Goal: Task Accomplishment & Management: Manage account settings

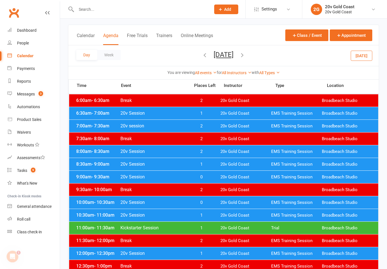
click at [218, 120] on div "7:00am - 7:30am 20v session 2 20v Gold Coast EMS Training Session Broadbeach St…" at bounding box center [223, 126] width 309 height 12
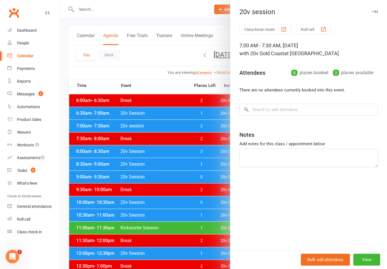
click at [204, 206] on div at bounding box center [223, 134] width 327 height 269
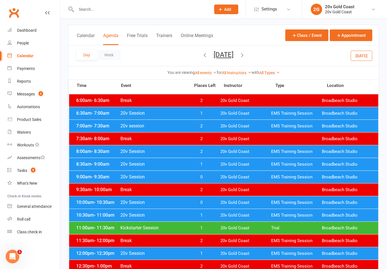
click at [365, 57] on button "Today" at bounding box center [361, 55] width 22 height 10
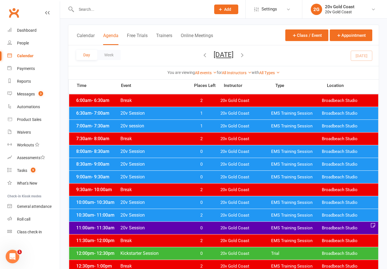
click at [250, 127] on span "20v Gold Coast" at bounding box center [245, 125] width 51 height 5
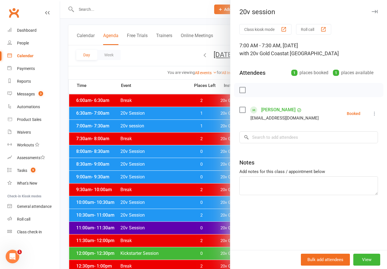
click at [373, 117] on button at bounding box center [374, 113] width 7 height 7
click at [347, 146] on link "Check in" at bounding box center [347, 147] width 61 height 11
click at [188, 238] on div at bounding box center [223, 134] width 327 height 269
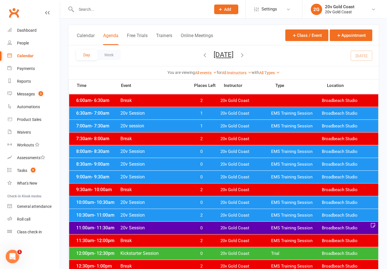
click at [293, 130] on div "7:00am - 7:30am 20v session 1 20v Gold Coast EMS Training Session Broadbeach St…" at bounding box center [223, 126] width 309 height 12
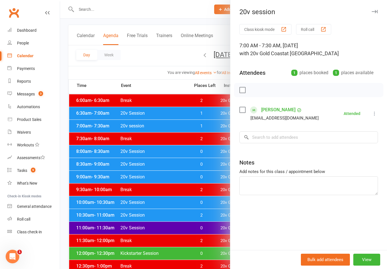
click at [280, 111] on link "Michael Lipman" at bounding box center [278, 109] width 34 height 9
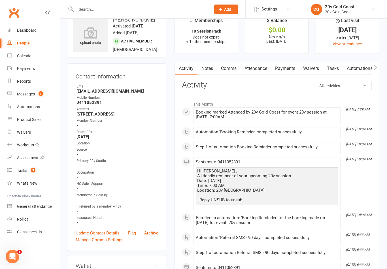
scroll to position [19, 0]
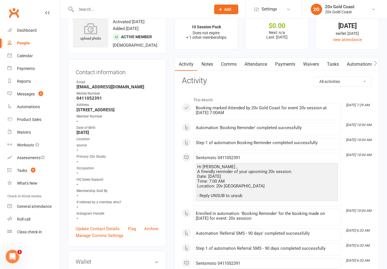
click at [260, 65] on link "Attendance" at bounding box center [255, 64] width 31 height 13
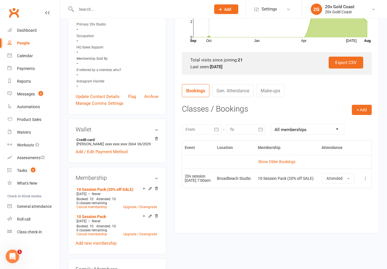
scroll to position [152, 0]
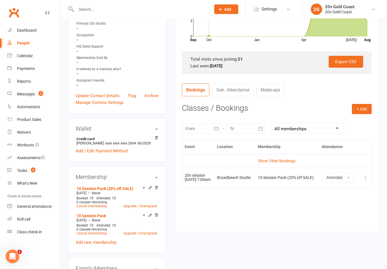
click at [280, 161] on link "Show Older Bookings" at bounding box center [276, 161] width 37 height 5
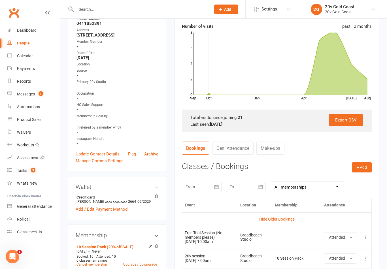
scroll to position [94, 0]
click at [45, 97] on link "Messages 3" at bounding box center [33, 94] width 52 height 13
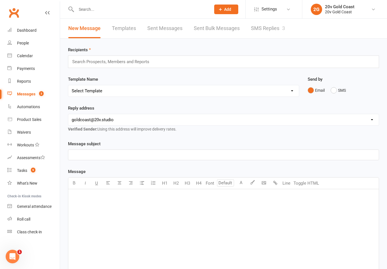
click at [280, 30] on link "SMS Replies 3" at bounding box center [268, 29] width 34 height 20
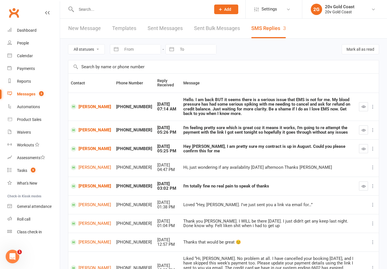
click at [39, 49] on link "People" at bounding box center [33, 43] width 52 height 13
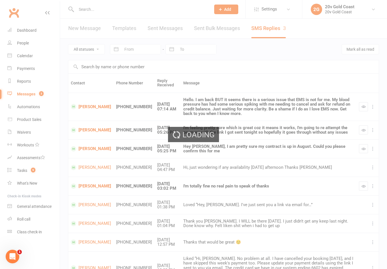
select select "100"
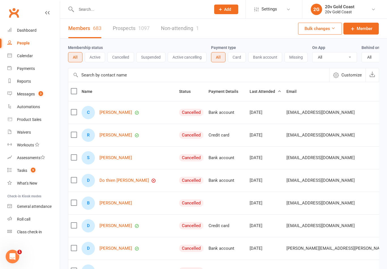
click at [42, 57] on link "Calendar" at bounding box center [33, 56] width 52 height 13
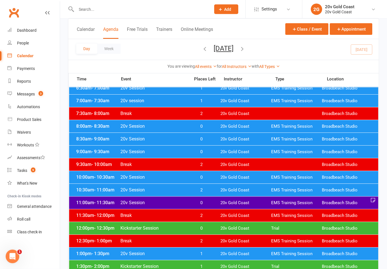
click at [327, 128] on span "Broadbeach Studio" at bounding box center [347, 126] width 51 height 5
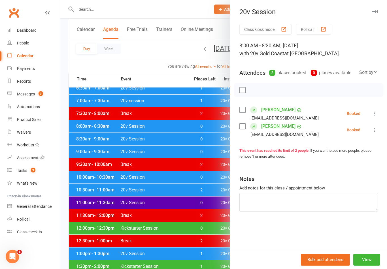
click at [209, 133] on div at bounding box center [223, 134] width 327 height 269
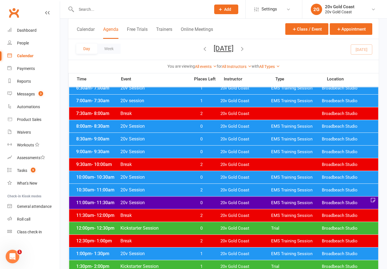
click at [230, 141] on span "20v Gold Coast" at bounding box center [245, 138] width 51 height 5
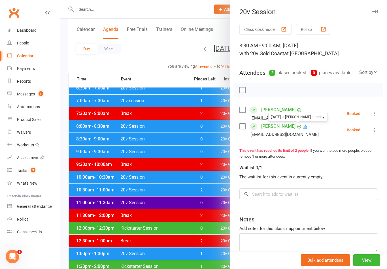
click at [303, 125] on icon at bounding box center [305, 126] width 5 height 5
click at [187, 247] on div at bounding box center [223, 134] width 327 height 269
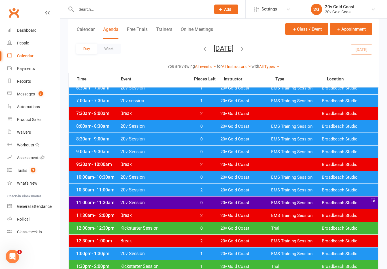
click at [212, 130] on div "8:00am - 8:30am 20v Session 0 20v Gold Coast EMS Training Session Broadbeach St…" at bounding box center [223, 126] width 309 height 12
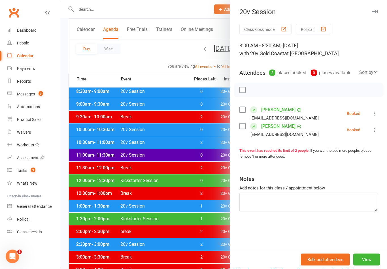
scroll to position [101, 0]
click at [181, 231] on div at bounding box center [223, 134] width 327 height 269
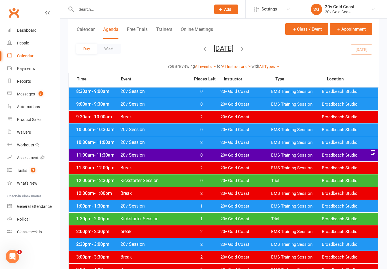
click at [366, 53] on div "Day Week Tuesday, Aug 12, 2025 August 2025 Sun Mon Tue Wed Thu Fri Sat 27 28 29…" at bounding box center [223, 49] width 310 height 21
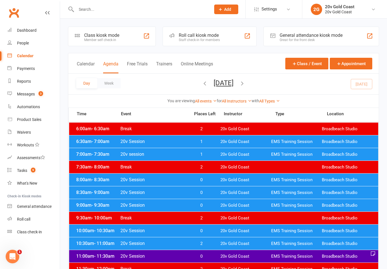
click at [368, 89] on div "Day Week Tuesday, Aug 12, 2025 August 2025 Sun Mon Tue Wed Thu Fri Sat 27 28 29…" at bounding box center [223, 84] width 310 height 21
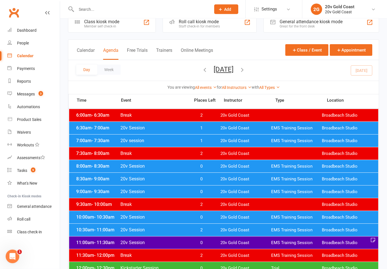
scroll to position [13, 0]
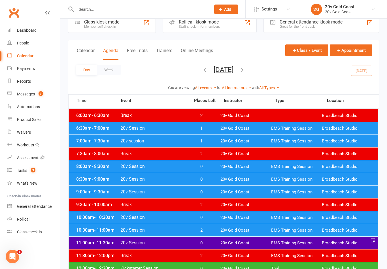
click at [208, 128] on span "1" at bounding box center [201, 128] width 30 height 5
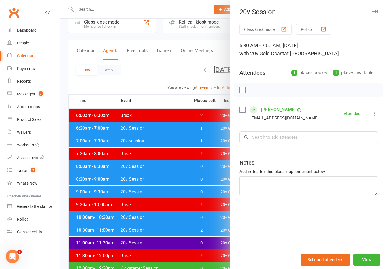
click at [197, 184] on div at bounding box center [223, 134] width 327 height 269
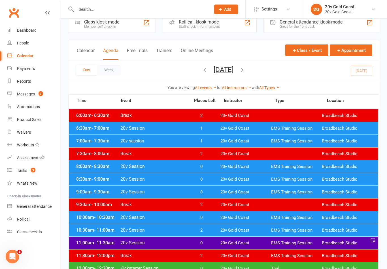
click at [206, 140] on span "1" at bounding box center [201, 140] width 30 height 5
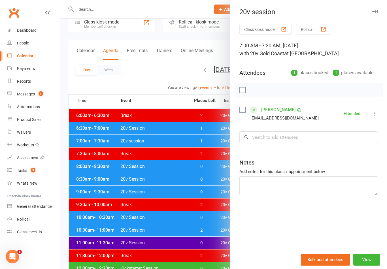
click at [202, 195] on div at bounding box center [223, 134] width 327 height 269
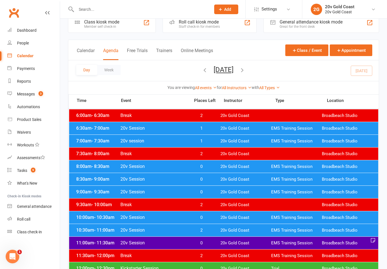
click at [208, 165] on span "0" at bounding box center [201, 166] width 30 height 5
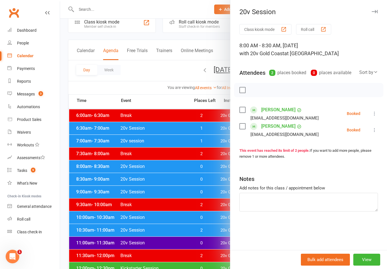
click at [206, 167] on div at bounding box center [223, 134] width 327 height 269
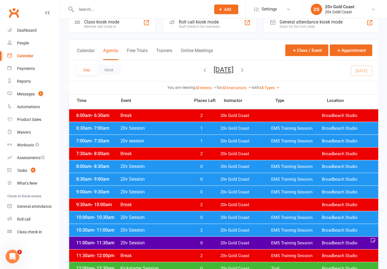
click at [210, 179] on span "0" at bounding box center [201, 179] width 30 height 5
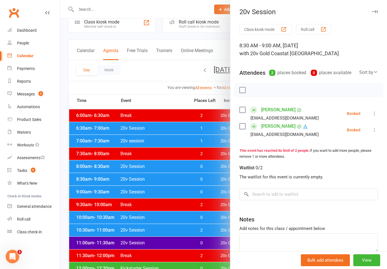
click at [211, 176] on div at bounding box center [223, 134] width 327 height 269
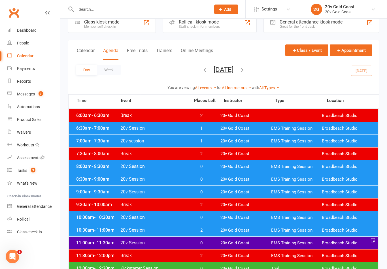
click at [211, 192] on span "0" at bounding box center [201, 191] width 30 height 5
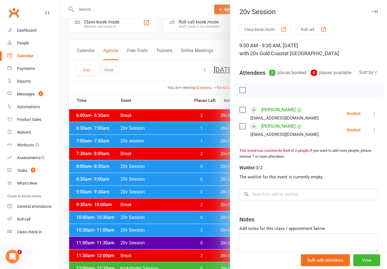
click at [213, 192] on div at bounding box center [223, 134] width 327 height 269
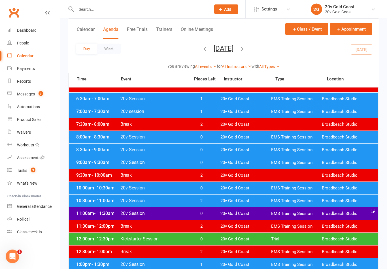
scroll to position [43, 0]
click at [208, 188] on span "0" at bounding box center [201, 187] width 30 height 5
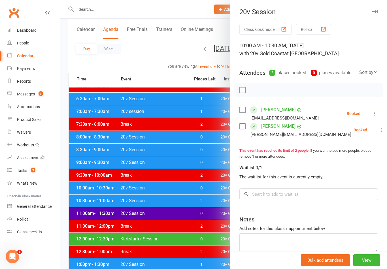
click at [212, 187] on div at bounding box center [223, 134] width 327 height 269
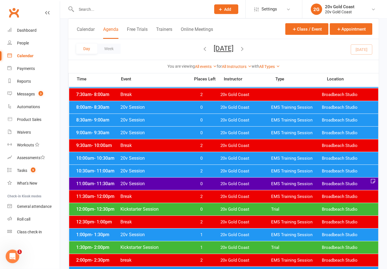
click at [211, 183] on span "0" at bounding box center [201, 183] width 30 height 5
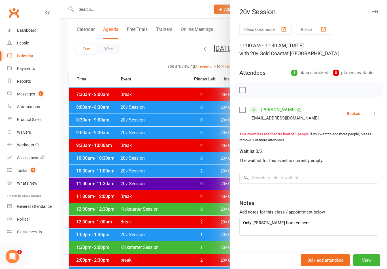
click at [209, 181] on div at bounding box center [223, 134] width 327 height 269
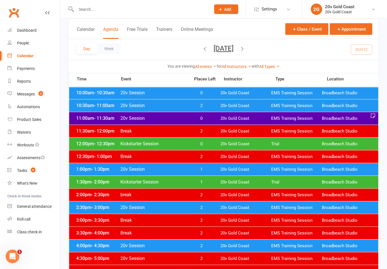
scroll to position [141, 0]
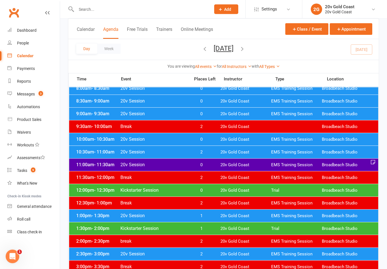
click at [206, 190] on span "0" at bounding box center [201, 190] width 30 height 5
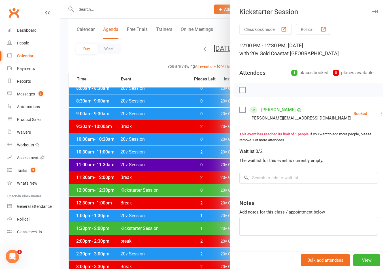
click at [212, 188] on div at bounding box center [223, 134] width 327 height 269
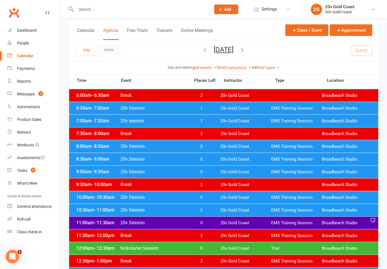
scroll to position [0, 0]
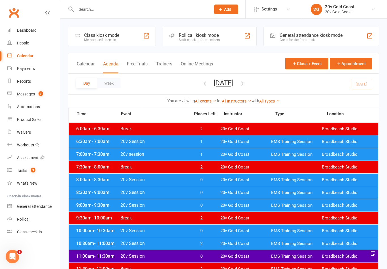
click at [33, 99] on link "Messages 3" at bounding box center [33, 94] width 52 height 13
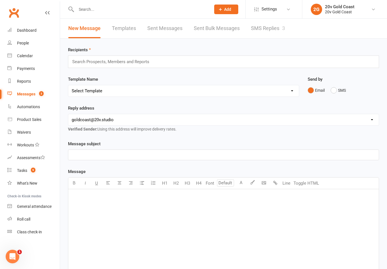
click at [275, 28] on link "SMS Replies 3" at bounding box center [268, 29] width 34 height 20
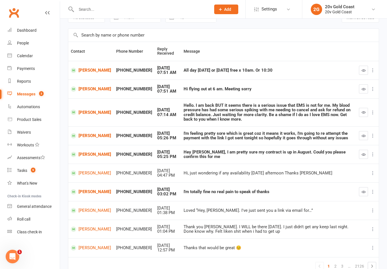
scroll to position [31, 0]
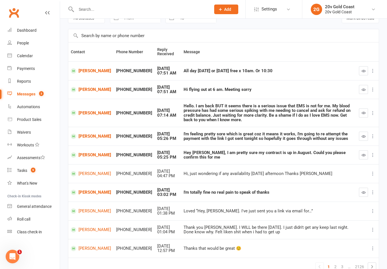
click at [86, 155] on link "[PERSON_NAME]" at bounding box center [91, 154] width 40 height 5
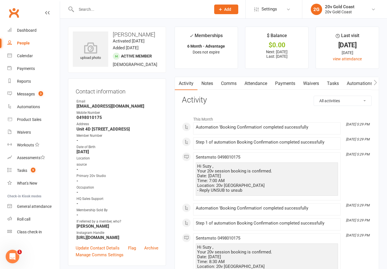
click at [28, 54] on div "Calendar" at bounding box center [25, 56] width 16 height 5
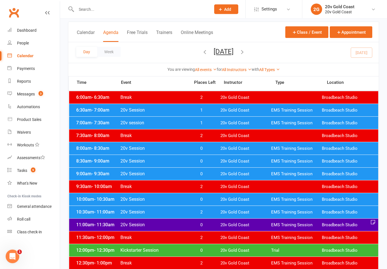
scroll to position [31, 0]
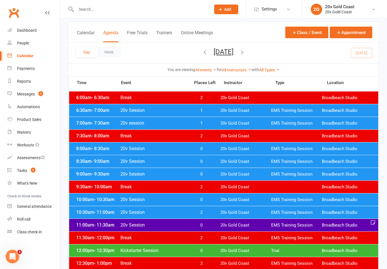
click at [210, 148] on span "0" at bounding box center [201, 148] width 30 height 5
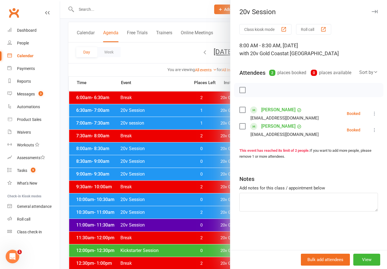
click at [208, 142] on div at bounding box center [223, 134] width 327 height 269
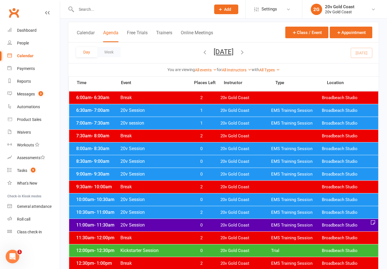
click at [210, 123] on span "1" at bounding box center [201, 123] width 30 height 5
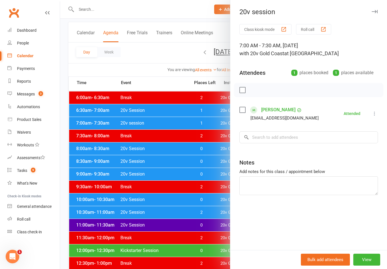
click at [281, 112] on link "[PERSON_NAME]" at bounding box center [278, 109] width 34 height 9
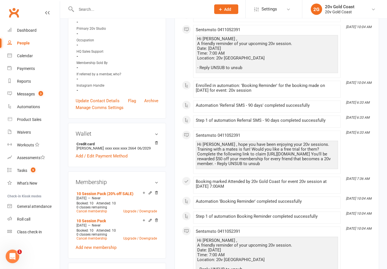
scroll to position [147, 0]
click at [32, 48] on link "People" at bounding box center [33, 43] width 52 height 13
select select "100"
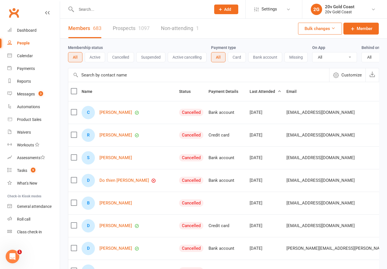
click at [29, 56] on div "Calendar" at bounding box center [25, 56] width 16 height 5
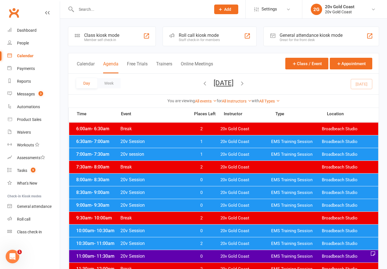
click at [233, 81] on button "[DATE]" at bounding box center [223, 83] width 20 height 8
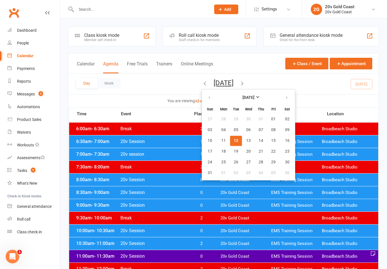
click at [230, 150] on button "19" at bounding box center [236, 151] width 12 height 10
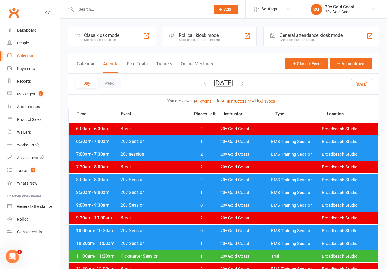
click at [207, 152] on span "2" at bounding box center [201, 154] width 30 height 5
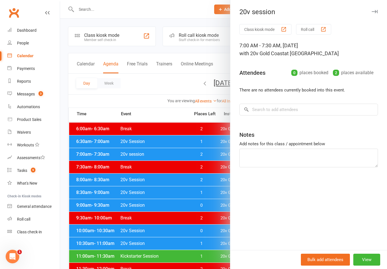
click at [212, 167] on div at bounding box center [223, 134] width 327 height 269
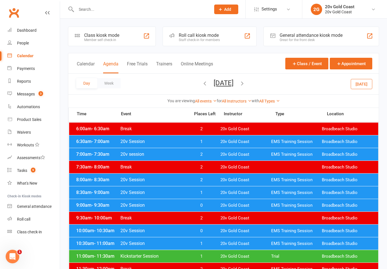
click at [208, 153] on span "2" at bounding box center [201, 154] width 30 height 5
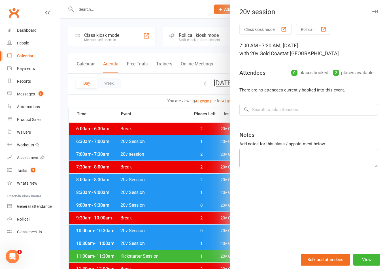
click at [282, 155] on textarea at bounding box center [308, 158] width 138 height 19
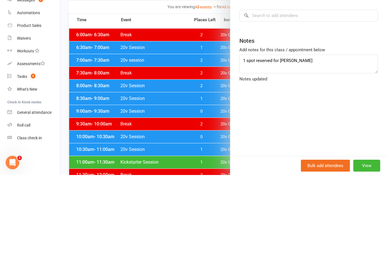
scroll to position [94, 0]
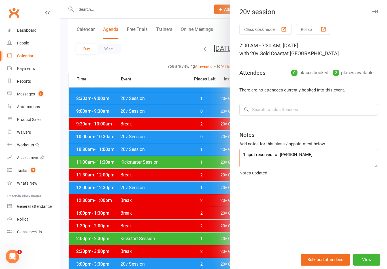
type textarea "1 spot reserved for Michael Lipman"
click at [368, 259] on button "View" at bounding box center [366, 260] width 27 height 12
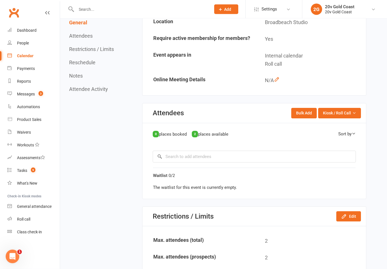
scroll to position [120, 0]
click at [350, 213] on button "Edit" at bounding box center [348, 216] width 25 height 10
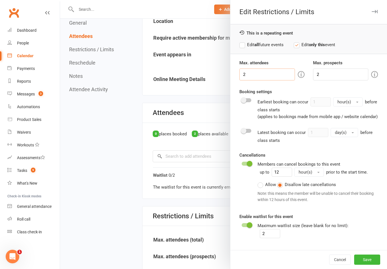
click at [270, 71] on input "2" at bounding box center [266, 75] width 55 height 12
type input "1"
click at [329, 73] on input "2" at bounding box center [340, 75] width 55 height 12
type input "1"
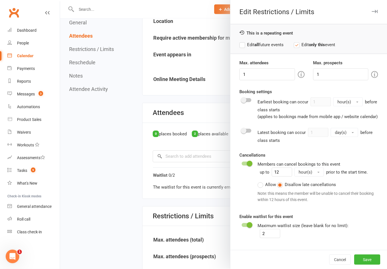
click at [371, 265] on button "Save" at bounding box center [367, 260] width 26 height 10
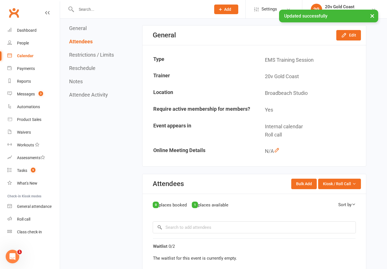
scroll to position [0, 0]
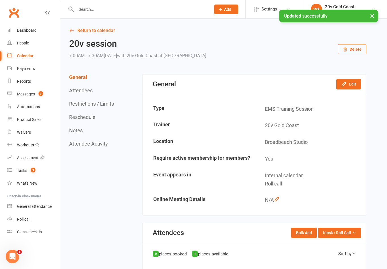
click at [33, 56] on link "Calendar" at bounding box center [33, 56] width 52 height 13
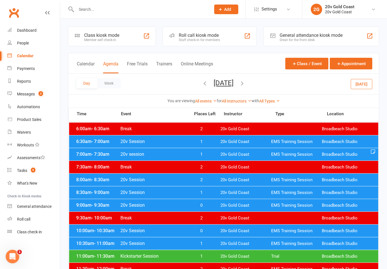
click at [366, 83] on button "[DATE]" at bounding box center [361, 84] width 22 height 10
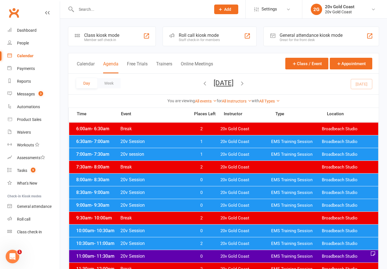
click at [209, 176] on div "8:00am - 8:30am 20v Session 0 20v Gold Coast EMS Training Session Broadbeach St…" at bounding box center [223, 180] width 309 height 12
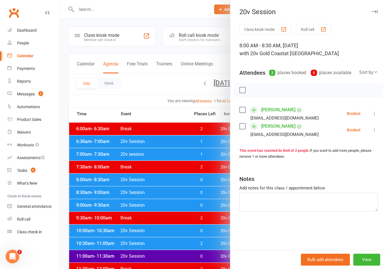
click at [200, 201] on div at bounding box center [223, 134] width 327 height 269
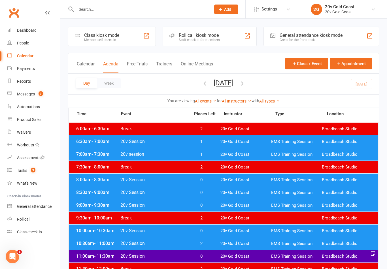
click at [204, 182] on span "0" at bounding box center [201, 179] width 30 height 5
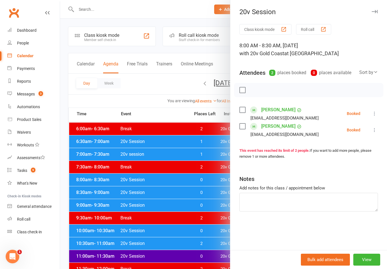
click at [275, 114] on link "[PERSON_NAME]" at bounding box center [278, 109] width 34 height 9
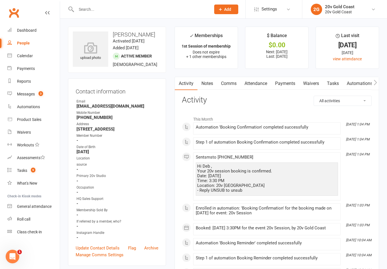
click at [229, 89] on link "Comms" at bounding box center [228, 83] width 23 height 13
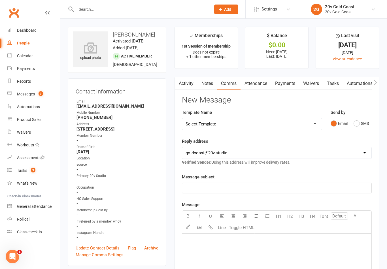
click at [355, 123] on button "SMS" at bounding box center [360, 123] width 15 height 11
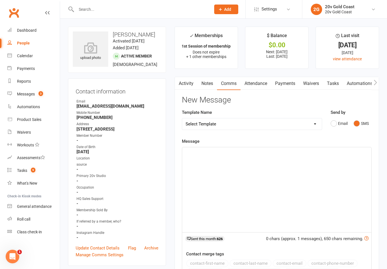
click at [298, 166] on div "﻿" at bounding box center [276, 189] width 189 height 85
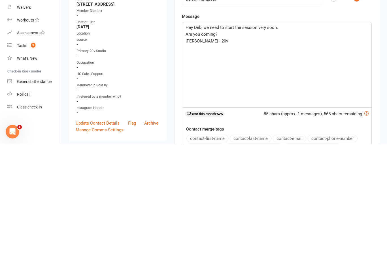
scroll to position [125, 0]
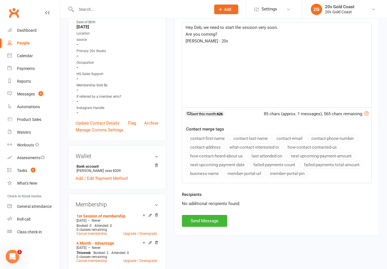
click at [212, 218] on button "Send Message" at bounding box center [204, 221] width 45 height 12
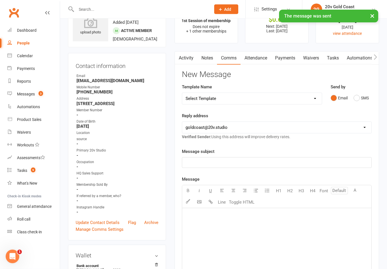
scroll to position [0, 0]
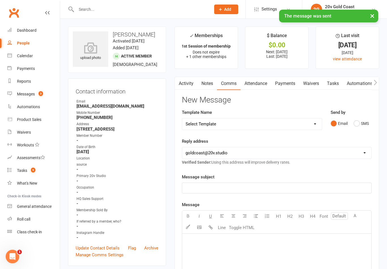
click at [191, 85] on link "Activity" at bounding box center [186, 83] width 23 height 13
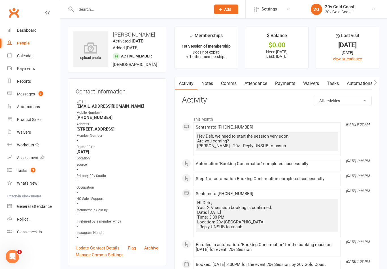
click at [259, 83] on link "Attendance" at bounding box center [255, 83] width 31 height 13
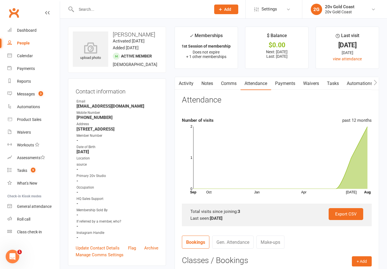
click at [187, 86] on link "Activity" at bounding box center [186, 83] width 23 height 13
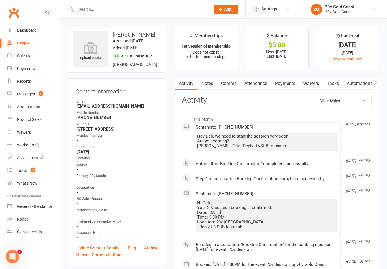
click at [42, 91] on link "Messages 6" at bounding box center [33, 94] width 52 height 13
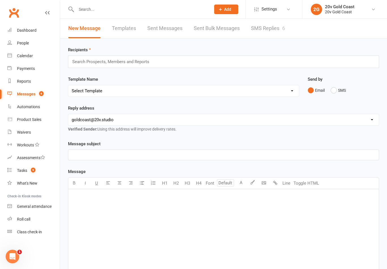
click at [265, 27] on link "SMS Replies 6" at bounding box center [268, 29] width 34 height 20
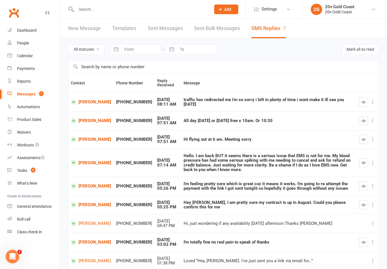
click at [86, 99] on link "[PERSON_NAME]" at bounding box center [91, 101] width 40 height 5
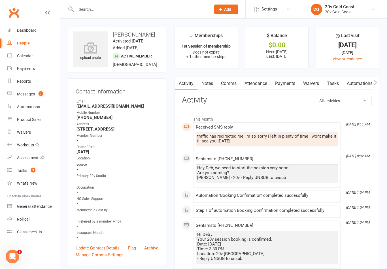
click at [233, 81] on link "Comms" at bounding box center [228, 83] width 23 height 13
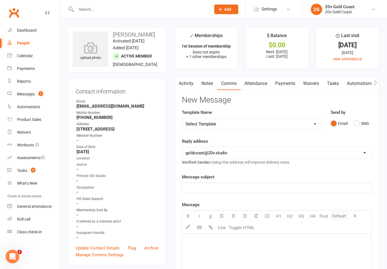
click at [8, 149] on link "Workouts" at bounding box center [33, 145] width 52 height 13
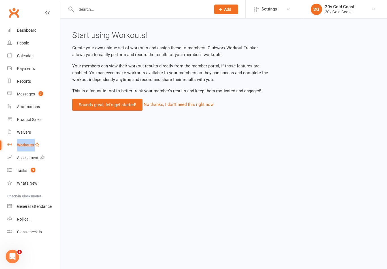
click at [25, 56] on div "Calendar" at bounding box center [25, 56] width 16 height 5
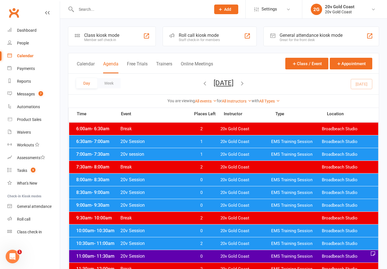
click at [311, 142] on span "EMS Training Session" at bounding box center [296, 141] width 51 height 5
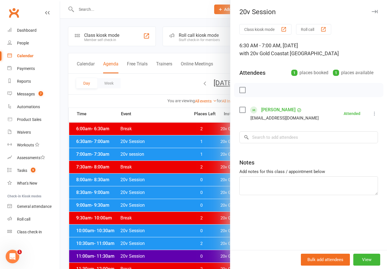
click at [110, 190] on div at bounding box center [223, 134] width 327 height 269
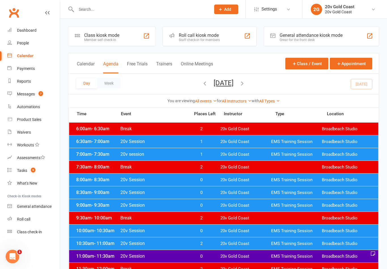
click at [107, 157] on div "7:00am - 7:30am 20v session 1 20v Gold Coast EMS Training Session Broadbeach St…" at bounding box center [223, 154] width 309 height 12
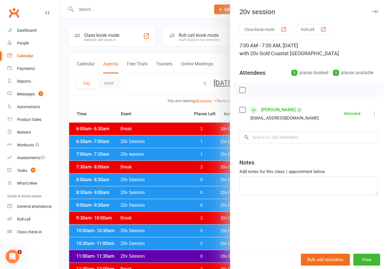
click at [112, 182] on div at bounding box center [223, 134] width 327 height 269
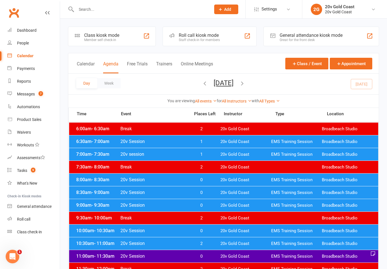
click at [111, 179] on span "8:00am - 8:30am" at bounding box center [97, 179] width 45 height 5
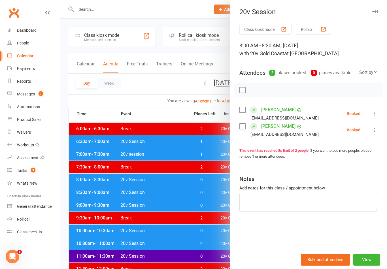
click at [375, 114] on icon at bounding box center [374, 114] width 6 height 6
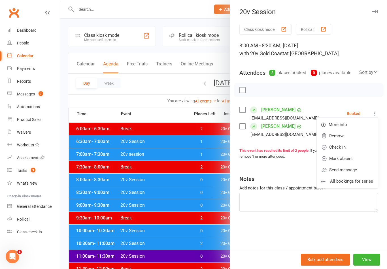
click at [352, 158] on link "Mark absent" at bounding box center [347, 158] width 61 height 11
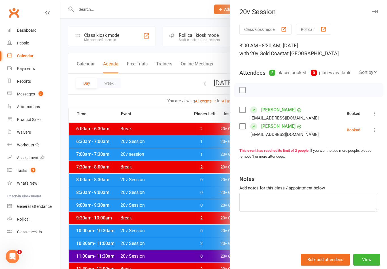
click at [374, 131] on icon at bounding box center [374, 130] width 6 height 6
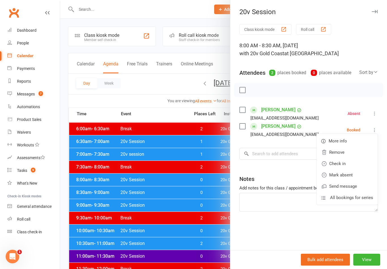
click at [348, 163] on link "Check in" at bounding box center [347, 163] width 61 height 11
click at [276, 109] on link "[PERSON_NAME]" at bounding box center [278, 109] width 34 height 9
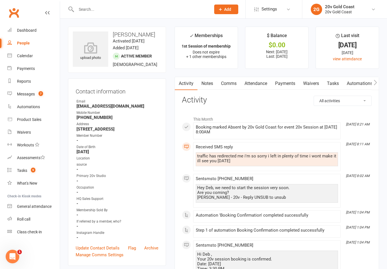
click at [225, 79] on link "Comms" at bounding box center [228, 83] width 23 height 13
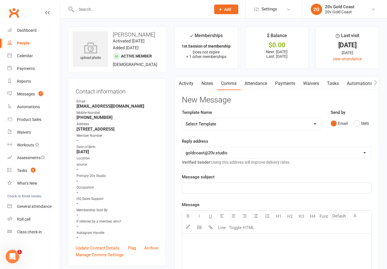
click at [360, 125] on button "SMS" at bounding box center [360, 123] width 15 height 11
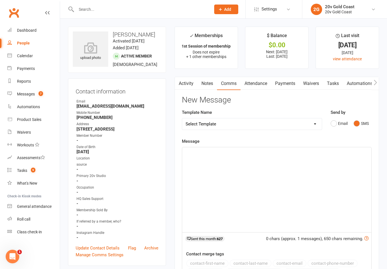
click at [275, 195] on div "﻿" at bounding box center [276, 189] width 189 height 85
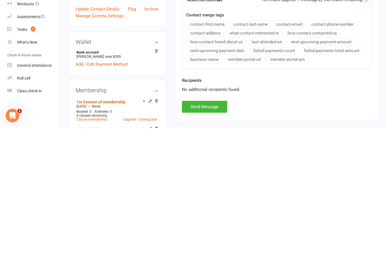
click at [212, 242] on button "Send Message" at bounding box center [204, 248] width 45 height 12
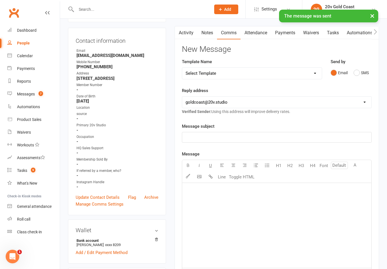
scroll to position [51, 0]
click at [34, 94] on div "Messages" at bounding box center [26, 94] width 18 height 5
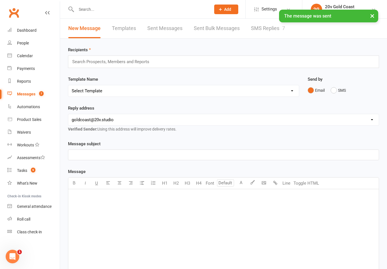
click at [268, 26] on link "SMS Replies 7" at bounding box center [268, 29] width 34 height 20
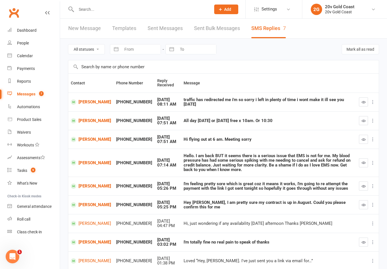
click at [363, 103] on icon "button" at bounding box center [363, 102] width 4 height 4
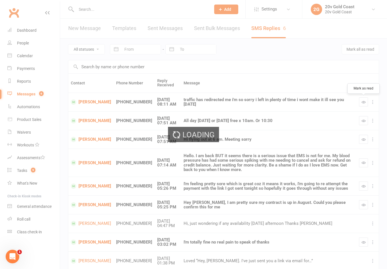
click at [85, 103] on div "Loading" at bounding box center [193, 134] width 387 height 269
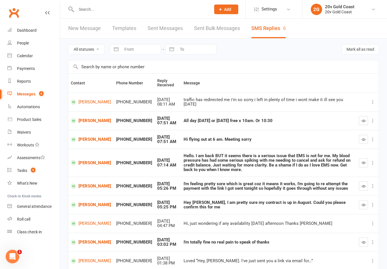
click at [87, 102] on link "[PERSON_NAME]" at bounding box center [91, 101] width 40 height 5
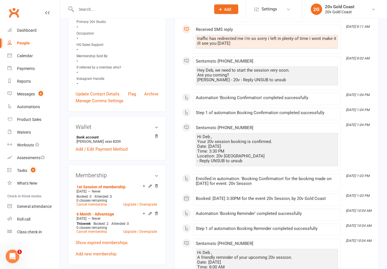
scroll to position [154, 0]
click at [142, 216] on icon at bounding box center [144, 214] width 4 height 5
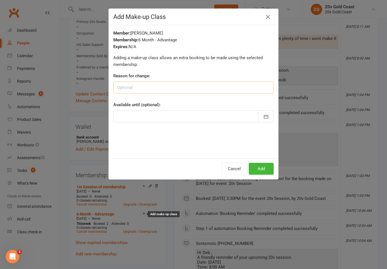
click at [238, 82] on input at bounding box center [193, 88] width 160 height 12
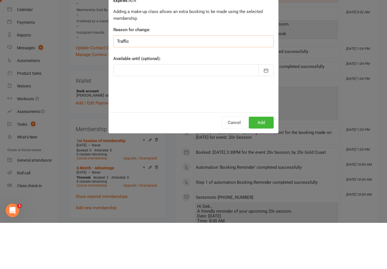
type input "Traffic"
click at [264, 163] on button "Add" at bounding box center [261, 169] width 25 height 12
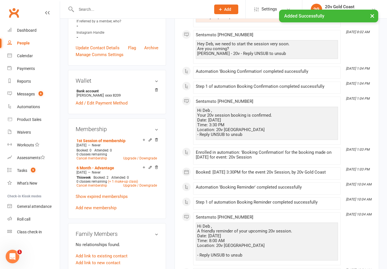
click at [39, 98] on link "Messages 6" at bounding box center [33, 94] width 52 height 13
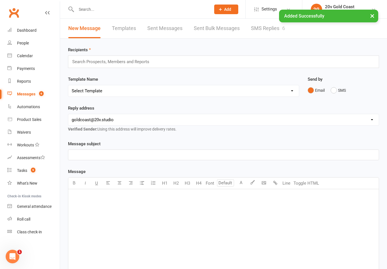
click at [273, 32] on link "SMS Replies 6" at bounding box center [268, 29] width 34 height 20
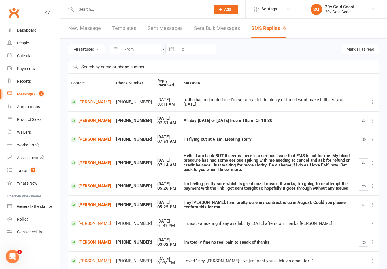
click at [91, 138] on link "[PERSON_NAME]" at bounding box center [91, 139] width 40 height 5
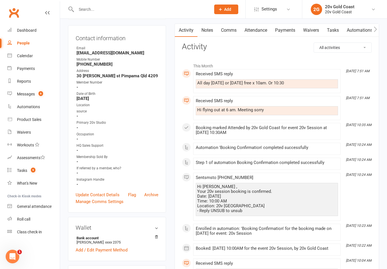
scroll to position [52, 0]
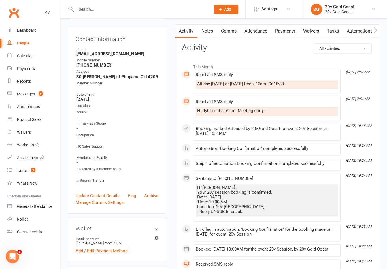
click at [31, 54] on div "Calendar" at bounding box center [25, 56] width 16 height 5
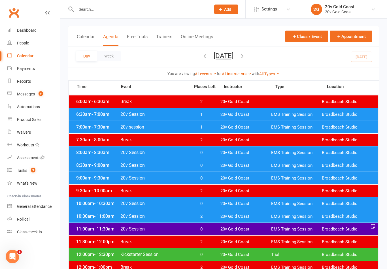
scroll to position [32, 0]
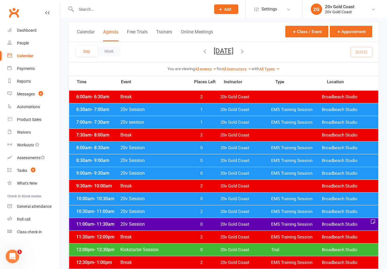
click at [35, 100] on link "Messages 6" at bounding box center [33, 94] width 52 height 13
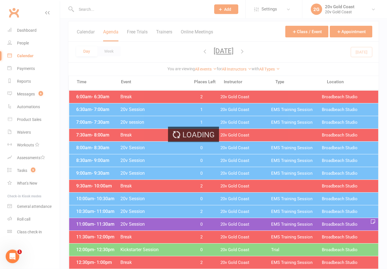
scroll to position [32, 0]
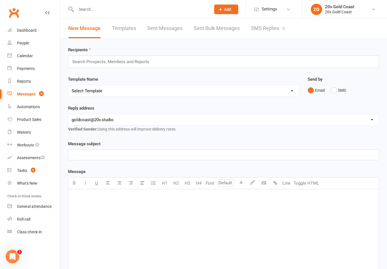
click at [283, 33] on link "SMS Replies 6" at bounding box center [268, 29] width 34 height 20
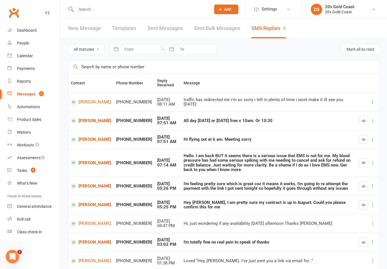
click at [91, 138] on link "[PERSON_NAME]" at bounding box center [91, 139] width 40 height 5
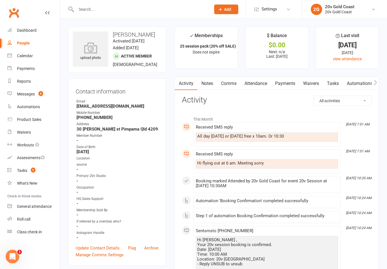
click at [230, 82] on link "Comms" at bounding box center [228, 83] width 23 height 13
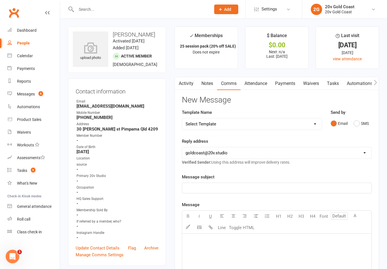
click at [357, 123] on button "SMS" at bounding box center [360, 123] width 15 height 11
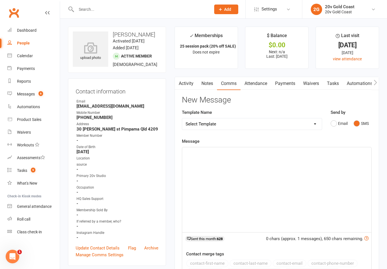
click at [304, 187] on div "﻿" at bounding box center [276, 189] width 189 height 85
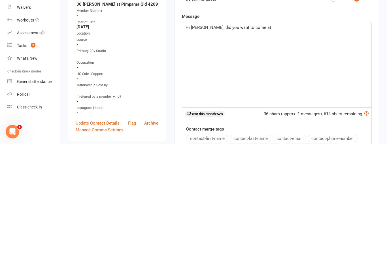
scroll to position [59, 0]
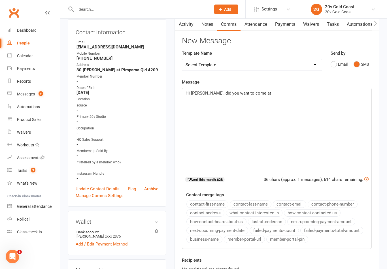
click at [326, 101] on div "Hi Charlene, did you want to come at" at bounding box center [276, 130] width 189 height 85
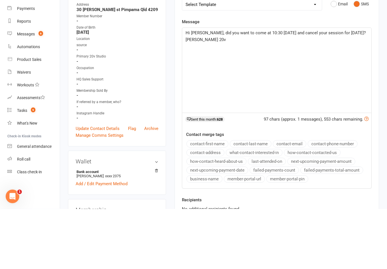
click at [378, 83] on div "Activity Notes Comms Attendance Payments Waivers Tasks Automations Credit balan…" at bounding box center [276, 159] width 204 height 283
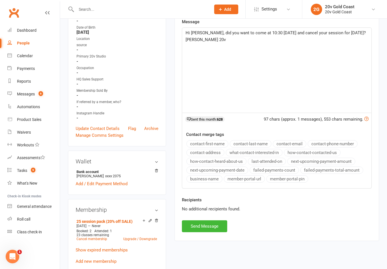
click at [222, 226] on button "Send Message" at bounding box center [204, 226] width 45 height 12
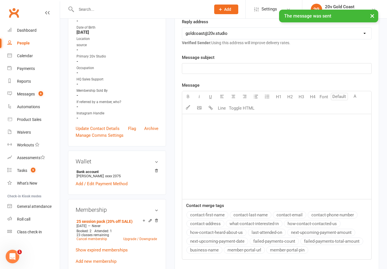
click at [47, 93] on link "Messages 6" at bounding box center [33, 94] width 52 height 13
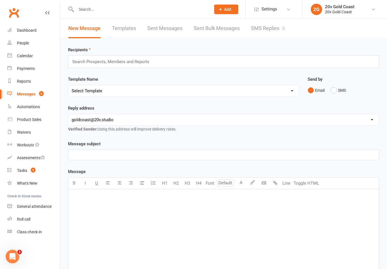
click at [270, 29] on link "SMS Replies 6" at bounding box center [268, 29] width 34 height 20
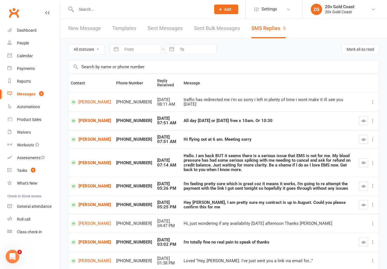
click at [362, 120] on icon "button" at bounding box center [363, 121] width 4 height 4
click at [361, 138] on button "button" at bounding box center [363, 139] width 9 height 9
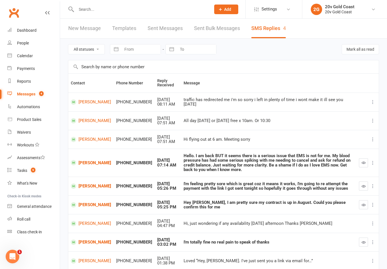
click at [83, 184] on link "[PERSON_NAME]" at bounding box center [91, 185] width 40 height 5
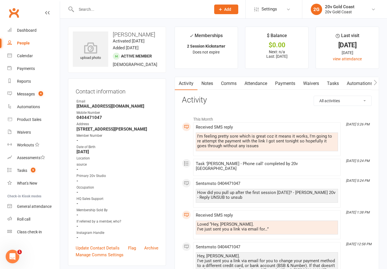
click at [289, 81] on link "Payments" at bounding box center [285, 83] width 28 height 13
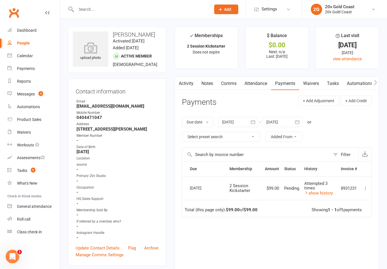
click at [186, 82] on link "Activity" at bounding box center [186, 83] width 23 height 13
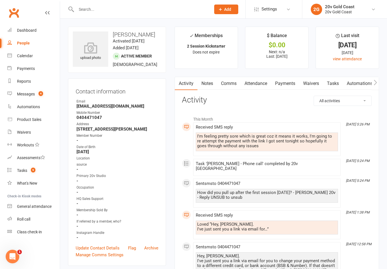
click at [231, 80] on link "Comms" at bounding box center [228, 83] width 23 height 13
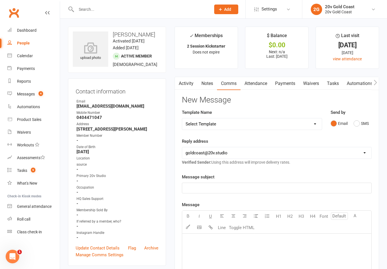
click at [361, 132] on div "Send by Email SMS" at bounding box center [351, 123] width 50 height 28
click at [362, 128] on button "SMS" at bounding box center [360, 123] width 15 height 11
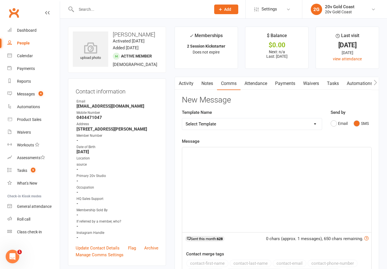
click at [271, 172] on div "﻿" at bounding box center [276, 189] width 189 height 85
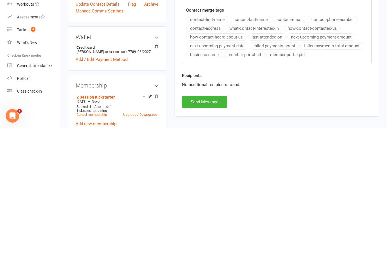
click at [218, 237] on button "Send Message" at bounding box center [204, 243] width 45 height 12
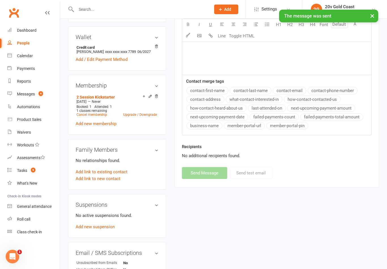
click at [31, 42] on link "People" at bounding box center [33, 43] width 52 height 13
select select "100"
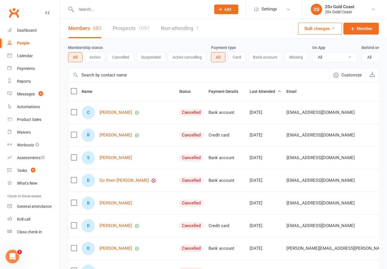
click at [27, 60] on link "Calendar" at bounding box center [33, 56] width 52 height 13
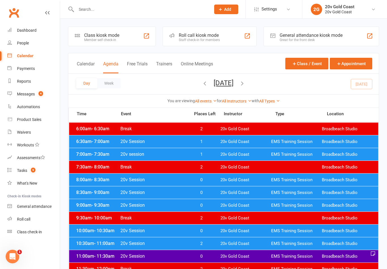
click at [28, 93] on div "Messages" at bounding box center [26, 94] width 18 height 5
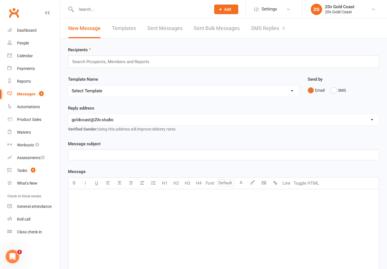
click at [283, 31] on link "SMS Replies 4" at bounding box center [268, 29] width 34 height 20
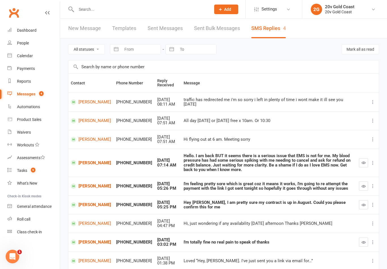
click at [362, 184] on icon "button" at bounding box center [363, 186] width 4 height 4
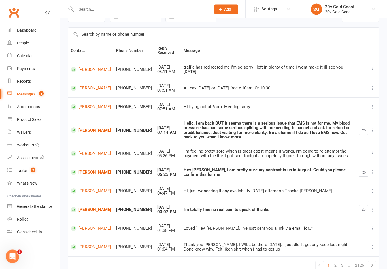
click at [83, 207] on link "[PERSON_NAME]" at bounding box center [91, 209] width 40 height 5
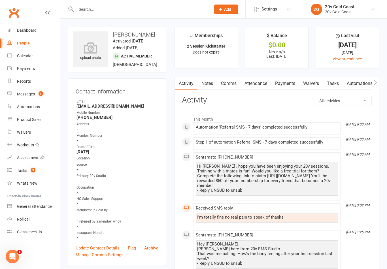
click at [30, 95] on div "Messages" at bounding box center [26, 94] width 18 height 5
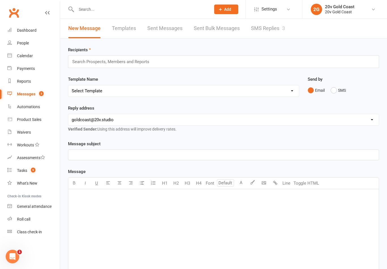
click at [20, 58] on link "Calendar" at bounding box center [33, 56] width 52 height 13
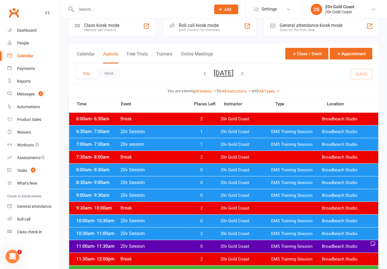
scroll to position [10, 0]
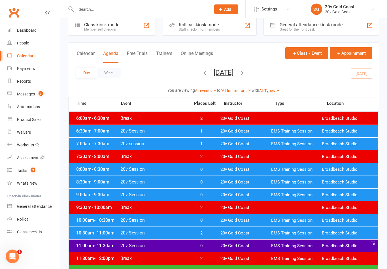
click at [228, 199] on div "9:00am - 9:30am 20v Session 0 20v Gold Coast EMS Training Session Broadbeach St…" at bounding box center [223, 195] width 309 height 12
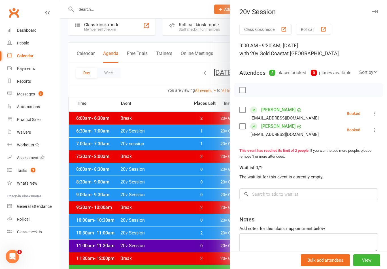
click at [196, 227] on div at bounding box center [223, 134] width 327 height 269
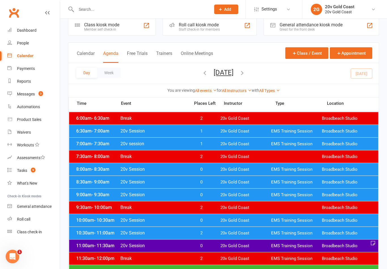
click at [203, 178] on div "8:30am - 9:00am 20v Session 0 20v Gold Coast EMS Training Session Broadbeach St…" at bounding box center [223, 182] width 309 height 12
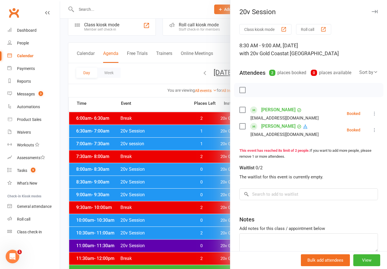
click at [209, 208] on div at bounding box center [223, 134] width 327 height 269
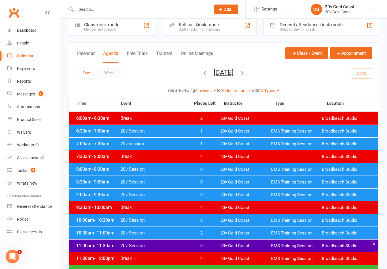
click at [206, 177] on div "8:30am - 9:00am 20v Session 0 20v Gold Coast EMS Training Session Broadbeach St…" at bounding box center [223, 182] width 309 height 12
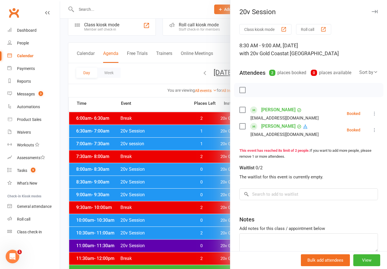
click at [273, 128] on link "[PERSON_NAME]" at bounding box center [278, 126] width 34 height 9
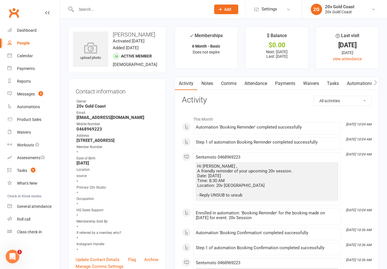
click at [228, 85] on link "Comms" at bounding box center [228, 83] width 23 height 13
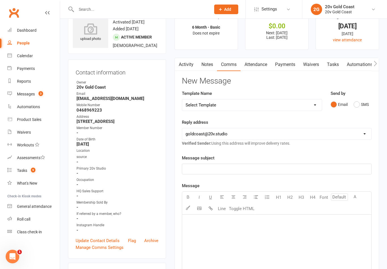
scroll to position [19, 0]
click at [358, 106] on button "SMS" at bounding box center [360, 104] width 15 height 11
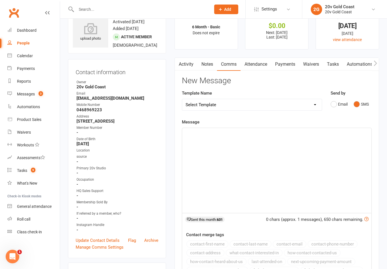
click at [300, 168] on div "﻿" at bounding box center [276, 170] width 189 height 85
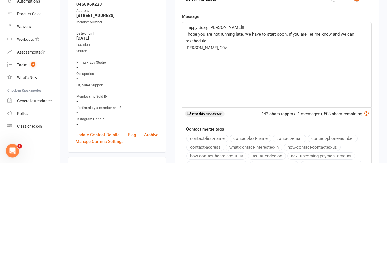
scroll to position [125, 0]
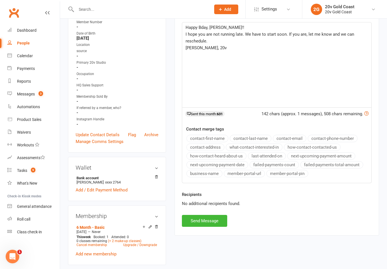
click at [216, 221] on button "Send Message" at bounding box center [204, 221] width 45 height 12
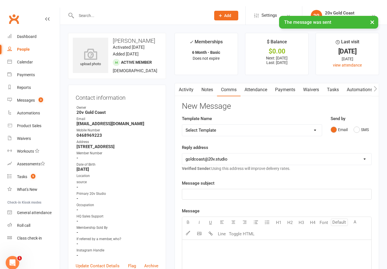
scroll to position [0, 0]
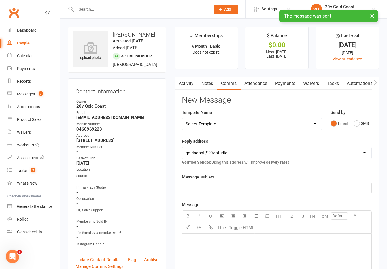
click at [188, 78] on link "Activity" at bounding box center [186, 83] width 23 height 13
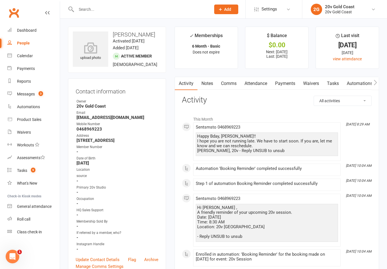
click at [27, 98] on link "Messages 3" at bounding box center [33, 94] width 52 height 13
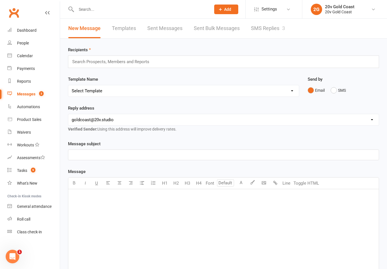
click at [271, 30] on link "SMS Replies 3" at bounding box center [268, 29] width 34 height 20
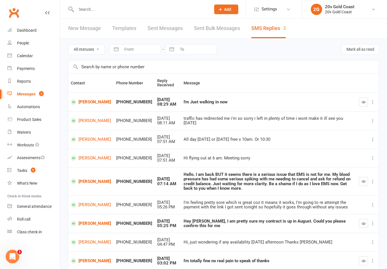
click at [365, 100] on button "button" at bounding box center [363, 101] width 9 height 9
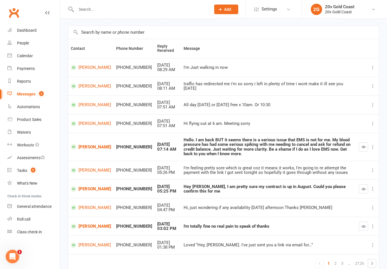
scroll to position [38, 0]
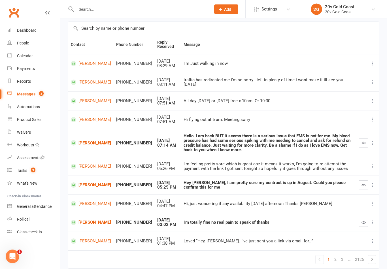
click at [88, 220] on link "[PERSON_NAME]" at bounding box center [91, 222] width 40 height 5
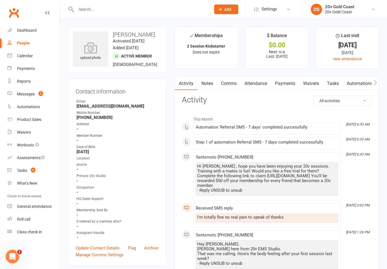
click at [315, 262] on div "Hey Emily. Juan here from 20v EMS Studio. That was me calling. How's the body f…" at bounding box center [267, 254] width 142 height 28
click at [36, 90] on link "Messages 2" at bounding box center [33, 94] width 52 height 13
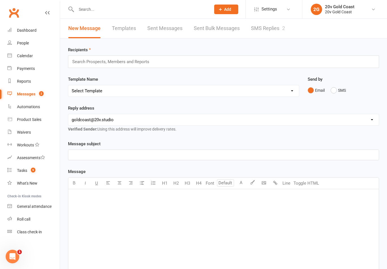
click at [270, 25] on link "SMS Replies 2" at bounding box center [268, 29] width 34 height 20
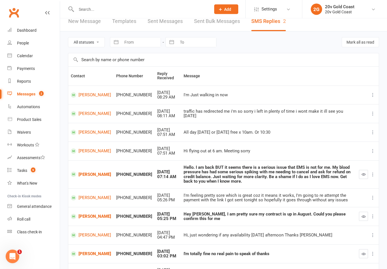
scroll to position [7, 0]
click at [78, 251] on link "[PERSON_NAME]" at bounding box center [91, 253] width 40 height 5
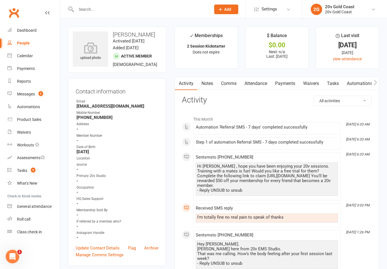
click at [39, 91] on span "2" at bounding box center [41, 93] width 5 height 5
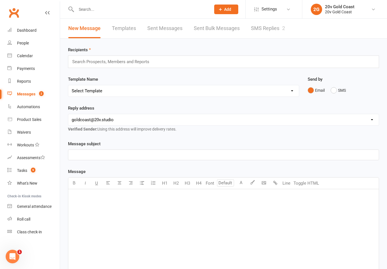
click at [274, 31] on link "SMS Replies 2" at bounding box center [268, 29] width 34 height 20
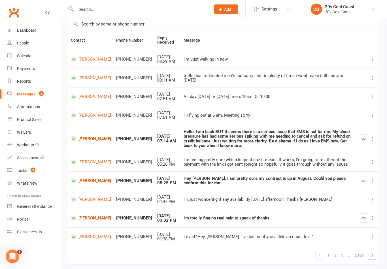
scroll to position [41, 0]
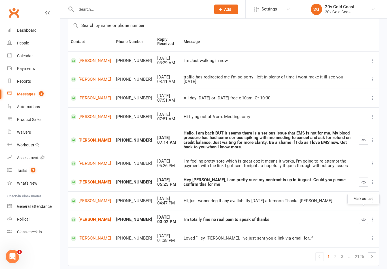
click at [361, 215] on button "button" at bounding box center [363, 219] width 9 height 9
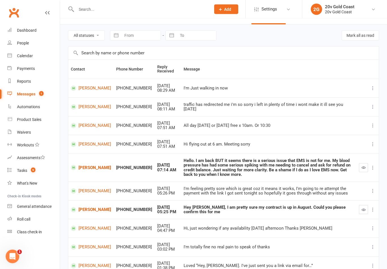
click at [87, 207] on link "[PERSON_NAME]" at bounding box center [91, 209] width 40 height 5
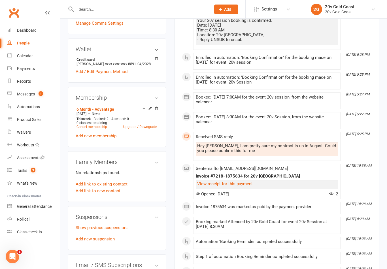
scroll to position [232, 0]
click at [30, 166] on link "Tasks 9" at bounding box center [33, 170] width 52 height 13
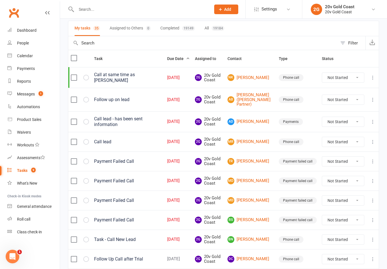
scroll to position [47, 0]
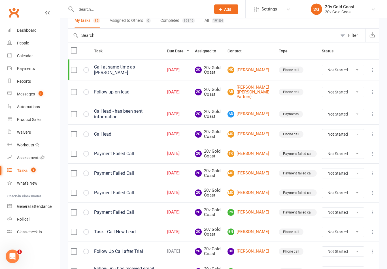
click at [260, 151] on link "TR Tatiana Rees" at bounding box center [250, 154] width 46 height 7
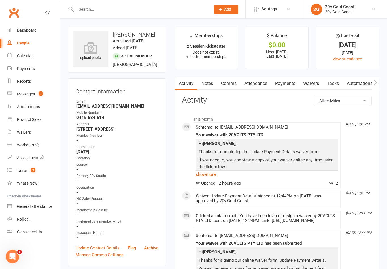
click at [287, 83] on link "Payments" at bounding box center [285, 83] width 28 height 13
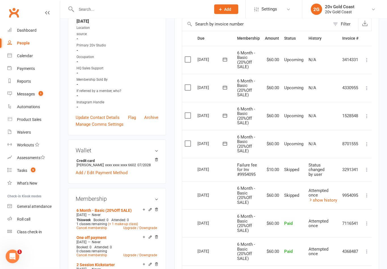
scroll to position [131, 0]
click at [329, 197] on link "show history" at bounding box center [322, 199] width 29 height 5
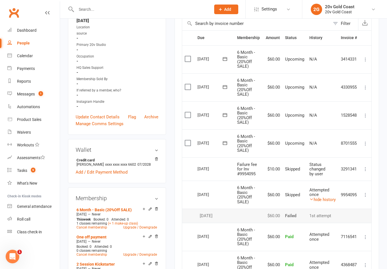
click at [333, 198] on link "hide history" at bounding box center [322, 199] width 26 height 5
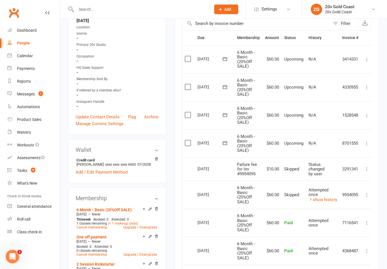
click at [369, 192] on icon at bounding box center [367, 195] width 6 height 6
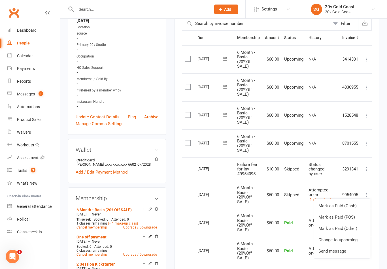
click at [380, 183] on main "✓ Memberships 2 Session Kickstarter Does not expire + 2 other memberships $ Bal…" at bounding box center [276, 161] width 213 height 530
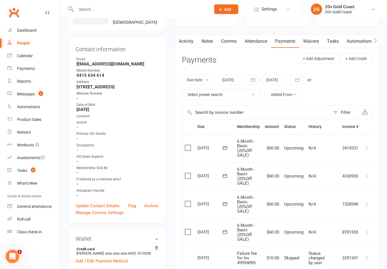
scroll to position [0, 0]
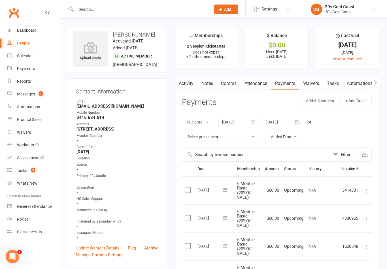
click at [330, 82] on link "Tasks" at bounding box center [333, 83] width 20 height 13
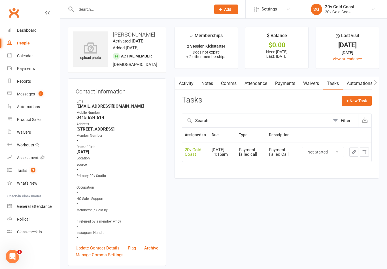
click at [334, 156] on select "Not Started In Progress Waiting Complete" at bounding box center [323, 152] width 42 height 10
select select "unstarted"
click at [33, 171] on span "9" at bounding box center [33, 170] width 5 height 5
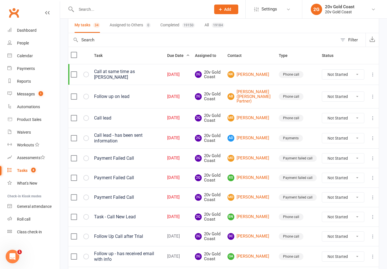
scroll to position [44, 0]
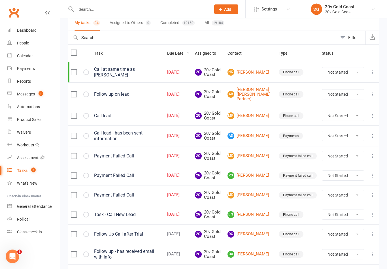
click at [353, 173] on select "Not Started In Progress Waiting Complete" at bounding box center [343, 176] width 42 height 10
select select "unstarted"
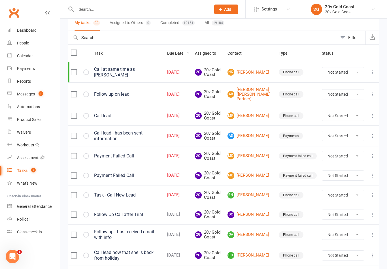
click at [263, 154] on link "MD Madison Dart" at bounding box center [250, 156] width 46 height 7
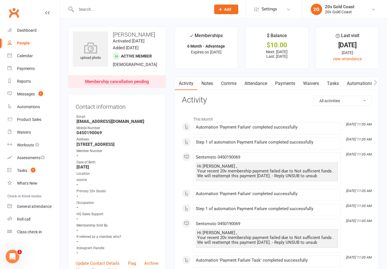
click at [288, 84] on link "Payments" at bounding box center [285, 83] width 28 height 13
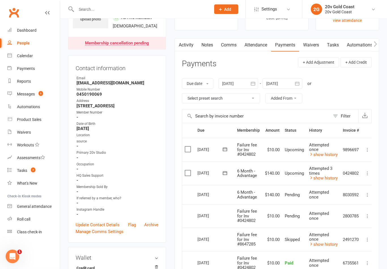
scroll to position [39, 0]
click at [329, 154] on link "show history" at bounding box center [323, 154] width 29 height 5
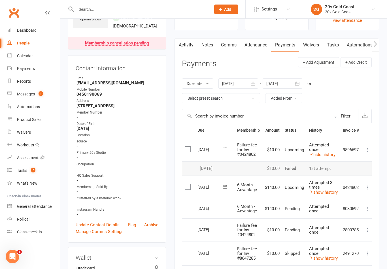
click at [331, 155] on link "hide history" at bounding box center [322, 154] width 26 height 5
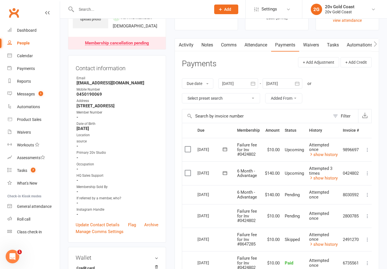
click at [368, 148] on icon at bounding box center [367, 150] width 6 height 6
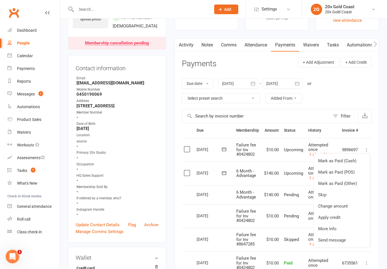
click at [330, 192] on link "Skip" at bounding box center [341, 194] width 56 height 11
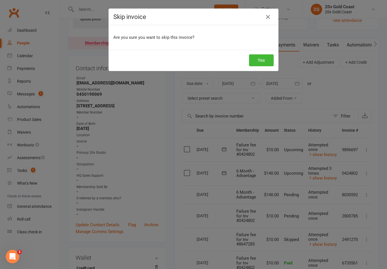
click at [265, 60] on button "Yes" at bounding box center [261, 60] width 25 height 12
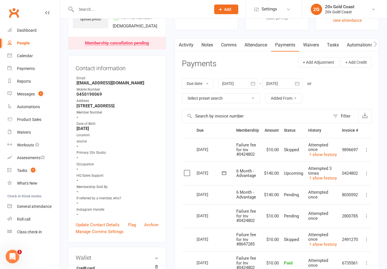
click at [366, 216] on button at bounding box center [366, 216] width 7 height 7
click at [369, 213] on icon at bounding box center [367, 216] width 6 height 6
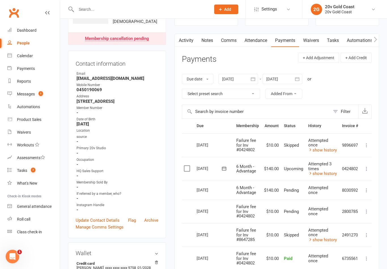
scroll to position [43, 0]
click at [221, 37] on link "Comms" at bounding box center [228, 40] width 23 height 13
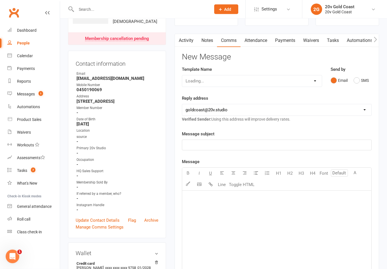
scroll to position [43, 0]
click at [193, 43] on link "Activity" at bounding box center [186, 40] width 23 height 13
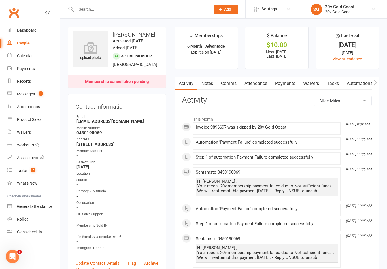
click at [233, 82] on link "Comms" at bounding box center [228, 83] width 23 height 13
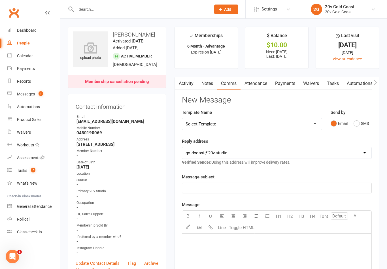
click at [358, 122] on button "SMS" at bounding box center [360, 123] width 15 height 11
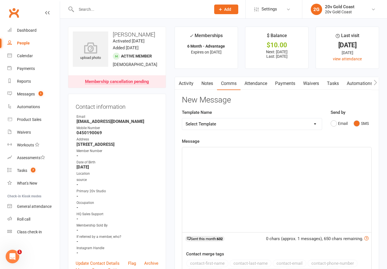
click at [267, 208] on div "﻿" at bounding box center [276, 189] width 189 height 85
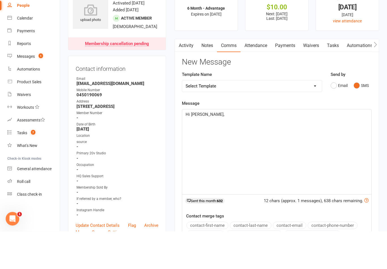
scroll to position [38, 0]
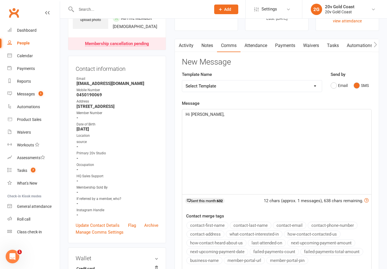
click at [320, 131] on div "Hi Maddison," at bounding box center [276, 151] width 189 height 85
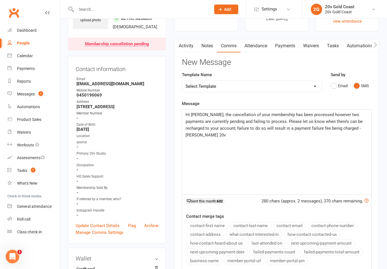
click at [377, 107] on div "Activity Notes Comms Attendance Payments Waivers Tasks Automations Credit balan…" at bounding box center [276, 180] width 204 height 283
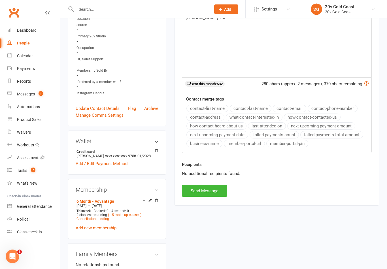
click at [220, 188] on button "Send Message" at bounding box center [204, 191] width 45 height 12
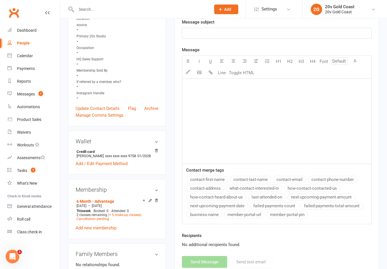
click at [40, 101] on link "Automations" at bounding box center [33, 107] width 52 height 13
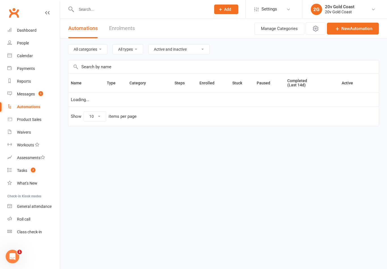
select select "100"
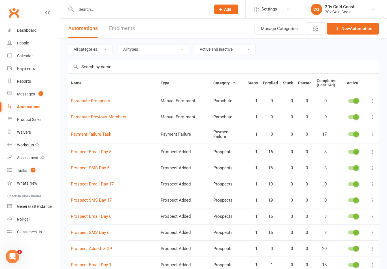
click at [46, 89] on link "Messages 1" at bounding box center [33, 94] width 52 height 13
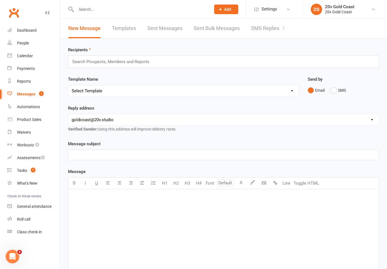
click at [268, 23] on link "SMS Replies 1" at bounding box center [268, 29] width 34 height 20
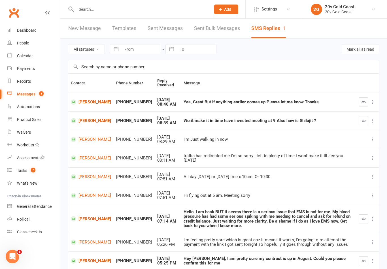
click at [27, 59] on link "Calendar" at bounding box center [33, 56] width 52 height 13
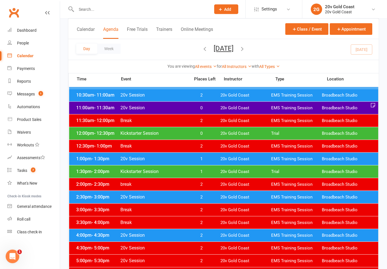
scroll to position [149, 0]
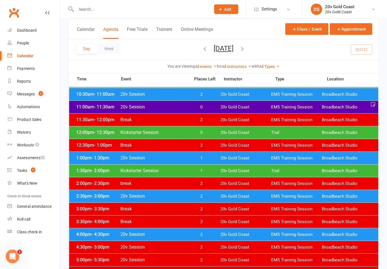
click at [33, 97] on link "Messages 1" at bounding box center [33, 94] width 52 height 13
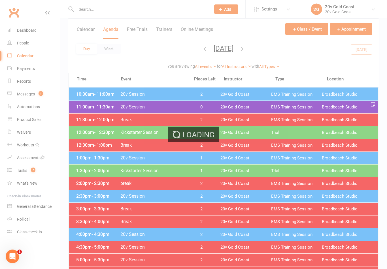
scroll to position [149, 0]
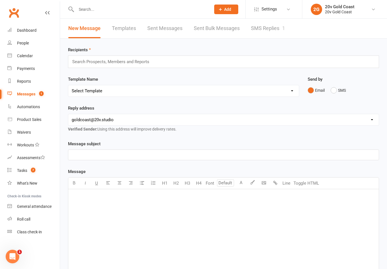
click at [279, 30] on link "SMS Replies 1" at bounding box center [268, 29] width 34 height 20
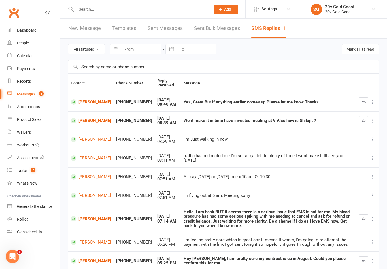
click at [90, 119] on link "[PERSON_NAME]" at bounding box center [91, 120] width 40 height 5
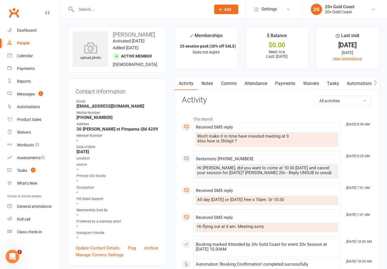
click at [236, 81] on link "Comms" at bounding box center [228, 83] width 23 height 13
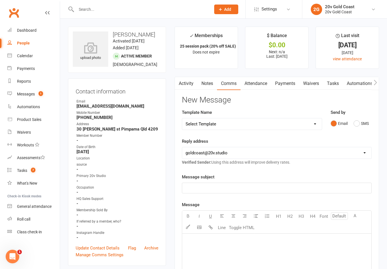
click at [360, 126] on button "SMS" at bounding box center [360, 123] width 15 height 11
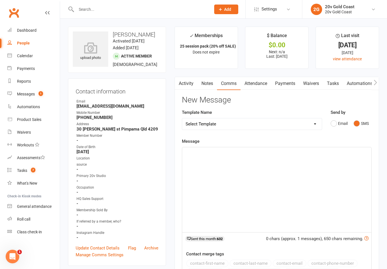
click at [307, 188] on div "﻿" at bounding box center [276, 189] width 189 height 85
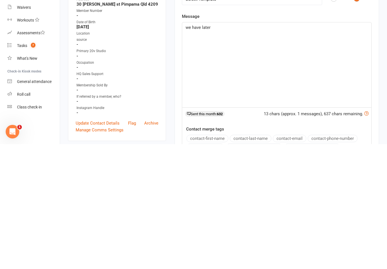
scroll to position [59, 0]
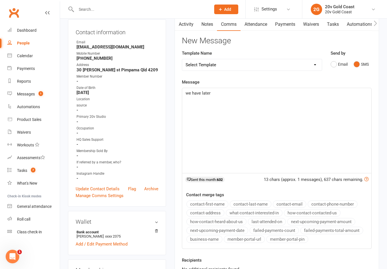
click at [356, 140] on div "we have later" at bounding box center [276, 130] width 189 height 85
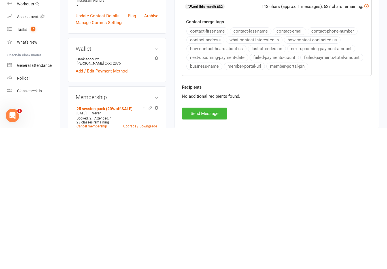
click at [227, 249] on button "Send Message" at bounding box center [204, 255] width 45 height 12
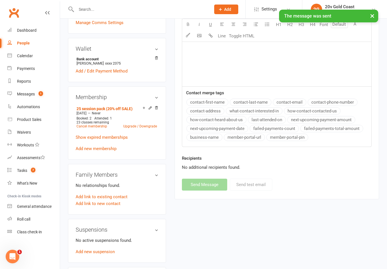
click at [23, 93] on div "Messages" at bounding box center [26, 94] width 18 height 5
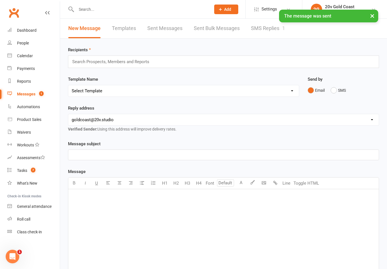
click at [267, 31] on link "SMS Replies 1" at bounding box center [268, 29] width 34 height 20
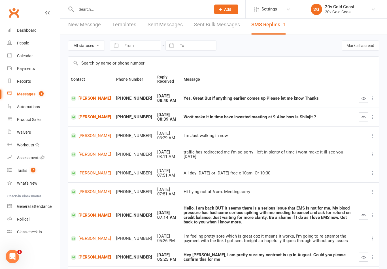
scroll to position [3, 0]
click at [85, 100] on link "[PERSON_NAME]" at bounding box center [91, 98] width 40 height 5
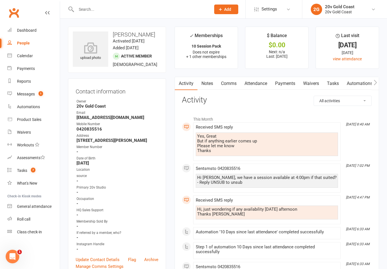
click at [40, 58] on link "Calendar" at bounding box center [33, 56] width 52 height 13
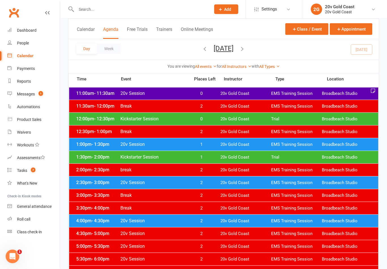
scroll to position [162, 0]
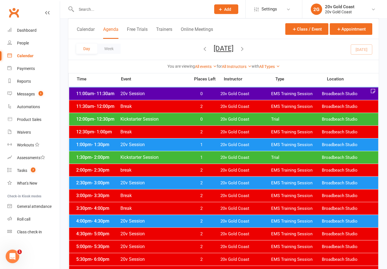
click at [45, 89] on link "Messages 1" at bounding box center [33, 94] width 52 height 13
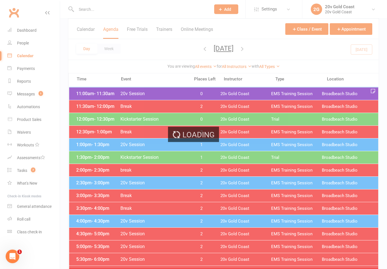
scroll to position [163, 0]
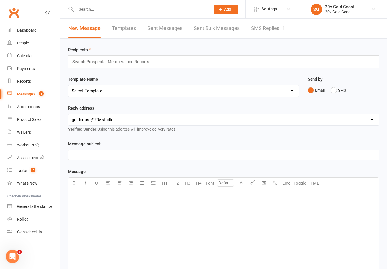
click at [272, 31] on link "SMS Replies 1" at bounding box center [268, 29] width 34 height 20
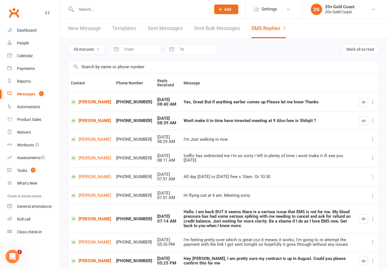
click at [87, 102] on link "[PERSON_NAME]" at bounding box center [91, 101] width 40 height 5
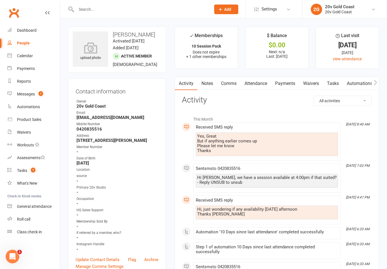
click at [230, 84] on link "Comms" at bounding box center [228, 83] width 23 height 13
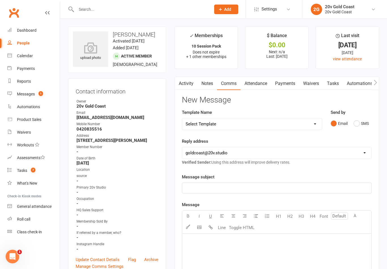
click at [356, 120] on button "SMS" at bounding box center [360, 123] width 15 height 11
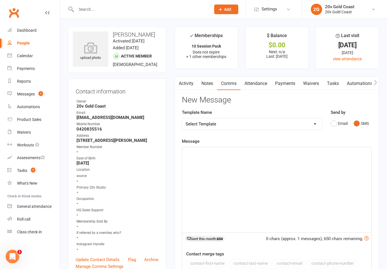
click at [286, 175] on div "﻿" at bounding box center [276, 189] width 189 height 85
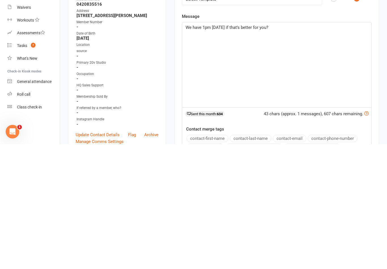
click at [210, 150] on span "We have 1pm today if that’s better for you?" at bounding box center [226, 152] width 83 height 5
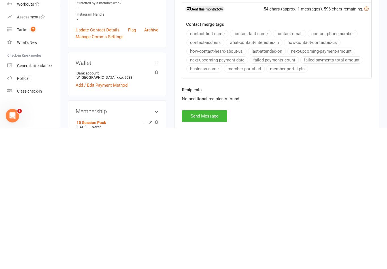
click at [219, 251] on button "Send Message" at bounding box center [204, 257] width 45 height 12
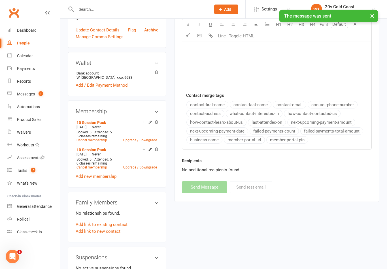
click at [46, 95] on link "Messages 1" at bounding box center [33, 94] width 52 height 13
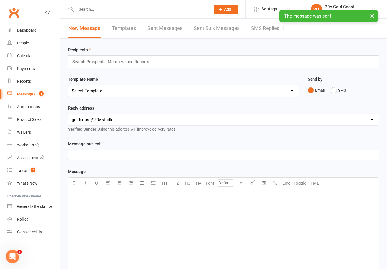
click at [264, 33] on link "SMS Replies 1" at bounding box center [268, 29] width 34 height 20
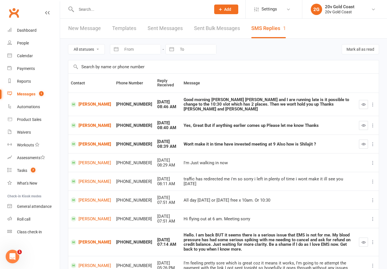
click at [365, 121] on button "button" at bounding box center [363, 125] width 9 height 9
click at [27, 58] on div "Calendar" at bounding box center [25, 56] width 16 height 5
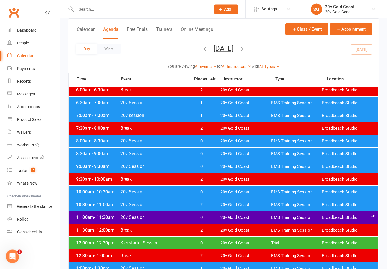
scroll to position [39, 0]
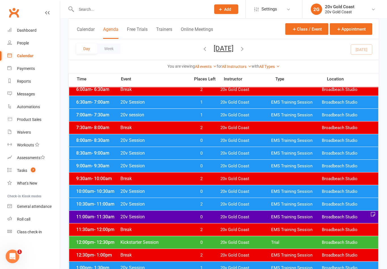
click at [302, 193] on span "EMS Training Session" at bounding box center [296, 191] width 51 height 5
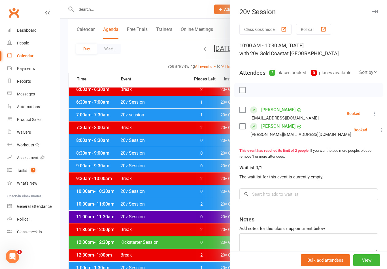
click at [107, 159] on div at bounding box center [223, 134] width 327 height 269
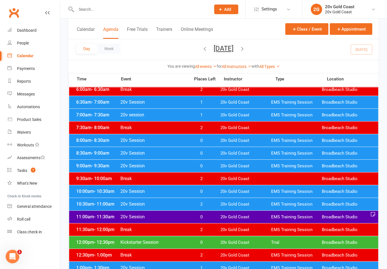
click at [103, 166] on span "- 9:30am" at bounding box center [100, 165] width 18 height 5
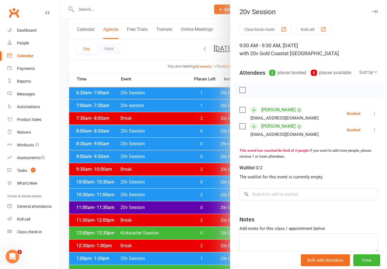
scroll to position [51, 0]
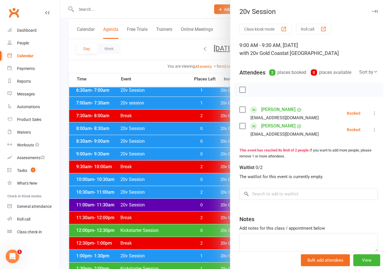
click at [97, 205] on div at bounding box center [223, 134] width 327 height 269
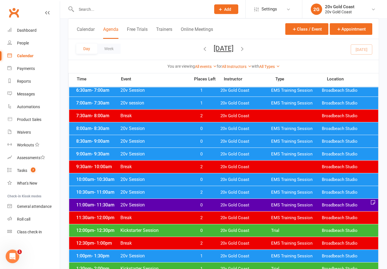
scroll to position [51, 0]
click at [96, 204] on div at bounding box center [223, 134] width 327 height 269
click at [95, 202] on span "- 11:30am" at bounding box center [104, 204] width 20 height 5
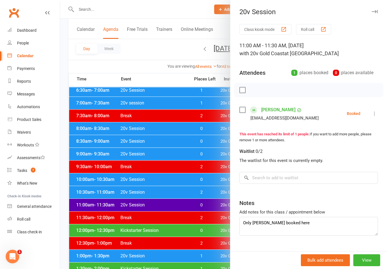
click at [195, 239] on div at bounding box center [223, 134] width 327 height 269
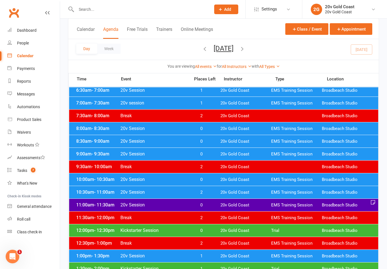
click at [101, 156] on span "- 9:30am" at bounding box center [100, 153] width 18 height 5
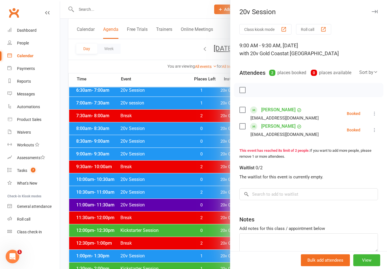
click at [377, 105] on li "Mandy Major Amandamajor@outlook.com.au Booked More info Remove Check in Mark ab…" at bounding box center [308, 113] width 138 height 16
click at [372, 116] on icon at bounding box center [374, 114] width 6 height 6
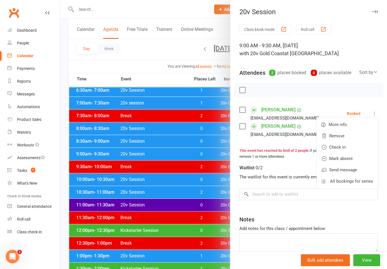
click at [345, 138] on link "Remove" at bounding box center [347, 135] width 61 height 11
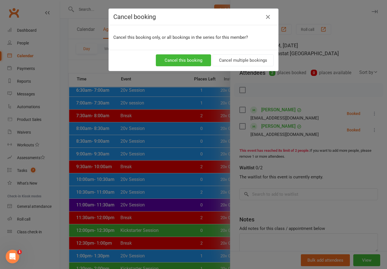
click at [196, 56] on button "Cancel this booking" at bounding box center [183, 60] width 55 height 12
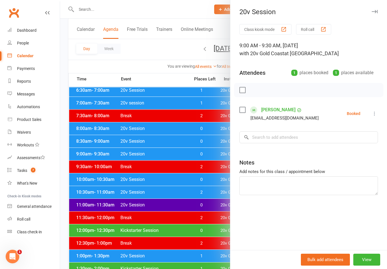
click at [371, 116] on button at bounding box center [374, 113] width 7 height 7
click at [352, 132] on link "Remove" at bounding box center [347, 135] width 61 height 11
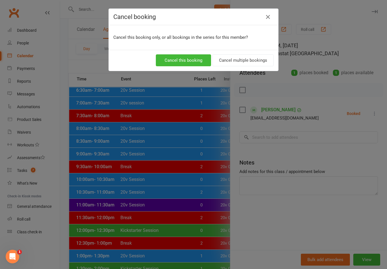
click at [193, 59] on button "Cancel this booking" at bounding box center [183, 60] width 55 height 12
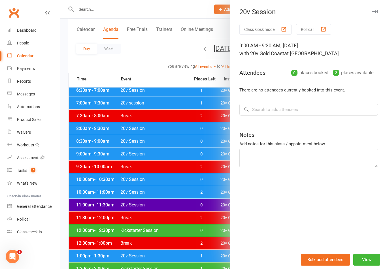
click at [208, 174] on div at bounding box center [223, 134] width 327 height 269
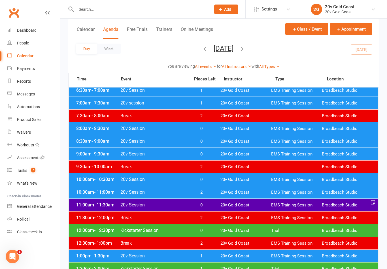
click at [216, 192] on div "10:30am - 11:00am 20v Session 2 20v Gold Coast EMS Training Session Broadbeach …" at bounding box center [223, 192] width 309 height 12
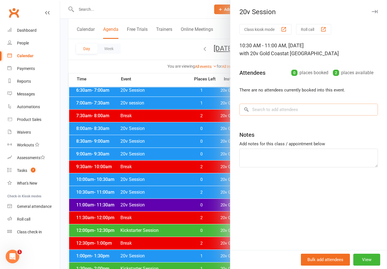
click at [331, 110] on input "search" at bounding box center [308, 110] width 138 height 12
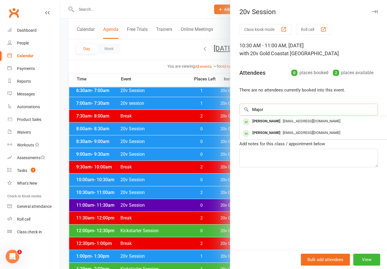
type input "Major"
click at [310, 122] on div "[EMAIL_ADDRESS][DOMAIN_NAME]" at bounding box center [324, 121] width 165 height 8
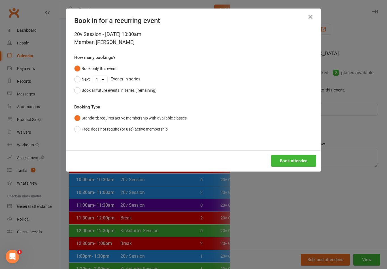
scroll to position [51, 0]
click at [305, 158] on button "Book attendee" at bounding box center [293, 161] width 45 height 12
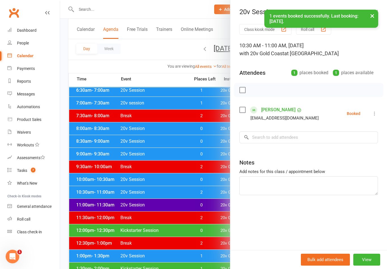
click at [321, 108] on li "Steve Major Smajor@gmail.com Booked More info Remove Check in Mark absent Send …" at bounding box center [308, 113] width 138 height 16
click at [298, 136] on input "search" at bounding box center [308, 137] width 138 height 12
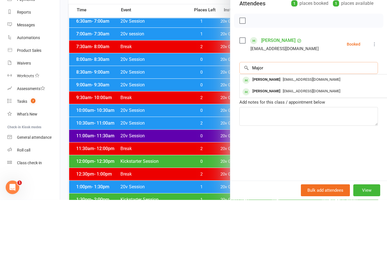
type input "Major"
click at [317, 158] on span "[EMAIL_ADDRESS][DOMAIN_NAME]" at bounding box center [311, 160] width 57 height 4
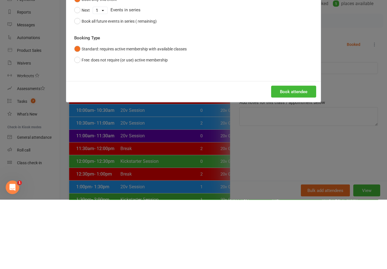
scroll to position [120, 115]
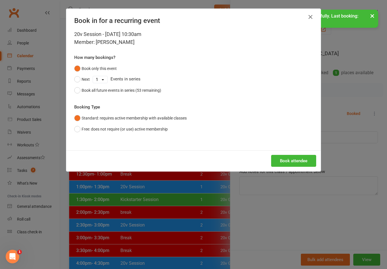
click at [302, 159] on button "Book attendee" at bounding box center [293, 161] width 45 height 12
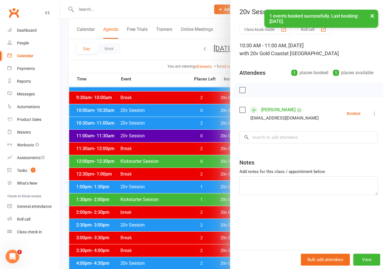
scroll to position [120, 0]
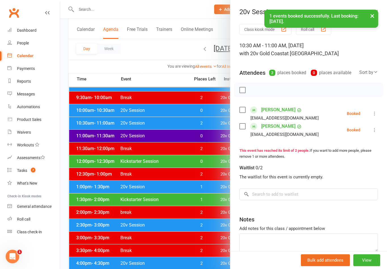
click at [123, 203] on div at bounding box center [223, 134] width 327 height 269
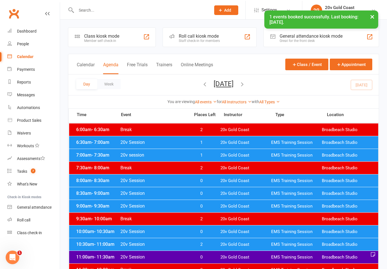
scroll to position [0, 0]
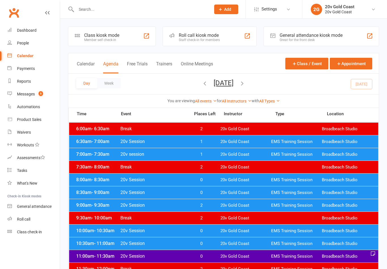
click at [34, 109] on div "Automations" at bounding box center [28, 106] width 23 height 5
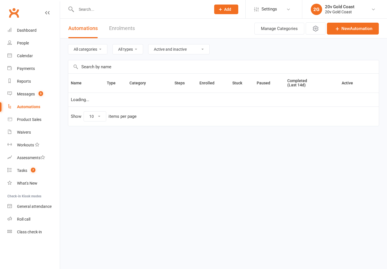
select select "100"
click at [29, 93] on div "Messages" at bounding box center [26, 94] width 18 height 5
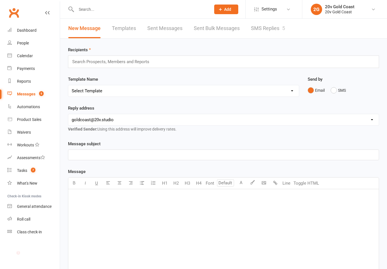
click at [270, 33] on link "SMS Replies 5" at bounding box center [268, 29] width 34 height 20
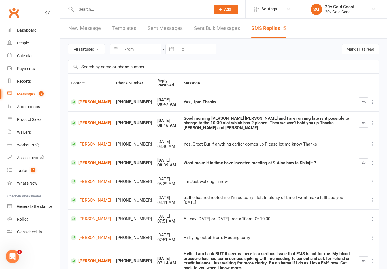
click at [362, 121] on icon "button" at bounding box center [363, 123] width 4 height 4
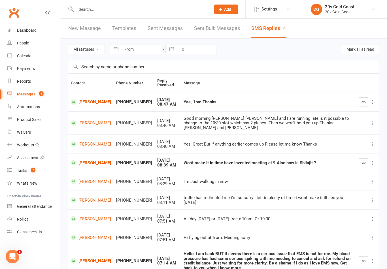
click at [84, 125] on link "[PERSON_NAME]" at bounding box center [91, 122] width 40 height 5
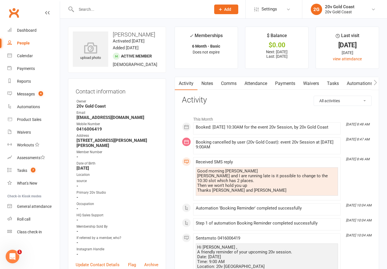
click at [227, 84] on link "Comms" at bounding box center [228, 83] width 23 height 13
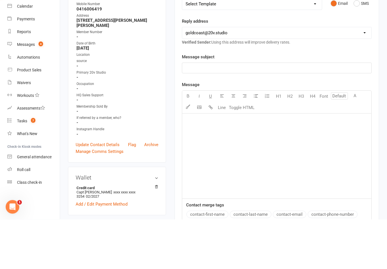
click at [364, 48] on button "SMS" at bounding box center [360, 53] width 15 height 11
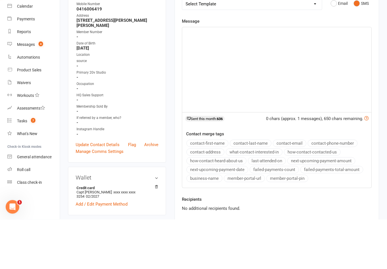
scroll to position [120, 0]
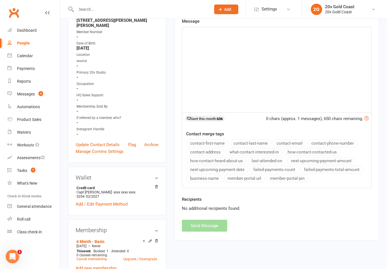
click at [329, 118] on div "0 chars (approx. 1 messages), 650 chars remaining." at bounding box center [317, 118] width 102 height 7
click at [342, 94] on div "﻿" at bounding box center [276, 69] width 189 height 85
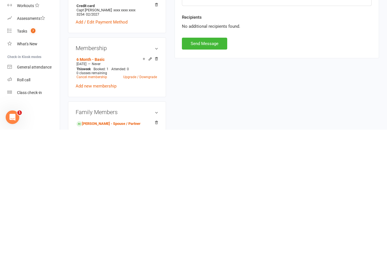
click at [222, 177] on button "Send Message" at bounding box center [204, 183] width 45 height 12
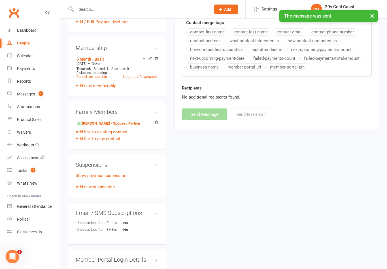
click at [29, 94] on div "Messages" at bounding box center [26, 94] width 18 height 5
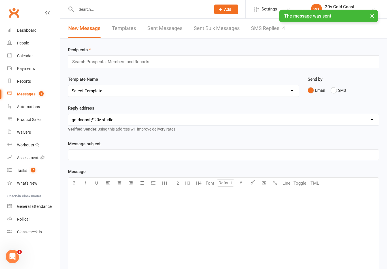
click at [270, 25] on link "SMS Replies 4" at bounding box center [268, 29] width 34 height 20
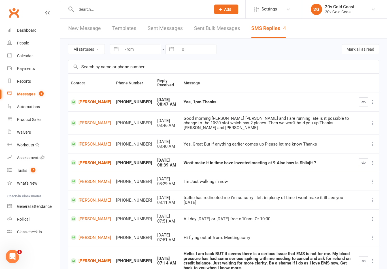
click at [27, 54] on div "Calendar" at bounding box center [25, 56] width 16 height 5
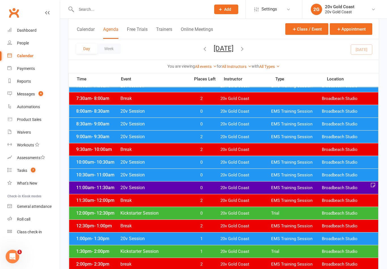
scroll to position [74, 0]
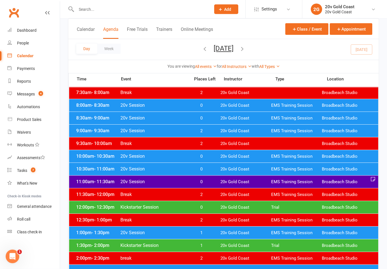
click at [266, 234] on span "20v Gold Coast" at bounding box center [245, 232] width 51 height 5
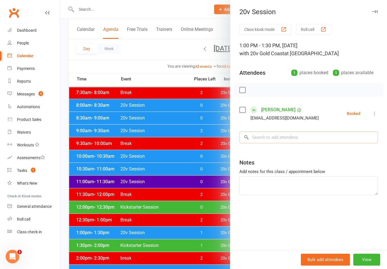
click at [316, 139] on input "search" at bounding box center [308, 137] width 138 height 12
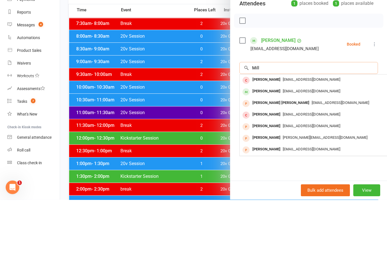
type input "Mill"
click at [319, 157] on div "[EMAIL_ADDRESS][DOMAIN_NAME]" at bounding box center [324, 161] width 165 height 8
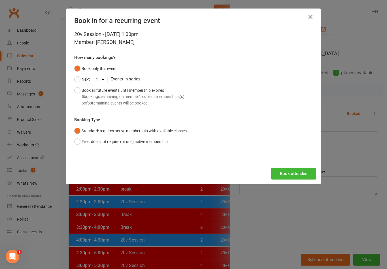
click at [306, 175] on button "Book attendee" at bounding box center [293, 174] width 45 height 12
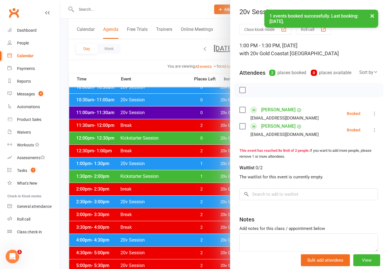
click at [132, 226] on div at bounding box center [223, 134] width 327 height 269
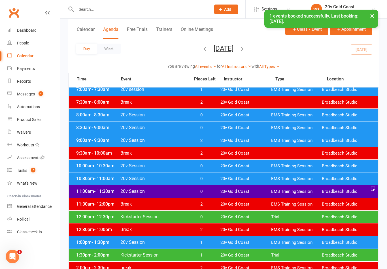
scroll to position [0, 0]
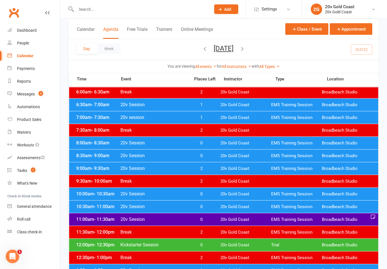
scroll to position [37, 0]
click at [29, 98] on link "Messages 4" at bounding box center [33, 94] width 52 height 13
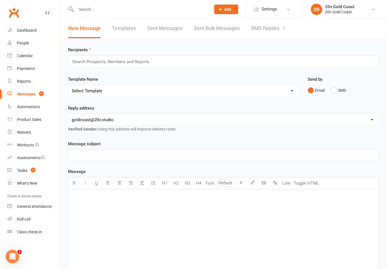
click at [268, 34] on link "SMS Replies 4" at bounding box center [268, 29] width 34 height 20
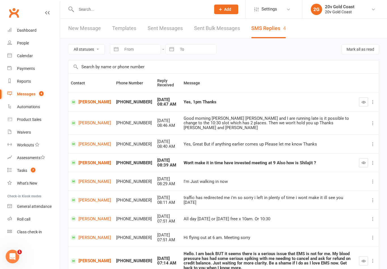
click at [362, 101] on icon "button" at bounding box center [363, 102] width 4 height 4
click at [85, 104] on link "[PERSON_NAME]" at bounding box center [91, 101] width 40 height 5
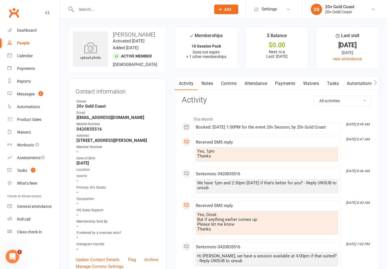
click at [232, 85] on link "Comms" at bounding box center [228, 83] width 23 height 13
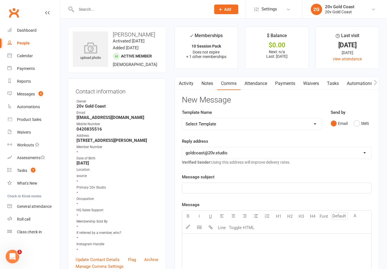
click at [352, 126] on div "Email SMS" at bounding box center [350, 123] width 41 height 11
click at [357, 120] on button "SMS" at bounding box center [360, 123] width 15 height 11
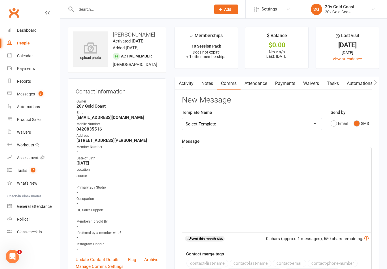
click at [280, 183] on div "﻿" at bounding box center [276, 189] width 189 height 85
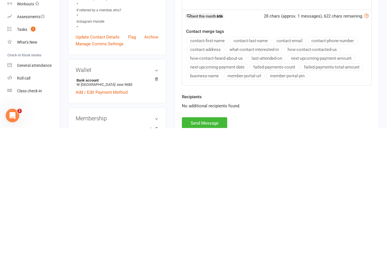
click at [219, 258] on button "Send Message" at bounding box center [204, 264] width 45 height 12
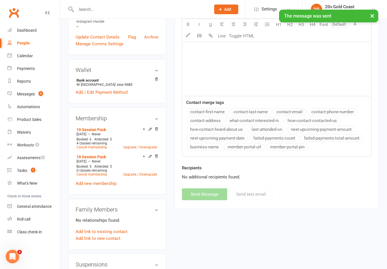
click at [41, 92] on span "3" at bounding box center [41, 93] width 5 height 5
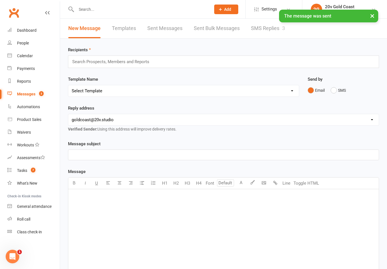
click at [268, 33] on link "SMS Replies 3" at bounding box center [268, 29] width 34 height 20
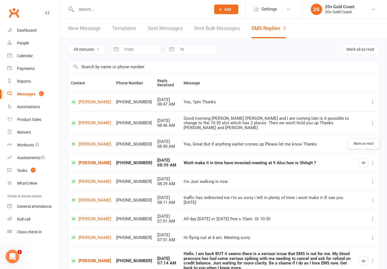
click at [363, 161] on icon "button" at bounding box center [363, 163] width 4 height 4
click at [87, 160] on link "[PERSON_NAME]" at bounding box center [91, 162] width 40 height 5
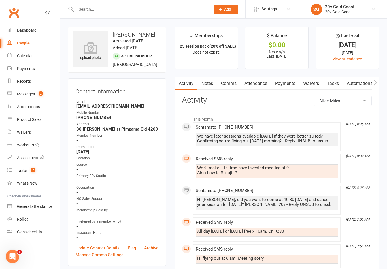
click at [30, 167] on link "Tasks 7" at bounding box center [33, 170] width 52 height 13
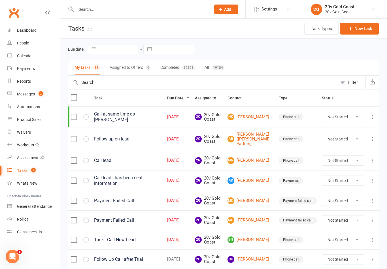
click at [28, 43] on div "People" at bounding box center [23, 43] width 12 height 5
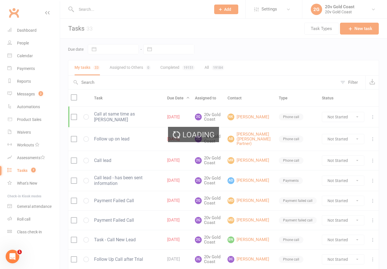
select select "100"
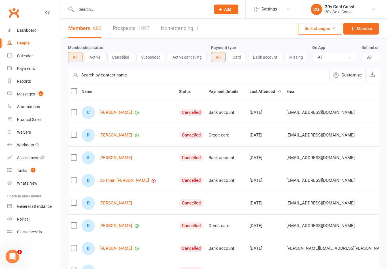
click at [138, 32] on link "Prospects 1097" at bounding box center [131, 29] width 37 height 20
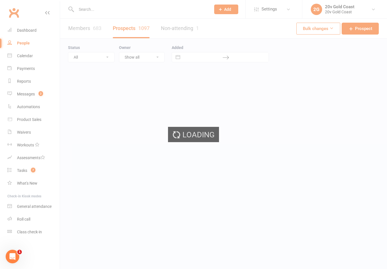
select select "100"
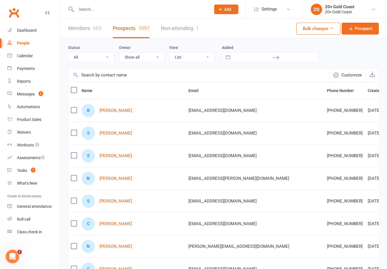
click at [43, 90] on link "Messages 2" at bounding box center [33, 94] width 52 height 13
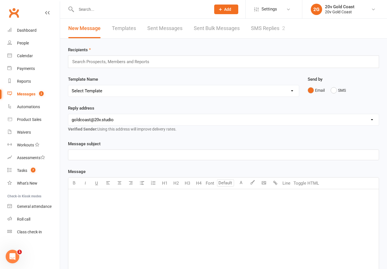
click at [271, 29] on link "SMS Replies 2" at bounding box center [268, 29] width 34 height 20
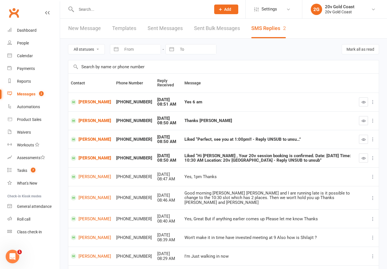
click at [362, 120] on icon "button" at bounding box center [363, 121] width 4 height 4
click at [363, 139] on icon "button" at bounding box center [363, 139] width 4 height 4
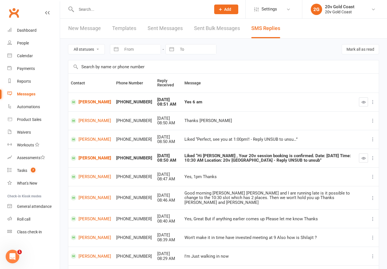
click at [364, 159] on icon "button" at bounding box center [363, 158] width 4 height 4
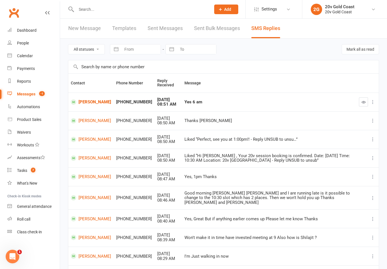
click at [91, 101] on link "[PERSON_NAME]" at bounding box center [91, 101] width 40 height 5
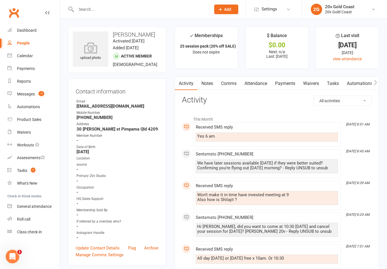
click at [262, 83] on link "Attendance" at bounding box center [255, 83] width 31 height 13
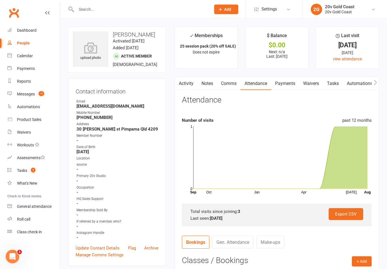
click at [31, 96] on div "Messages" at bounding box center [26, 94] width 18 height 5
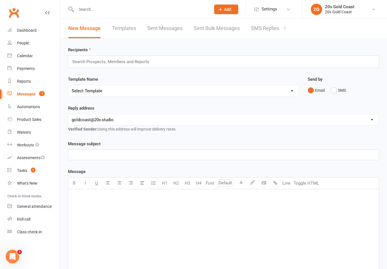
click at [279, 26] on link "SMS Replies -1" at bounding box center [268, 29] width 35 height 20
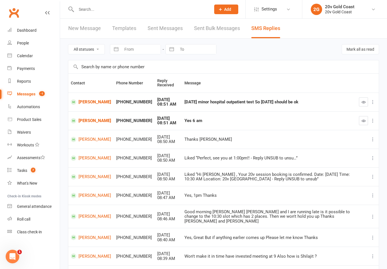
click at [91, 11] on input "text" at bounding box center [140, 9] width 132 height 8
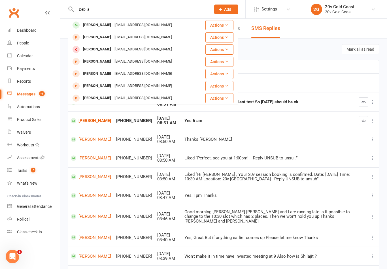
type input "Deb la"
click at [90, 28] on div "[PERSON_NAME]" at bounding box center [96, 25] width 31 height 8
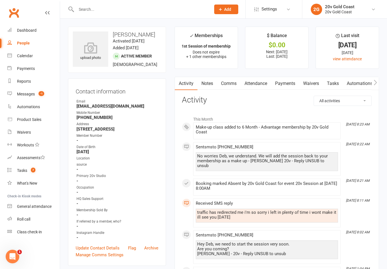
click at [263, 84] on link "Attendance" at bounding box center [255, 83] width 31 height 13
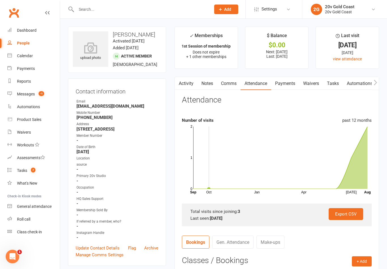
click at [37, 96] on count-badge "-1" at bounding box center [40, 94] width 8 height 5
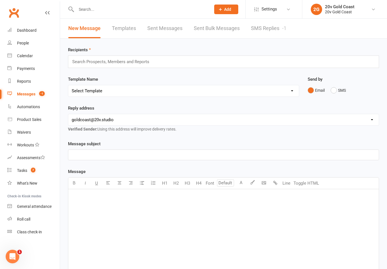
click at [291, 26] on div "New Message Templates Sent Messages Sent Bulk Messages SMS Replies -1" at bounding box center [177, 29] width 234 height 20
click at [274, 28] on link "SMS Replies -1" at bounding box center [268, 29] width 35 height 20
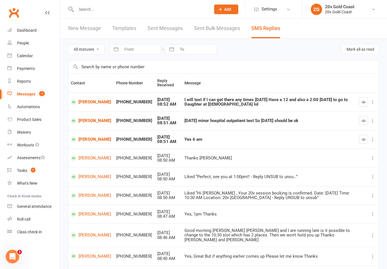
click at [364, 138] on icon "button" at bounding box center [363, 139] width 4 height 4
click at [85, 101] on link "[PERSON_NAME]" at bounding box center [91, 101] width 40 height 5
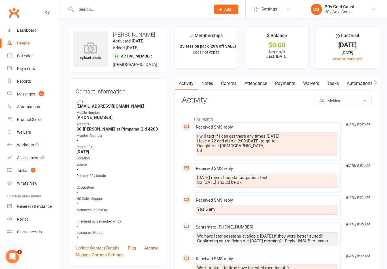
click at [265, 85] on link "Attendance" at bounding box center [255, 83] width 31 height 13
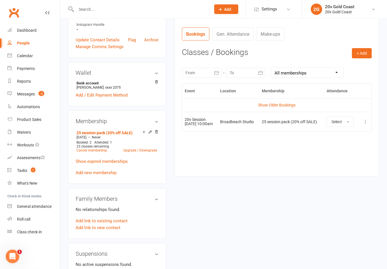
scroll to position [208, 0]
click at [284, 103] on link "Show Older Bookings" at bounding box center [276, 105] width 37 height 5
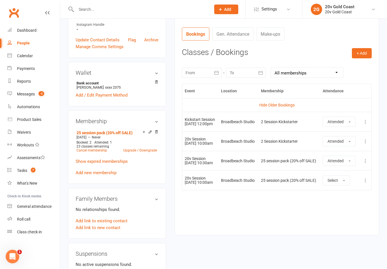
click at [343, 185] on button "Select" at bounding box center [335, 180] width 27 height 10
click at [298, 227] on div "Event Location Membership Attendance Hide Older Bookings Kickstart Session 25 J…" at bounding box center [277, 155] width 190 height 143
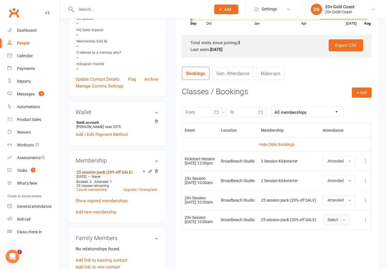
scroll to position [167, 0]
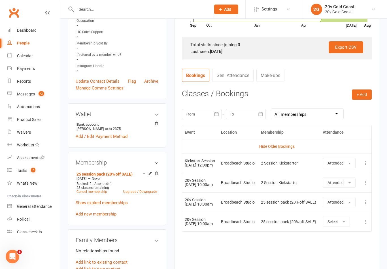
click at [26, 57] on div "Calendar" at bounding box center [25, 56] width 16 height 5
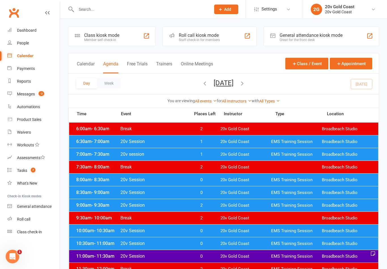
click at [233, 84] on button "[DATE]" at bounding box center [223, 83] width 20 height 8
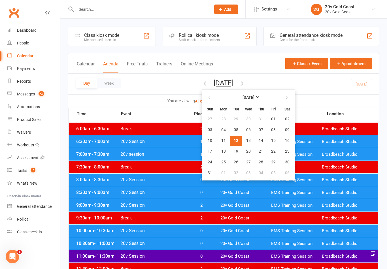
click at [217, 149] on button "18" at bounding box center [223, 151] width 12 height 10
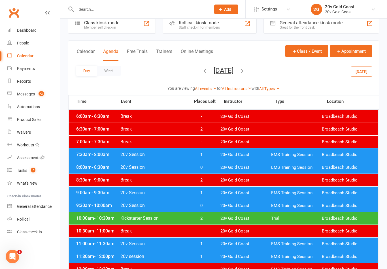
scroll to position [12, 0]
click at [247, 194] on span "20v Gold Coast" at bounding box center [245, 193] width 51 height 5
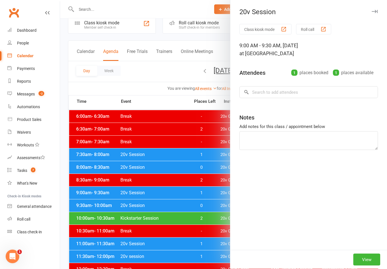
scroll to position [12, 0]
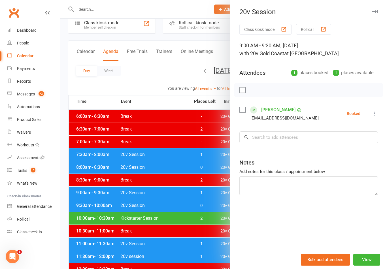
click at [201, 250] on div at bounding box center [223, 134] width 327 height 269
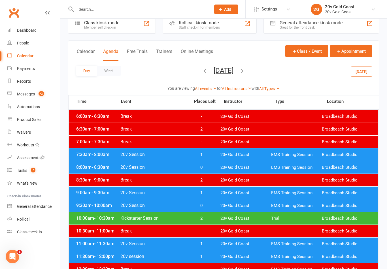
click at [31, 93] on div "Messages" at bounding box center [26, 94] width 18 height 5
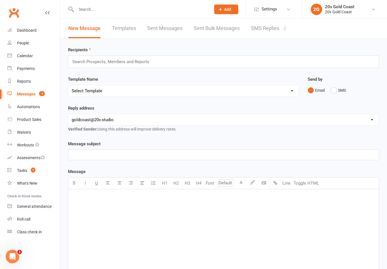
click at [275, 29] on link "SMS Replies -2" at bounding box center [268, 29] width 35 height 20
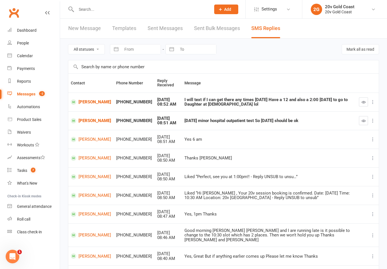
click at [89, 101] on link "[PERSON_NAME]" at bounding box center [91, 101] width 40 height 5
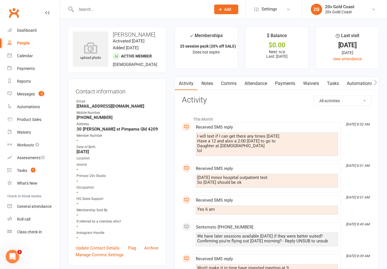
click at [233, 85] on link "Comms" at bounding box center [228, 83] width 23 height 13
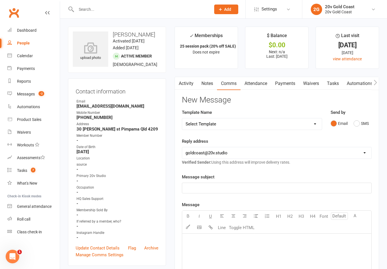
click at [357, 120] on button "SMS" at bounding box center [360, 123] width 15 height 11
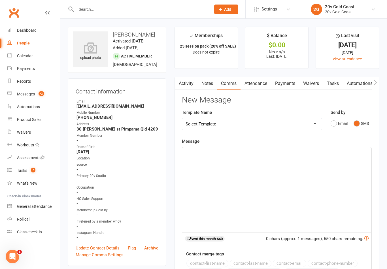
click at [283, 190] on div "﻿" at bounding box center [276, 189] width 189 height 85
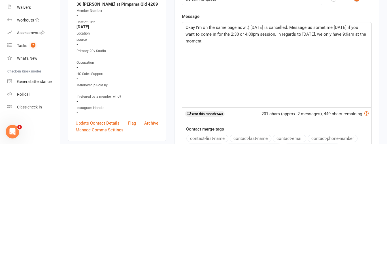
click at [192, 150] on span "Okay I’m on the same page now :) tomorrow is cancelled. Message us sometime tod…" at bounding box center [275, 159] width 181 height 19
click at [280, 149] on p "Okay I’m on the same page now :) tomorrow is cancelled. Message us sometime tod…" at bounding box center [276, 159] width 182 height 20
click at [322, 147] on div "Okay I’m on the same page now :) tomorrow is cancelled. Message us sometime tod…" at bounding box center [276, 189] width 189 height 85
click at [324, 147] on div "Okay I’m on the same page now :) tomorrow is cancelled. Message us sometime tod…" at bounding box center [276, 189] width 189 height 85
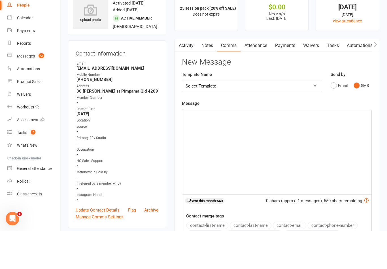
click at [23, 54] on div "Calendar" at bounding box center [25, 56] width 16 height 5
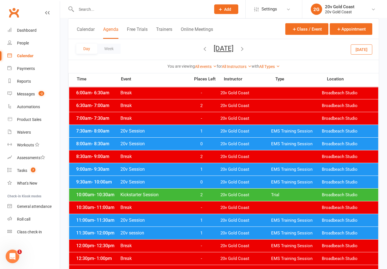
scroll to position [36, 0]
click at [23, 93] on div "Messages" at bounding box center [26, 94] width 18 height 5
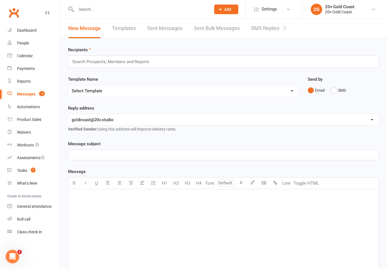
click at [268, 27] on link "SMS Replies -2" at bounding box center [268, 29] width 35 height 20
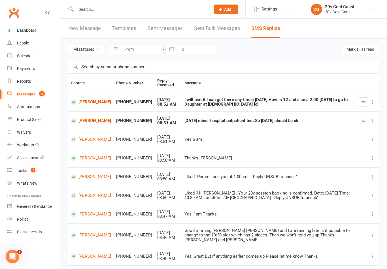
click at [89, 104] on link "[PERSON_NAME]" at bounding box center [91, 101] width 40 height 5
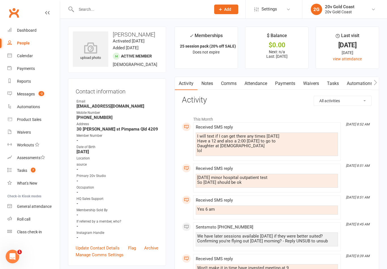
click at [229, 84] on link "Comms" at bounding box center [228, 83] width 23 height 13
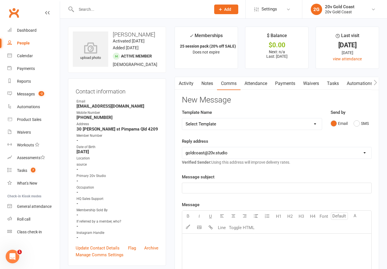
click at [354, 123] on button "SMS" at bounding box center [360, 123] width 15 height 11
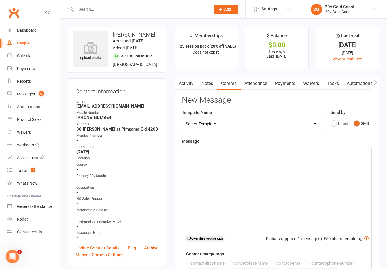
click at [313, 174] on div "﻿" at bounding box center [276, 189] width 189 height 85
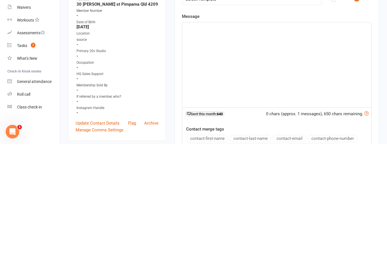
click at [327, 147] on div "﻿" at bounding box center [276, 189] width 189 height 85
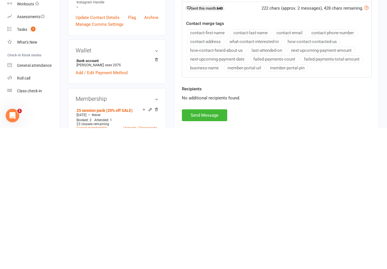
click at [212, 250] on button "Send Message" at bounding box center [204, 256] width 45 height 12
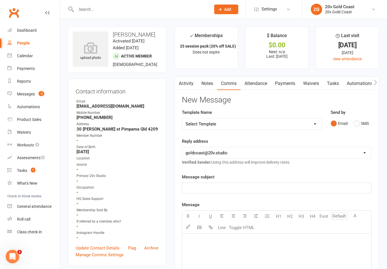
click at [27, 96] on div "Messages" at bounding box center [26, 94] width 18 height 5
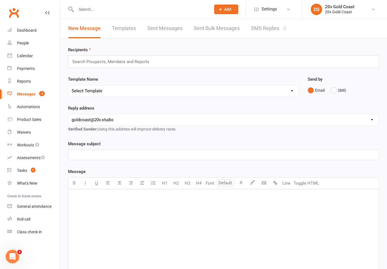
click at [271, 29] on link "SMS Replies -2" at bounding box center [268, 29] width 35 height 20
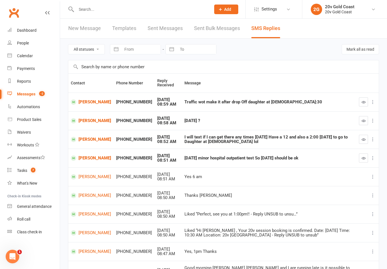
click at [359, 158] on button "button" at bounding box center [363, 157] width 9 height 9
click at [361, 140] on icon "button" at bounding box center [363, 139] width 4 height 4
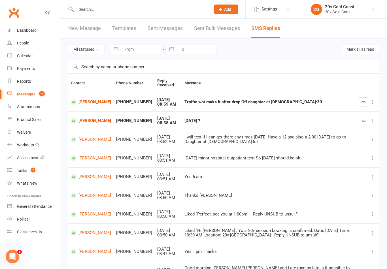
click at [38, 59] on link "Calendar" at bounding box center [33, 56] width 52 height 13
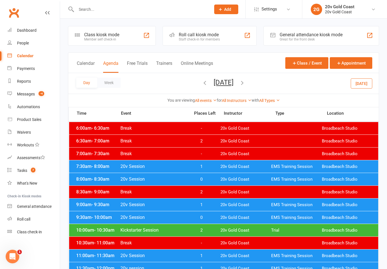
scroll to position [1, 0]
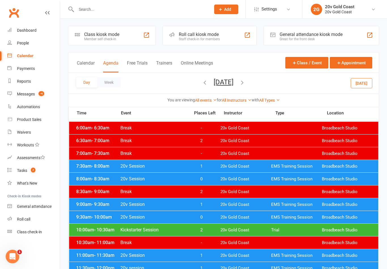
click at [243, 90] on div "Day Week Monday, Aug 18, 2025 August 2025 Sun Mon Tue Wed Thu Fri Sat 27 28 29 …" at bounding box center [223, 83] width 310 height 21
click at [233, 81] on button "Monday, Aug 18, 2025" at bounding box center [223, 82] width 20 height 8
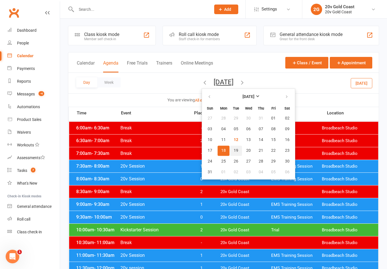
click at [234, 150] on span "19" at bounding box center [236, 150] width 5 height 5
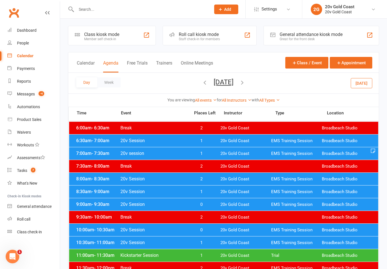
scroll to position [0, 0]
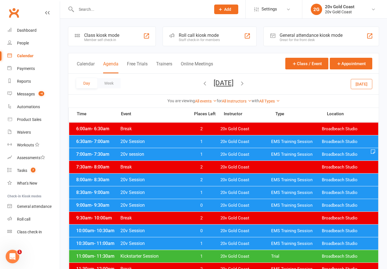
click at [233, 85] on button "[DATE]" at bounding box center [223, 83] width 20 height 8
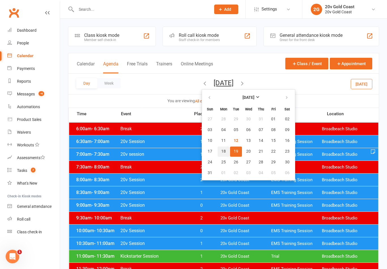
click at [217, 155] on button "18" at bounding box center [223, 151] width 12 height 10
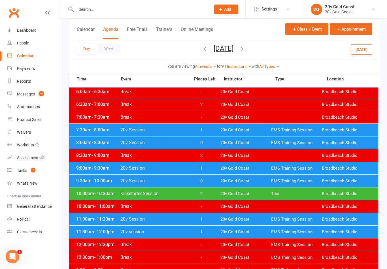
scroll to position [36, 0]
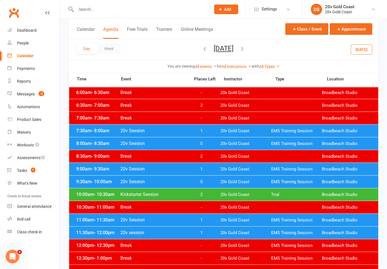
click at [233, 46] on button "Monday, Aug 18, 2025" at bounding box center [223, 48] width 20 height 8
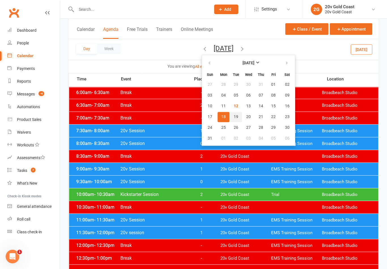
click at [230, 116] on button "19" at bounding box center [236, 117] width 12 height 10
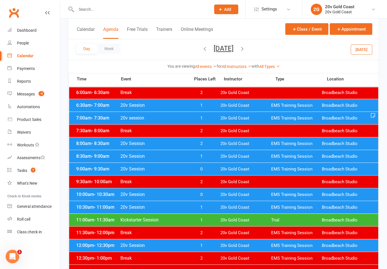
click at [233, 50] on button "[DATE]" at bounding box center [223, 48] width 20 height 8
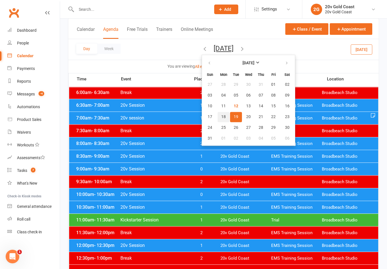
click at [221, 116] on span "18" at bounding box center [223, 117] width 5 height 5
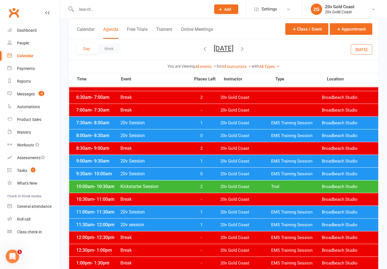
click at [264, 215] on div "11:00am - 11:30am 20v Session 1 20v Gold Coast EMS Training Session Broadbeach …" at bounding box center [223, 212] width 309 height 12
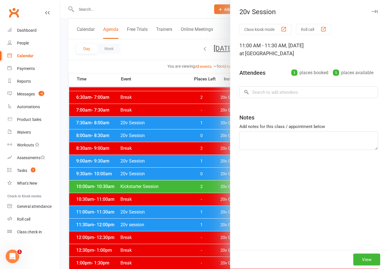
scroll to position [44, 0]
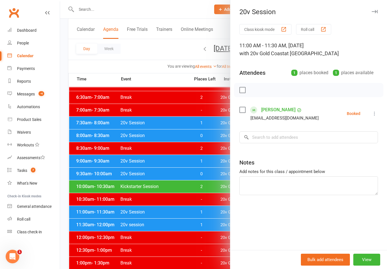
click at [215, 226] on div at bounding box center [223, 134] width 327 height 269
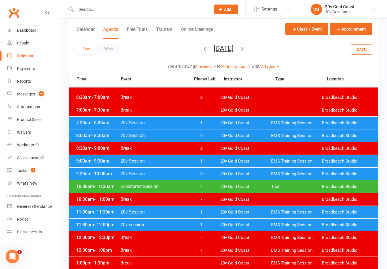
click at [221, 224] on span "20v Gold Coast" at bounding box center [245, 224] width 51 height 5
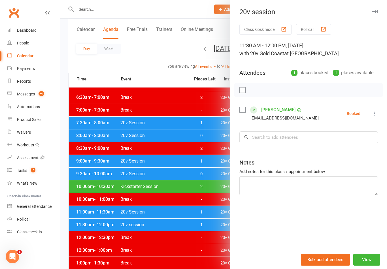
click at [205, 247] on div at bounding box center [223, 134] width 327 height 269
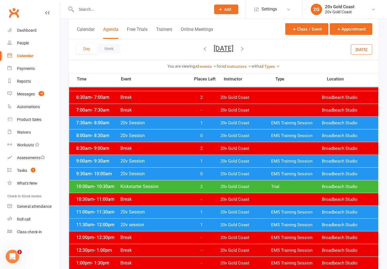
click at [230, 49] on button "Monday, Aug 18, 2025" at bounding box center [223, 48] width 20 height 8
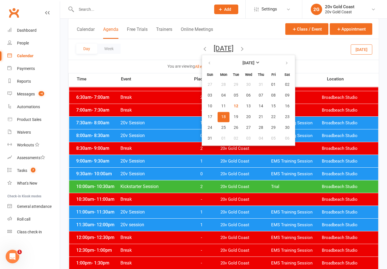
click at [234, 119] on span "19" at bounding box center [236, 117] width 5 height 5
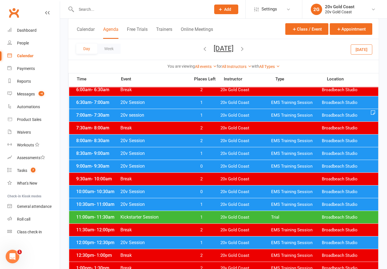
scroll to position [39, 0]
click at [39, 89] on link "Messages -4" at bounding box center [33, 94] width 52 height 13
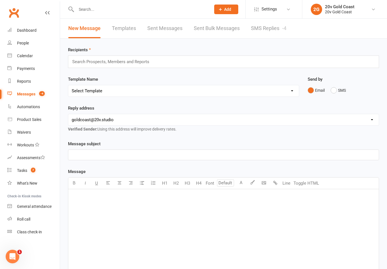
click at [266, 28] on link "SMS Replies -4" at bounding box center [268, 29] width 35 height 20
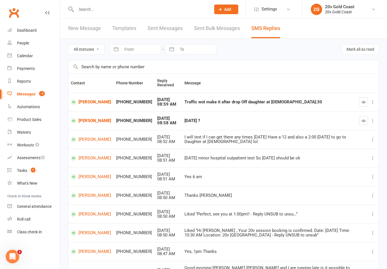
click at [88, 102] on link "[PERSON_NAME]" at bounding box center [91, 101] width 40 height 5
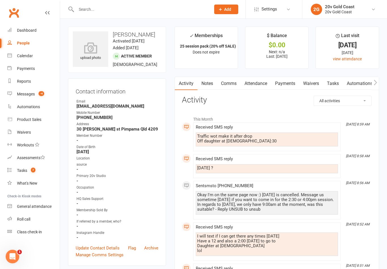
click at [231, 82] on link "Comms" at bounding box center [228, 83] width 23 height 13
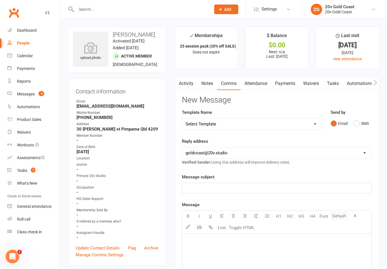
click at [355, 125] on button "SMS" at bounding box center [360, 123] width 15 height 11
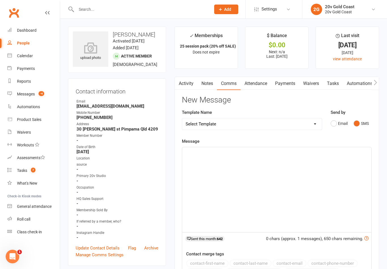
click at [281, 177] on div "﻿" at bounding box center [276, 189] width 189 height 85
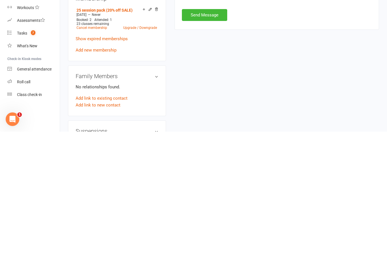
click at [227, 8] on div "New Message Template Name Select Template [Email] 20v Referral Bonus [Email] Me…" at bounding box center [277, 30] width 190 height 256
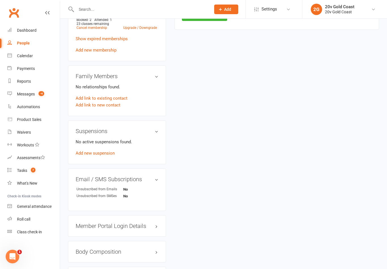
click at [217, 17] on div "Prospect Member Non-attending contact Class / event Appointment Task Membership…" at bounding box center [226, 9] width 39 height 18
click at [208, 16] on div "Prospect Member Non-attending contact Class / event Appointment Task Membership…" at bounding box center [226, 9] width 39 height 18
click at [204, 12] on input "text" at bounding box center [140, 9] width 132 height 8
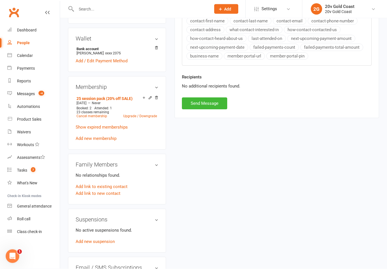
click at [217, 102] on button "Send Message" at bounding box center [204, 104] width 45 height 12
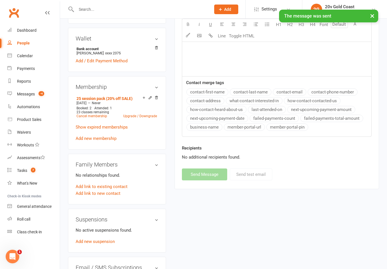
click at [36, 93] on count-badge "-4" at bounding box center [40, 94] width 8 height 5
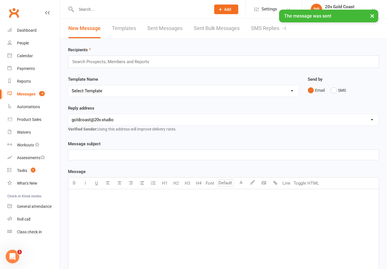
click at [273, 28] on link "SMS Replies -4" at bounding box center [268, 29] width 35 height 20
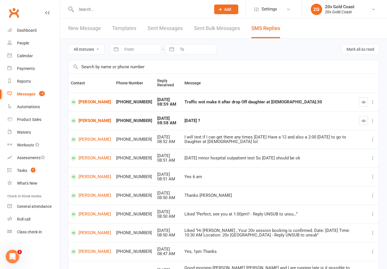
click at [362, 121] on icon "button" at bounding box center [363, 121] width 4 height 4
click at [361, 104] on icon "button" at bounding box center [363, 102] width 4 height 4
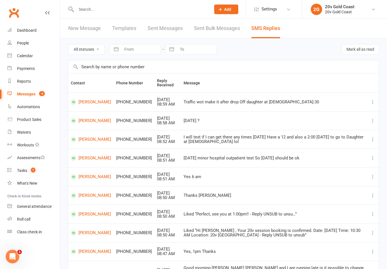
click at [28, 175] on link "Tasks 7" at bounding box center [33, 170] width 52 height 13
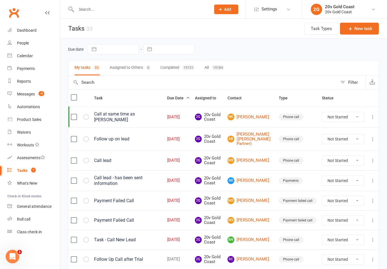
click at [262, 159] on link "MR Michael Rose" at bounding box center [250, 160] width 46 height 7
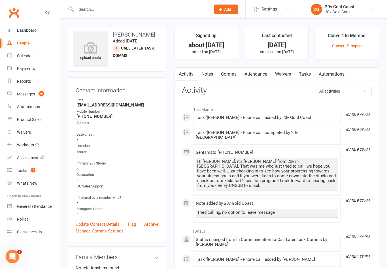
click at [202, 69] on link "Notes" at bounding box center [207, 74] width 20 height 13
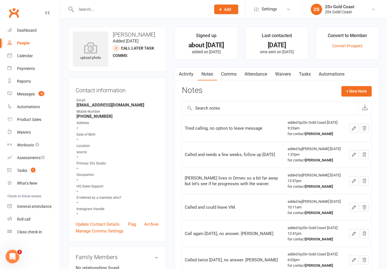
click at [361, 90] on button "+ New Note" at bounding box center [356, 91] width 30 height 10
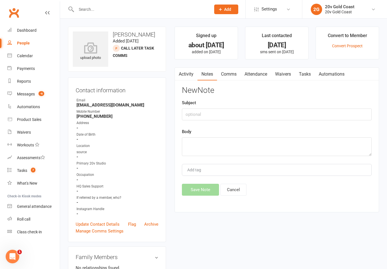
click at [191, 70] on link "Activity" at bounding box center [186, 74] width 23 height 13
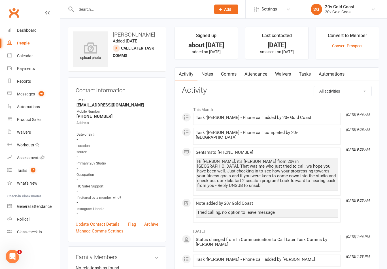
click at [205, 72] on link "Notes" at bounding box center [207, 74] width 20 height 13
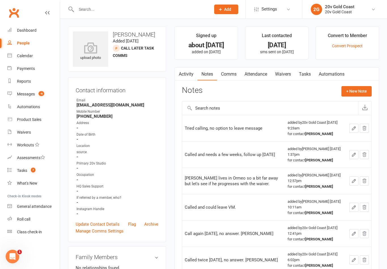
click at [354, 88] on button "+ New Note" at bounding box center [356, 91] width 30 height 10
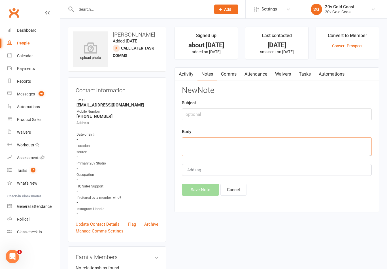
click at [323, 146] on textarea at bounding box center [277, 146] width 190 height 19
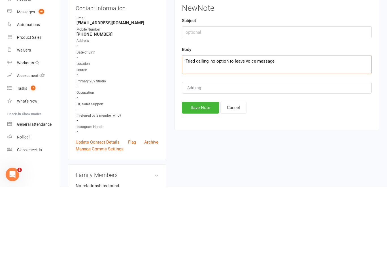
type textarea "Tried calling, no option to leave voice message"
click at [206, 184] on button "Save Note" at bounding box center [200, 190] width 37 height 12
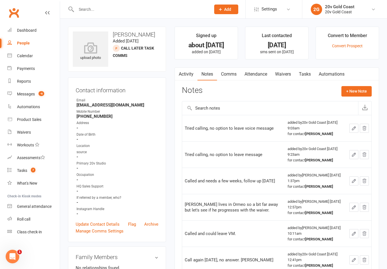
click at [37, 167] on link "Tasks 7" at bounding box center [33, 170] width 52 height 13
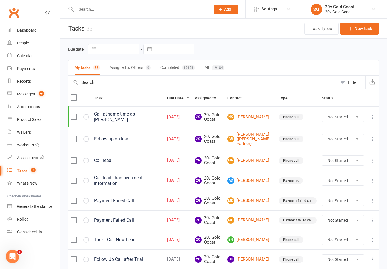
click at [351, 163] on select "Not Started In Progress Waiting Complete" at bounding box center [343, 161] width 42 height 10
select select "unstarted"
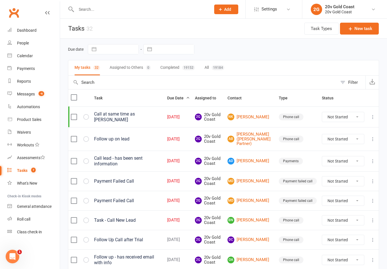
click at [31, 58] on div "Calendar" at bounding box center [25, 56] width 16 height 5
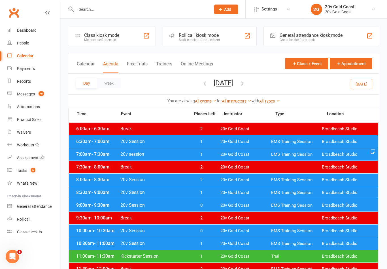
click at [233, 84] on button "[DATE]" at bounding box center [223, 83] width 20 height 8
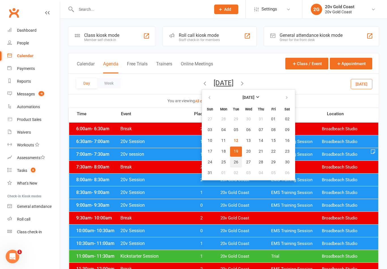
click at [234, 161] on span "26" at bounding box center [236, 162] width 5 height 5
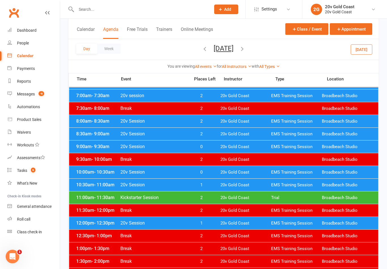
scroll to position [58, 0]
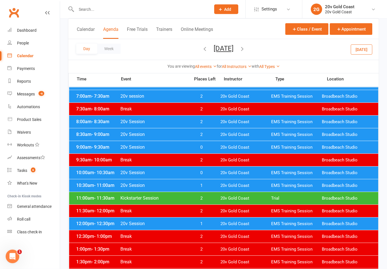
click at [189, 128] on div "8:00am - 8:30am 20v Session 2 20v Gold Coast EMS Training Session Broadbeach St…" at bounding box center [223, 122] width 309 height 12
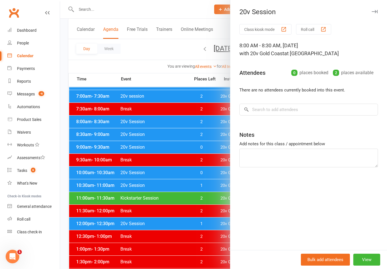
click at [195, 140] on div at bounding box center [223, 134] width 327 height 269
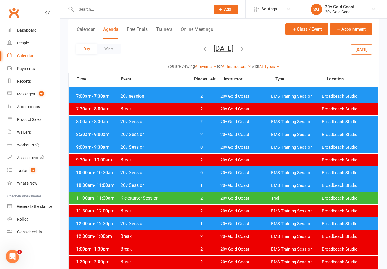
click at [195, 135] on span "2" at bounding box center [201, 134] width 30 height 5
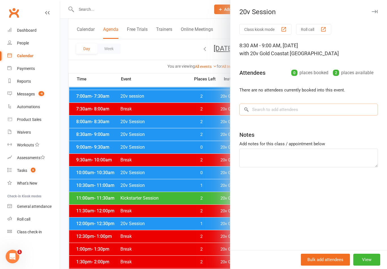
click at [313, 113] on input "search" at bounding box center [308, 110] width 138 height 12
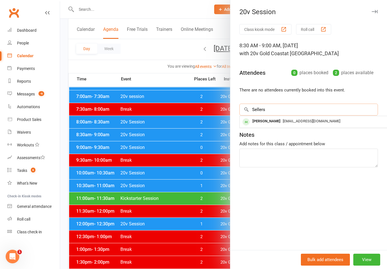
type input "Sellers"
click at [315, 121] on div "[EMAIL_ADDRESS][DOMAIN_NAME]" at bounding box center [324, 121] width 165 height 8
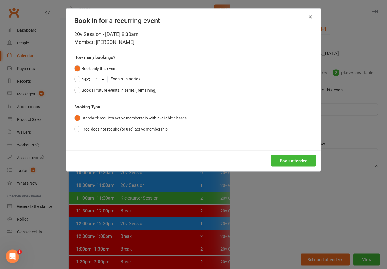
scroll to position [58, 0]
click at [306, 159] on button "Book attendee" at bounding box center [293, 161] width 45 height 12
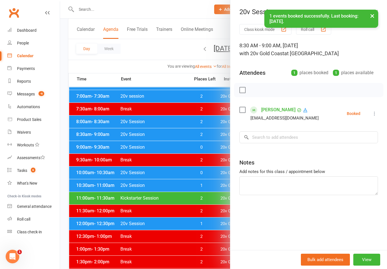
click at [275, 108] on link "[PERSON_NAME]" at bounding box center [278, 109] width 34 height 9
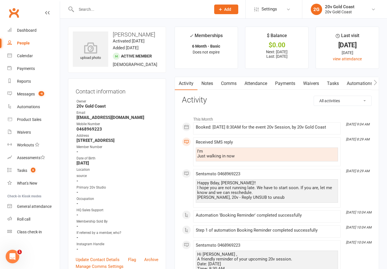
click at [36, 101] on link "Automations" at bounding box center [33, 107] width 52 height 13
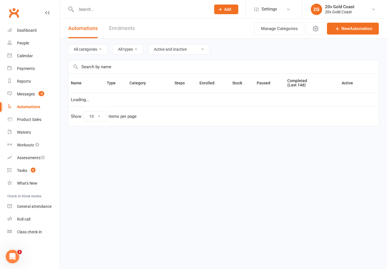
select select "100"
click at [31, 90] on link "Messages -6" at bounding box center [33, 94] width 52 height 13
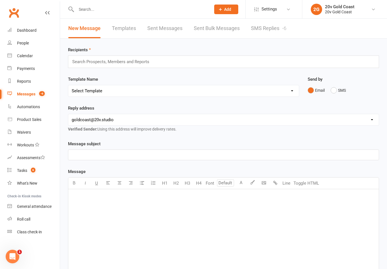
click at [272, 31] on link "SMS Replies -6" at bounding box center [268, 29] width 35 height 20
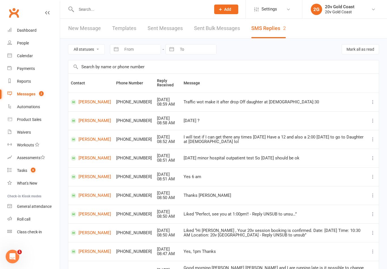
click at [26, 172] on div "Tasks" at bounding box center [22, 170] width 10 height 5
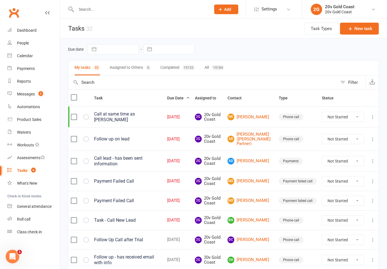
click at [257, 158] on link "AD [PERSON_NAME]" at bounding box center [250, 161] width 46 height 7
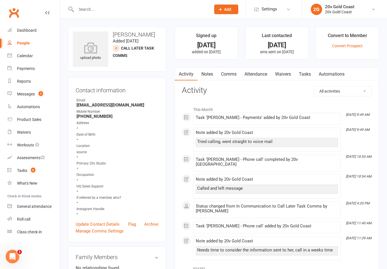
click at [200, 78] on link "Notes" at bounding box center [207, 74] width 20 height 13
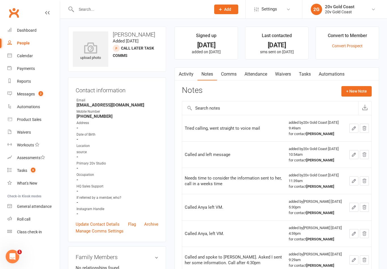
click at [362, 89] on button "+ New Note" at bounding box center [356, 91] width 30 height 10
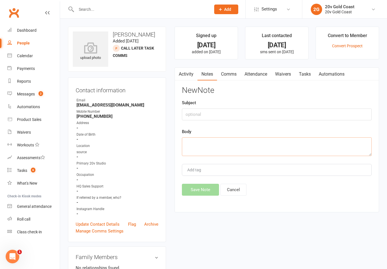
click at [285, 146] on textarea at bounding box center [277, 146] width 190 height 19
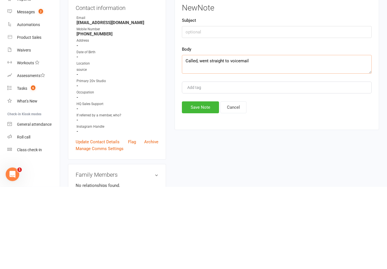
type textarea "Called, went straight to voicemail"
click at [199, 184] on button "Save Note" at bounding box center [200, 190] width 37 height 12
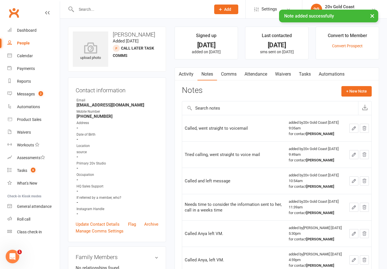
click at [306, 70] on link "Tasks" at bounding box center [305, 74] width 20 height 13
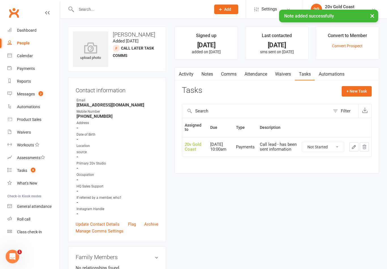
click at [330, 146] on select "Not Started In Progress Waiting Complete" at bounding box center [323, 147] width 42 height 10
select select "unstarted"
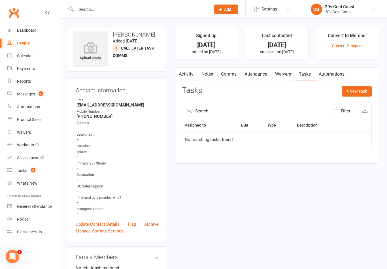
click at [40, 167] on link "Tasks 5" at bounding box center [33, 170] width 52 height 13
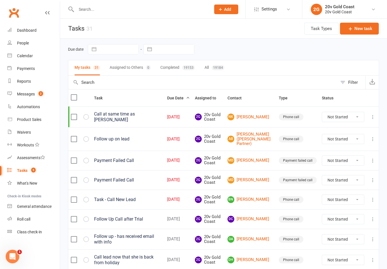
click at [347, 175] on select "Not Started In Progress Waiting Complete" at bounding box center [343, 180] width 42 height 10
select select "unstarted"
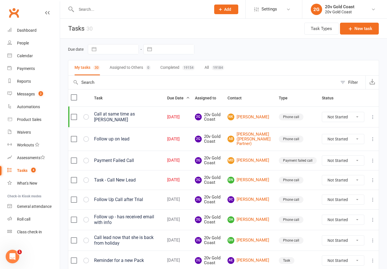
click at [351, 157] on select "Not Started In Progress Waiting Complete" at bounding box center [343, 161] width 42 height 10
select select "unstarted"
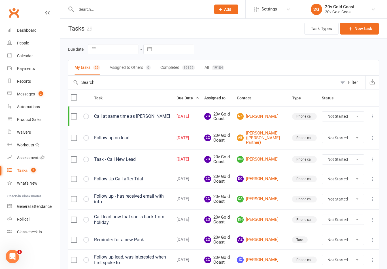
click at [263, 156] on link "BN Ben Numanga" at bounding box center [262, 159] width 50 height 7
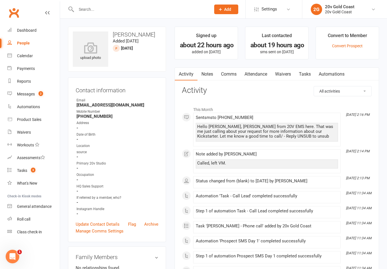
click at [206, 75] on link "Notes" at bounding box center [207, 74] width 20 height 13
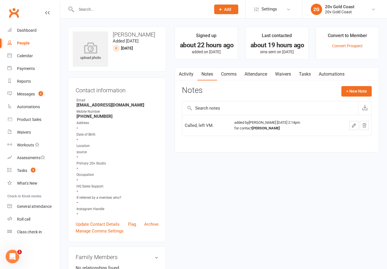
click at [356, 90] on button "+ New Note" at bounding box center [356, 91] width 30 height 10
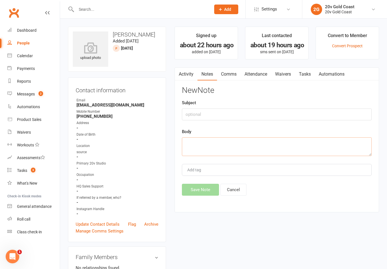
click at [284, 154] on textarea at bounding box center [277, 146] width 190 height 19
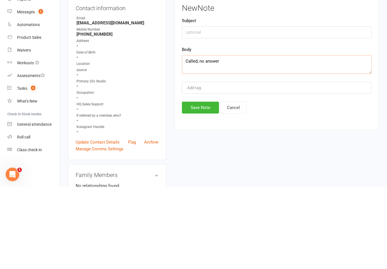
type textarea "Called, no answer"
click at [202, 184] on button "Save Note" at bounding box center [200, 190] width 37 height 12
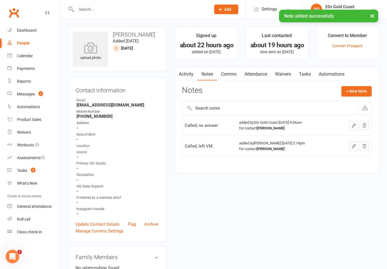
scroll to position [0, 22]
click at [295, 72] on link "Tasks" at bounding box center [305, 74] width 20 height 13
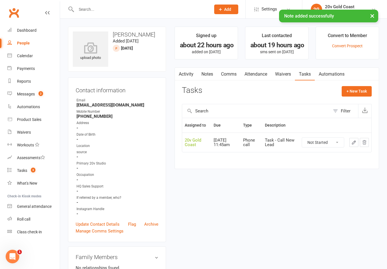
click at [328, 142] on select "Not Started In Progress Waiting Complete" at bounding box center [323, 143] width 42 height 10
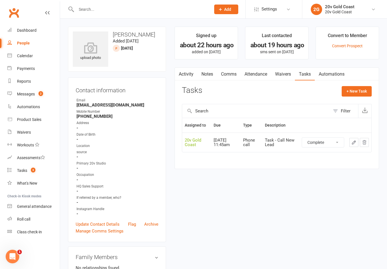
select select "unstarted"
click at [33, 169] on span "2" at bounding box center [33, 170] width 5 height 5
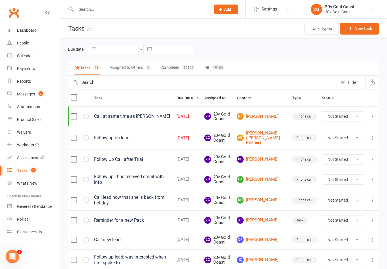
click at [265, 116] on link "NK [PERSON_NAME]" at bounding box center [262, 116] width 50 height 7
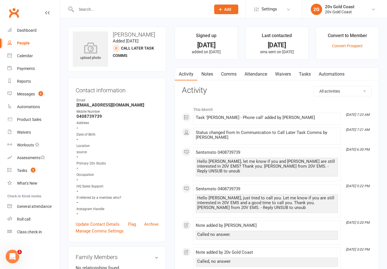
click at [33, 47] on link "People" at bounding box center [33, 43] width 52 height 13
select select "100"
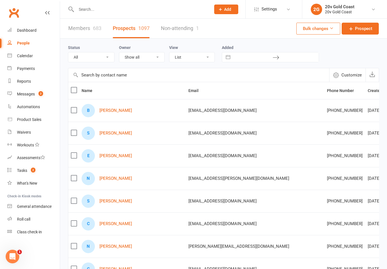
click at [108, 52] on div "Status All (No status set) (Invalid status) Parachute Referrals In Communicatio…" at bounding box center [93, 53] width 51 height 18
click at [106, 55] on select "All (No status set) (Invalid status) Parachute Referrals In Communication Call …" at bounding box center [91, 57] width 46 height 10
select select "[DATE]"
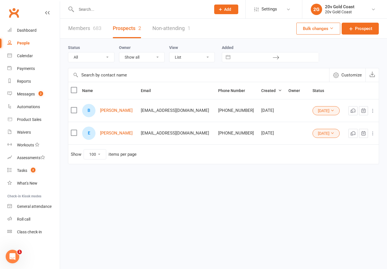
click at [119, 133] on link "[PERSON_NAME]" at bounding box center [116, 133] width 33 height 5
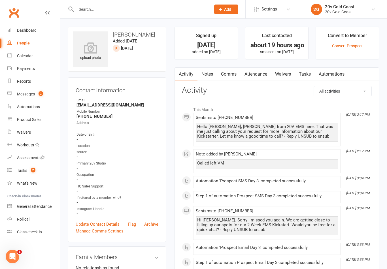
click at [204, 71] on link "Notes" at bounding box center [207, 74] width 20 height 13
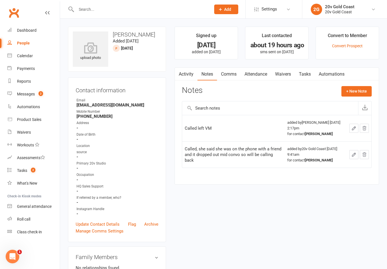
click at [366, 93] on button "+ New Note" at bounding box center [356, 91] width 30 height 10
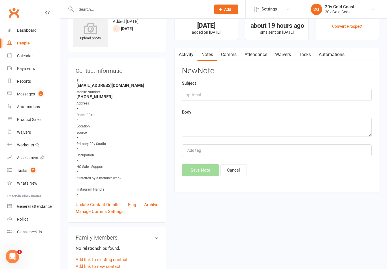
scroll to position [22, 0]
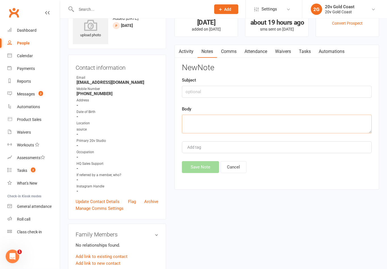
click at [275, 126] on textarea at bounding box center [277, 124] width 190 height 19
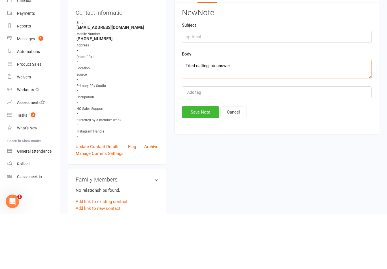
type textarea "Tried calling, no answer"
click at [215, 161] on button "Save Note" at bounding box center [200, 167] width 37 height 12
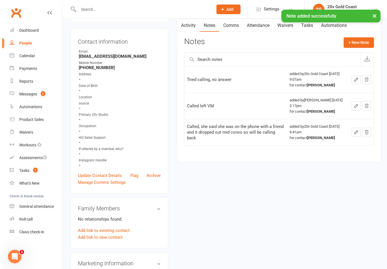
scroll to position [0, 0]
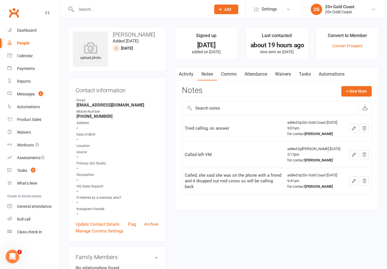
click at [38, 41] on link "People" at bounding box center [33, 43] width 52 height 13
select select "100"
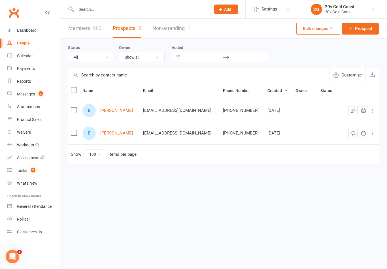
select select "[DATE]"
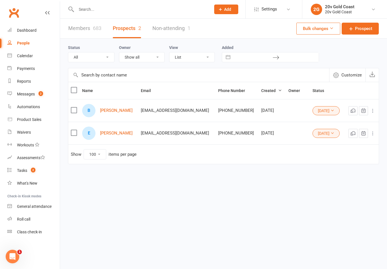
click at [113, 111] on link "[PERSON_NAME]" at bounding box center [116, 110] width 33 height 5
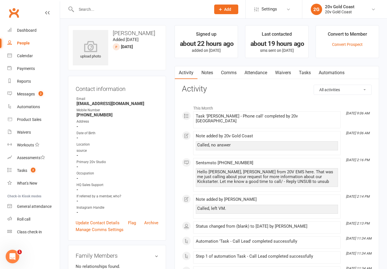
scroll to position [1, 0]
click at [27, 55] on div "Calendar" at bounding box center [25, 56] width 16 height 5
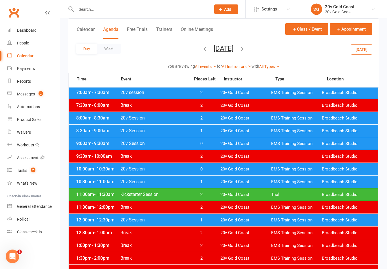
scroll to position [61, 0]
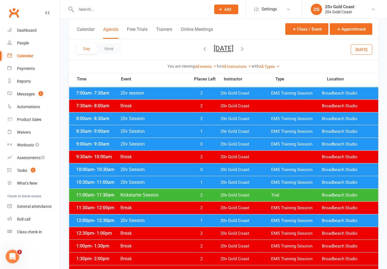
click at [364, 49] on button "[DATE]" at bounding box center [361, 49] width 22 height 10
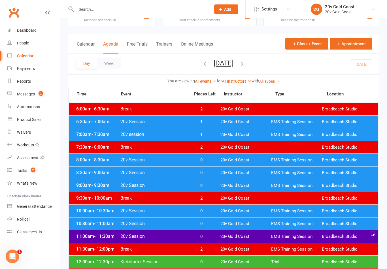
click at [209, 211] on span "0" at bounding box center [201, 211] width 30 height 5
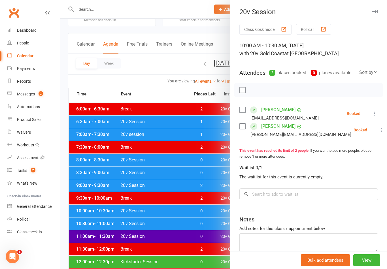
click at [203, 116] on div at bounding box center [223, 134] width 327 height 269
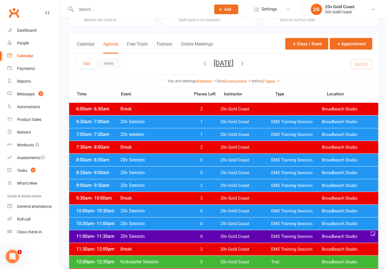
click at [208, 225] on span "0" at bounding box center [201, 223] width 30 height 5
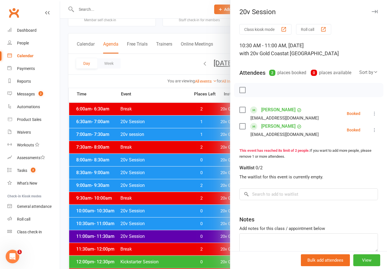
click at [207, 189] on div at bounding box center [223, 134] width 327 height 269
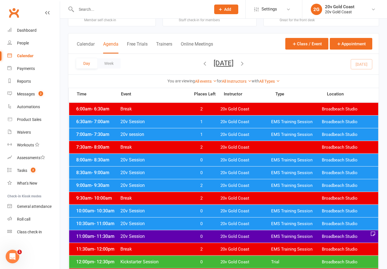
click at [209, 159] on span "0" at bounding box center [201, 159] width 30 height 5
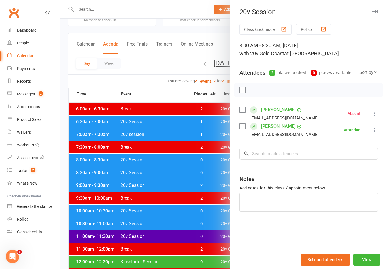
click at [211, 161] on div at bounding box center [223, 134] width 327 height 269
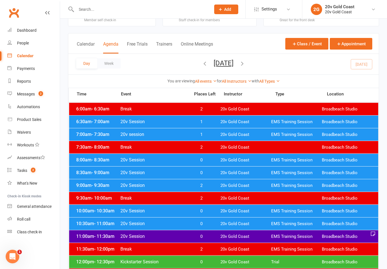
click at [215, 173] on span "0" at bounding box center [201, 172] width 30 height 5
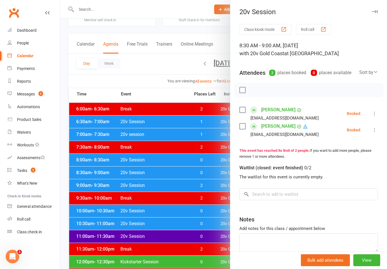
click at [216, 170] on div at bounding box center [223, 134] width 327 height 269
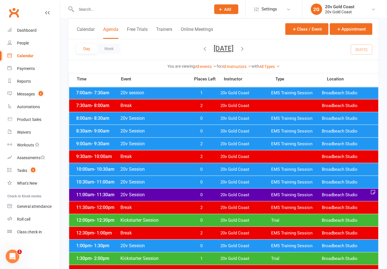
scroll to position [61, 0]
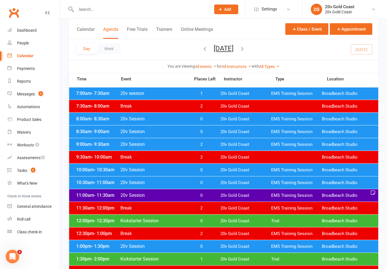
click at [210, 169] on span "0" at bounding box center [201, 169] width 30 height 5
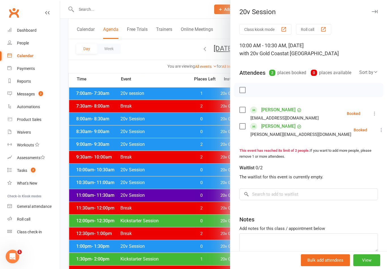
click at [210, 168] on div at bounding box center [223, 134] width 327 height 269
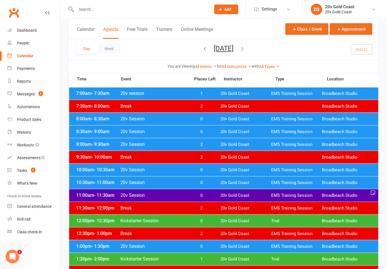
click at [216, 182] on span "0" at bounding box center [201, 182] width 30 height 5
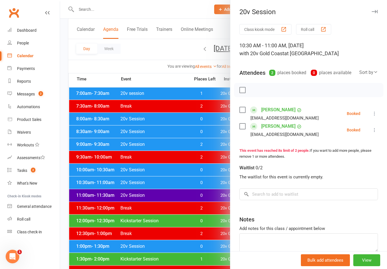
click at [214, 182] on div at bounding box center [223, 134] width 327 height 269
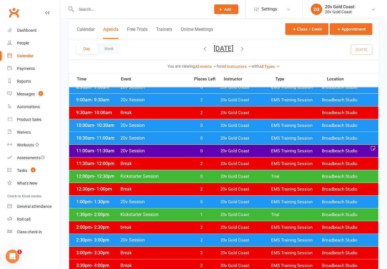
click at [215, 150] on span "0" at bounding box center [201, 151] width 30 height 5
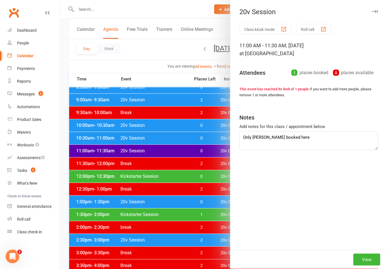
scroll to position [105, 0]
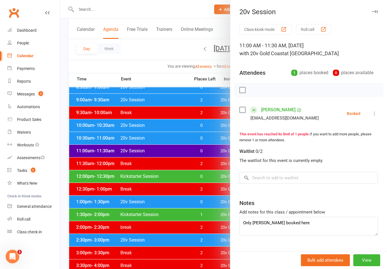
click at [35, 40] on link "People" at bounding box center [33, 43] width 52 height 13
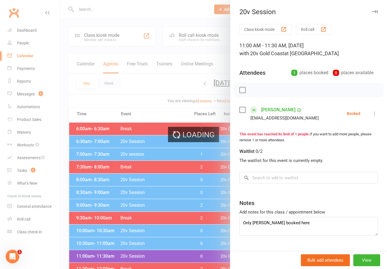
select select "100"
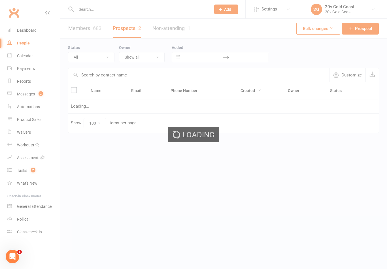
select select "[DATE]"
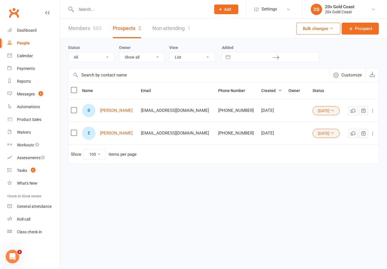
click at [113, 113] on link "[PERSON_NAME]" at bounding box center [116, 110] width 33 height 5
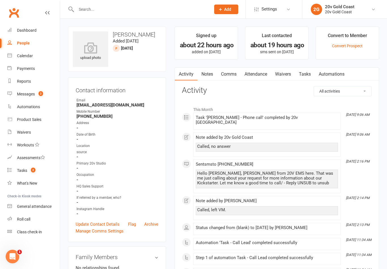
click at [206, 76] on link "Notes" at bounding box center [207, 74] width 20 height 13
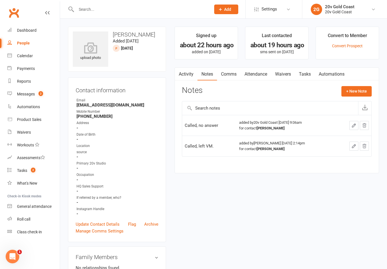
click at [372, 86] on div "Activity Notes Comms Attendance Waivers Tasks Automations Notes + New Note Call…" at bounding box center [276, 120] width 204 height 106
click at [365, 86] on button "+ New Note" at bounding box center [356, 91] width 30 height 10
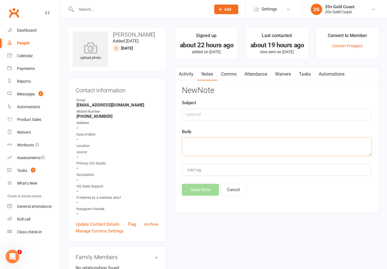
click at [269, 146] on textarea at bounding box center [277, 146] width 190 height 19
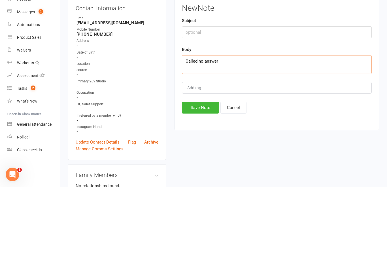
type textarea "Called no answer"
click at [213, 184] on button "Save Note" at bounding box center [200, 190] width 37 height 12
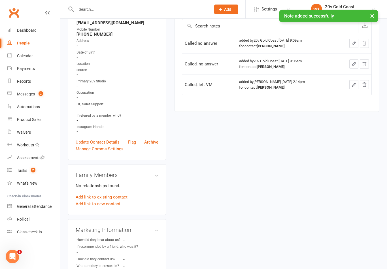
click at [44, 88] on link "Messages 2" at bounding box center [33, 94] width 52 height 13
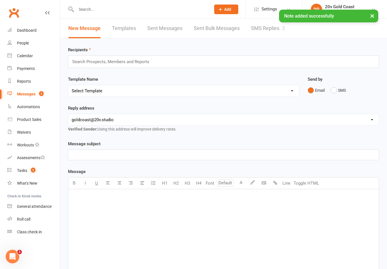
click at [271, 31] on link "SMS Replies 2" at bounding box center [268, 29] width 34 height 20
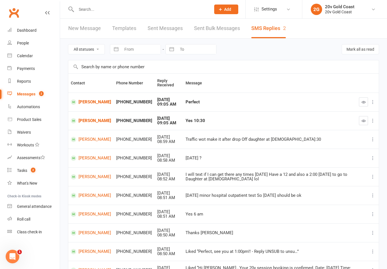
click at [364, 100] on icon "button" at bounding box center [363, 102] width 4 height 4
click at [360, 122] on button "button" at bounding box center [363, 120] width 9 height 9
click at [87, 119] on link "[PERSON_NAME]" at bounding box center [91, 120] width 40 height 5
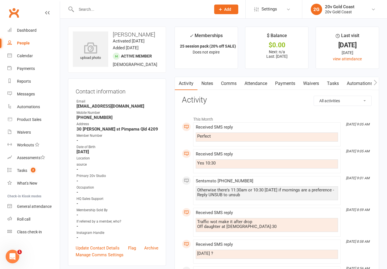
click at [28, 52] on link "Calendar" at bounding box center [33, 56] width 52 height 13
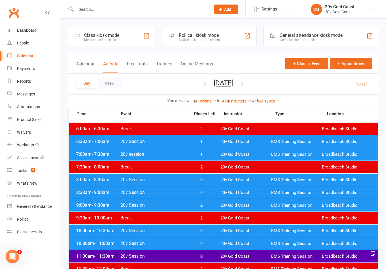
click at [226, 91] on div "Day Week [DATE] [DATE] Sun Mon Tue Wed Thu Fri Sat 27 28 29 30 31 01 02 03 04 0…" at bounding box center [223, 84] width 310 height 21
click at [233, 80] on button "[DATE]" at bounding box center [223, 83] width 20 height 8
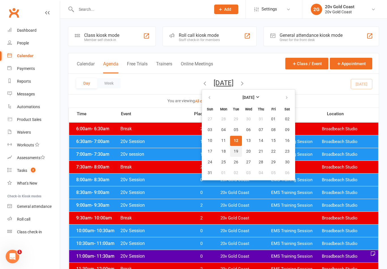
click at [234, 152] on span "19" at bounding box center [236, 151] width 5 height 5
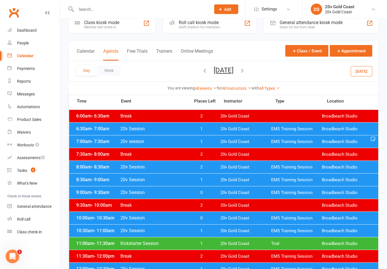
scroll to position [13, 0]
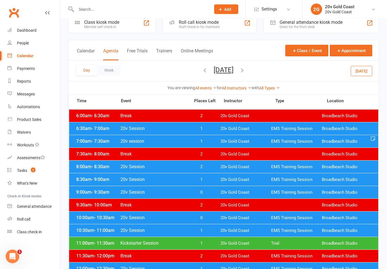
click at [171, 230] on span "20v Session" at bounding box center [153, 230] width 67 height 5
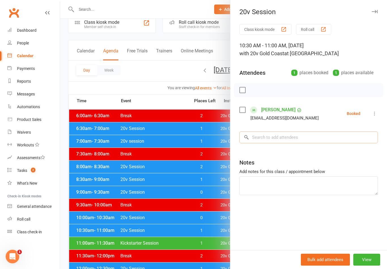
click at [296, 136] on input "search" at bounding box center [308, 137] width 138 height 12
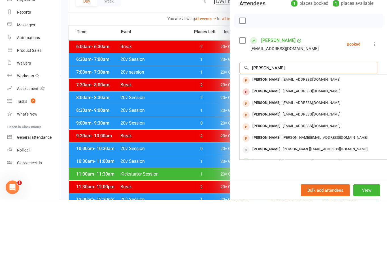
type input "[PERSON_NAME]"
click at [207, 119] on div at bounding box center [223, 134] width 327 height 269
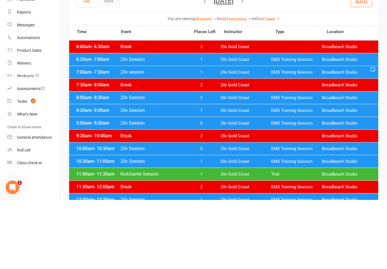
scroll to position [82, 0]
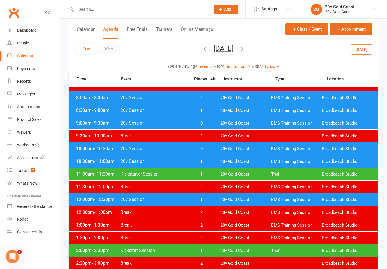
click at [42, 91] on link "Messages" at bounding box center [33, 94] width 52 height 13
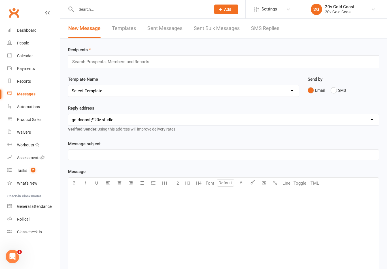
click at [269, 20] on link "SMS Replies" at bounding box center [265, 29] width 28 height 20
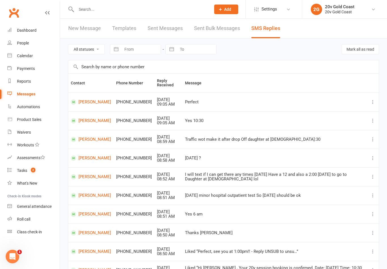
click at [38, 55] on link "Calendar" at bounding box center [33, 56] width 52 height 13
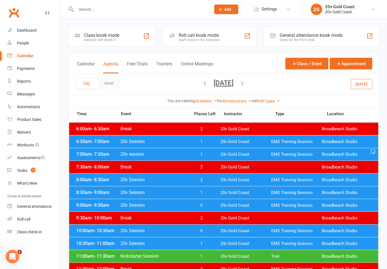
click at [227, 244] on span "20v Gold Coast" at bounding box center [245, 243] width 51 height 5
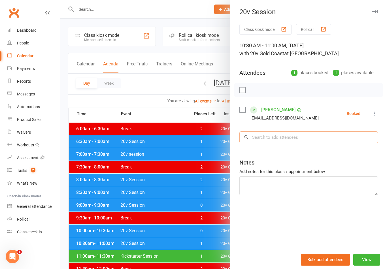
click at [324, 143] on input "search" at bounding box center [308, 137] width 138 height 12
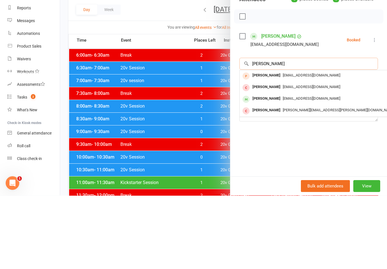
type input "[PERSON_NAME]"
click at [299, 170] on span "[EMAIL_ADDRESS][DOMAIN_NAME]" at bounding box center [311, 172] width 57 height 4
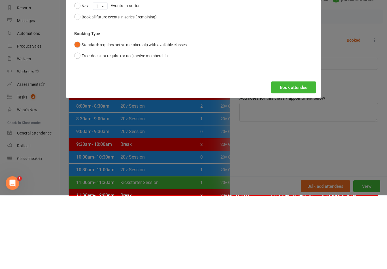
scroll to position [74, 0]
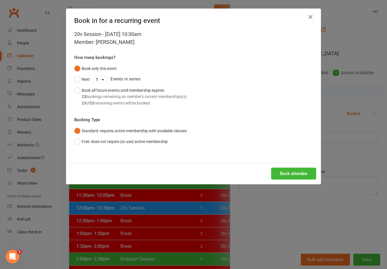
click at [297, 173] on button "Book attendee" at bounding box center [293, 174] width 45 height 12
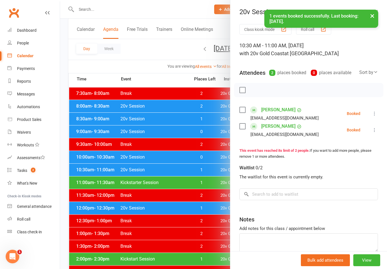
click at [164, 214] on div at bounding box center [223, 134] width 327 height 269
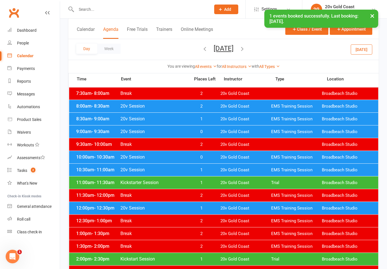
click at [34, 80] on link "Reports" at bounding box center [33, 81] width 52 height 13
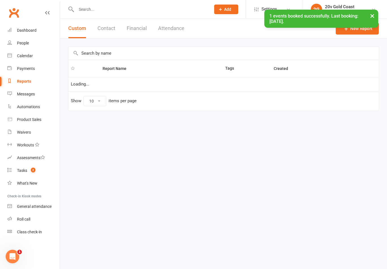
select select "100"
click at [40, 89] on link "Messages" at bounding box center [33, 94] width 52 height 13
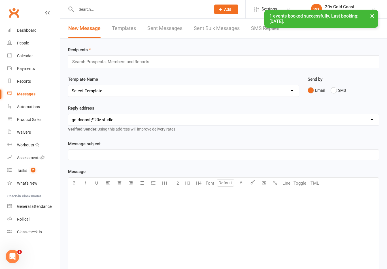
click at [229, 36] on link "Sent Bulk Messages" at bounding box center [217, 29] width 46 height 20
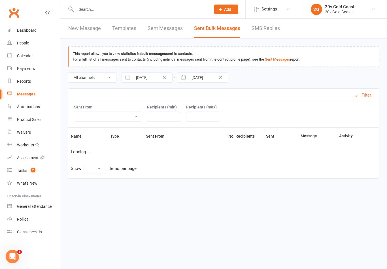
select select "10"
click at [0, 0] on div "Loading" at bounding box center [0, 0] width 0 height 0
click at [267, 30] on link "SMS Replies" at bounding box center [265, 29] width 28 height 20
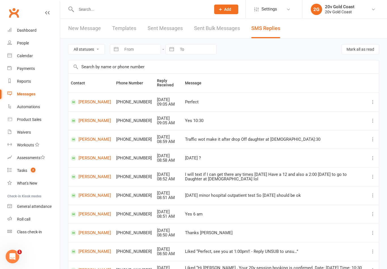
click at [91, 104] on link "[PERSON_NAME]" at bounding box center [91, 101] width 40 height 5
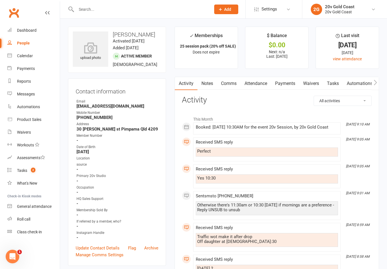
click at [209, 85] on link "Notes" at bounding box center [207, 83] width 20 height 13
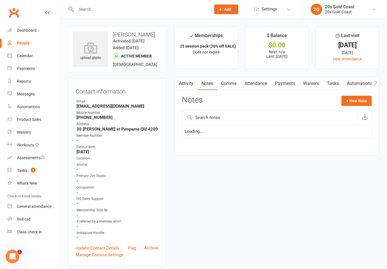
click at [234, 82] on link "Comms" at bounding box center [228, 83] width 23 height 13
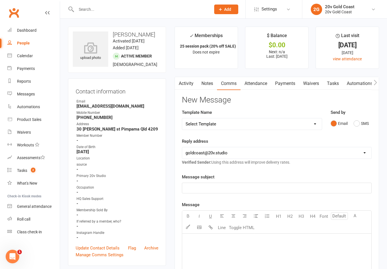
click at [356, 124] on button "SMS" at bounding box center [360, 123] width 15 height 11
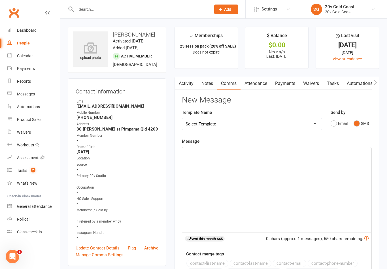
click at [297, 198] on div "﻿" at bounding box center [276, 189] width 189 height 85
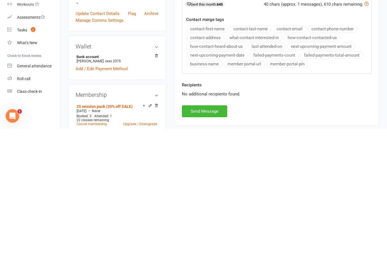
click at [217, 246] on button "Send Message" at bounding box center [204, 252] width 45 height 12
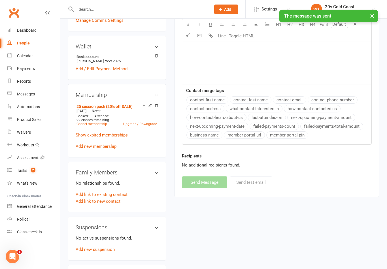
click at [32, 168] on span "2" at bounding box center [33, 170] width 5 height 5
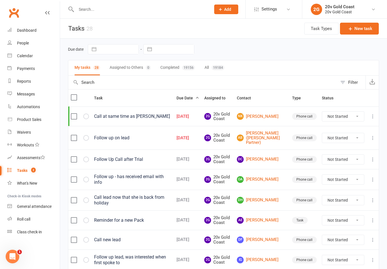
click at [32, 93] on div "Messages" at bounding box center [26, 94] width 18 height 5
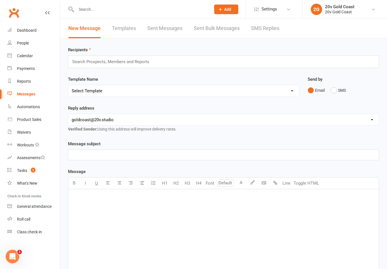
click at [39, 45] on link "People" at bounding box center [33, 43] width 52 height 13
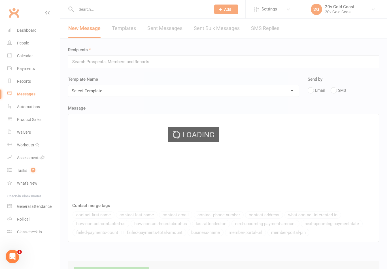
select select "100"
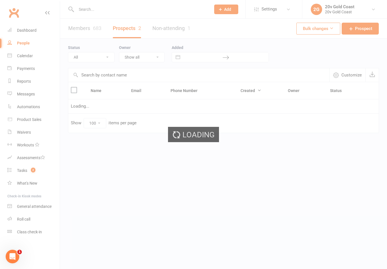
select select "[DATE]"
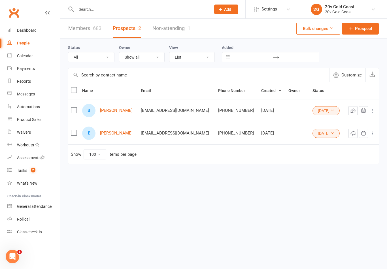
click at [113, 135] on link "[PERSON_NAME]" at bounding box center [116, 133] width 33 height 5
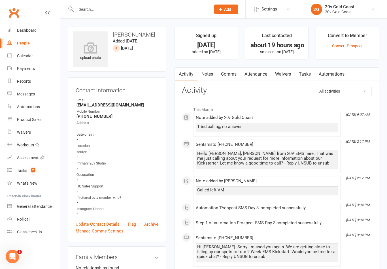
click at [211, 72] on link "Notes" at bounding box center [207, 74] width 20 height 13
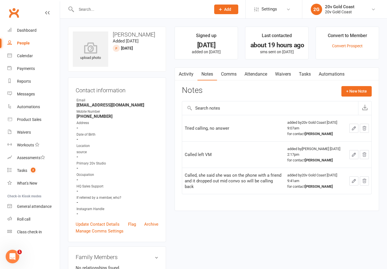
click at [367, 95] on button "+ New Note" at bounding box center [356, 91] width 30 height 10
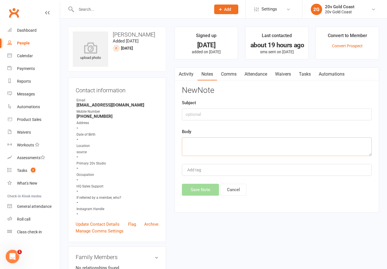
click at [279, 149] on textarea at bounding box center [277, 146] width 190 height 19
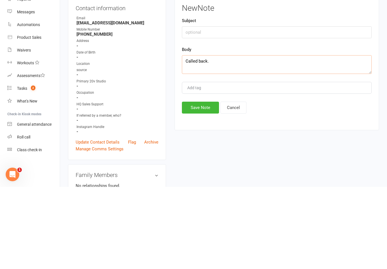
type textarea "Called back."
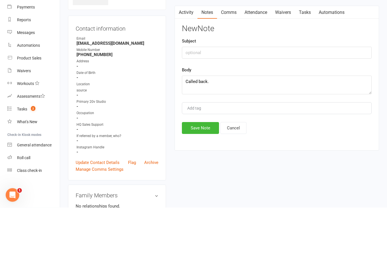
type input ","
click at [343, 137] on textarea "Called back." at bounding box center [277, 146] width 190 height 19
type textarea "Called back, didn’t have time to talk and will call again on her break"
click at [205, 184] on button "Save Note" at bounding box center [200, 190] width 37 height 12
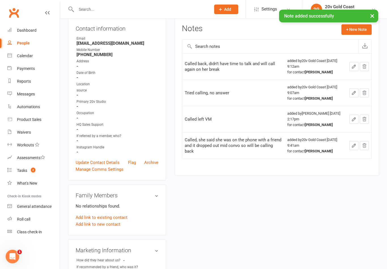
click at [37, 47] on link "People" at bounding box center [33, 43] width 52 height 13
select select "100"
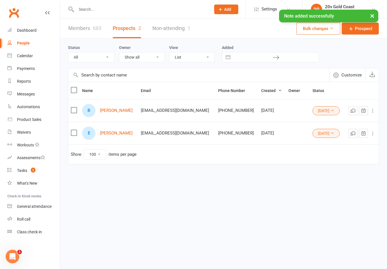
click at [102, 55] on select "All (No status set) (Invalid status) Parachute Referrals In Communication Call …" at bounding box center [91, 57] width 46 height 10
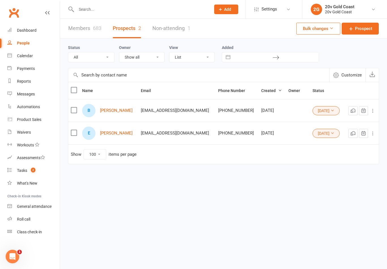
select select "[DATE]"
click at [107, 135] on link "[PERSON_NAME]" at bounding box center [116, 133] width 33 height 5
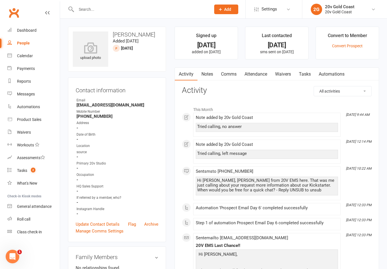
click at [204, 78] on link "Notes" at bounding box center [207, 74] width 20 height 13
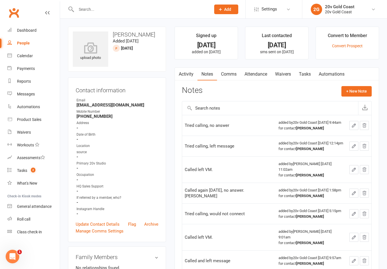
scroll to position [1, 0]
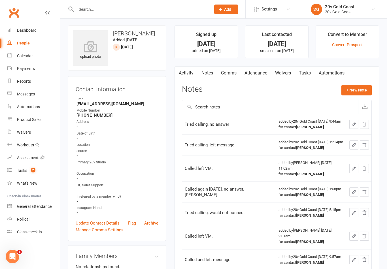
click at [345, 92] on button "+ New Note" at bounding box center [356, 90] width 30 height 10
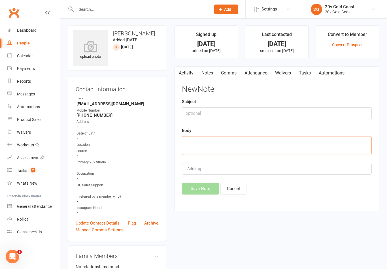
click at [273, 140] on textarea at bounding box center [277, 145] width 190 height 19
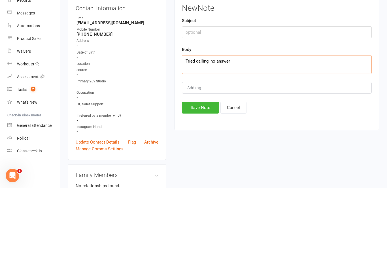
type textarea "Tried calling, no answer"
click at [312, 102] on div "New Note Subject Body Tried calling, no answer Add tag Save Note Cancel" at bounding box center [277, 140] width 190 height 110
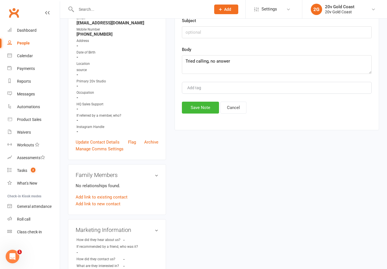
click at [208, 112] on button "Save Note" at bounding box center [200, 108] width 37 height 12
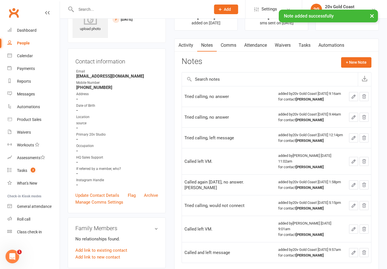
scroll to position [29, 10]
click at [220, 45] on link "Comms" at bounding box center [228, 45] width 23 height 13
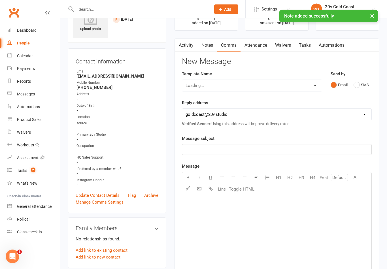
scroll to position [29, 0]
click at [362, 89] on button "SMS" at bounding box center [360, 85] width 15 height 11
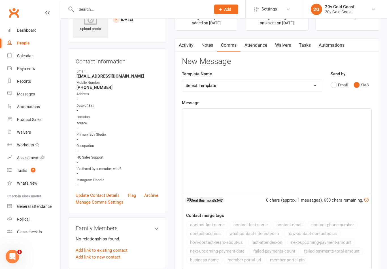
click at [294, 82] on select "Select Template [Email] 20v Referral Bonus [Email] Medical Clearance - MS [SMS]…" at bounding box center [252, 85] width 140 height 11
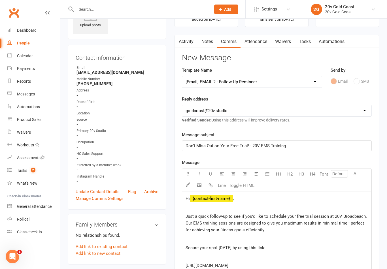
scroll to position [33, 0]
click at [303, 78] on select "Select Template [Email] 20v Referral Bonus [Email] Medical Clearance - MS [SMS]…" at bounding box center [252, 81] width 140 height 11
select select "9"
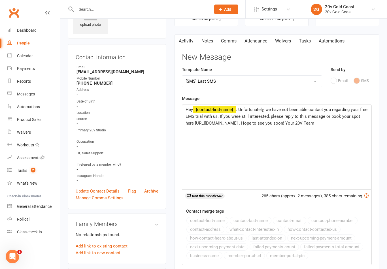
click at [31, 42] on link "People" at bounding box center [33, 43] width 52 height 13
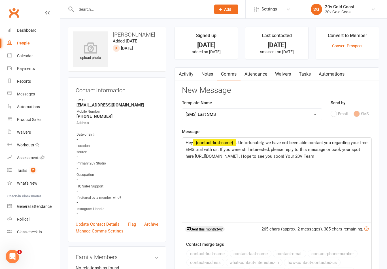
select select "100"
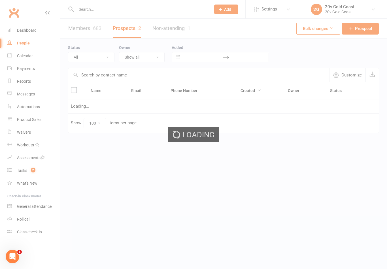
select select "[DATE]"
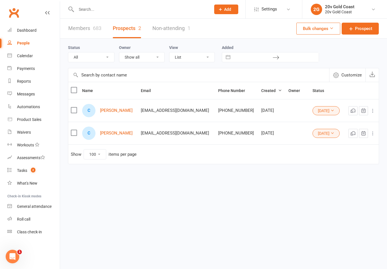
click at [114, 109] on link "[PERSON_NAME]" at bounding box center [116, 110] width 33 height 5
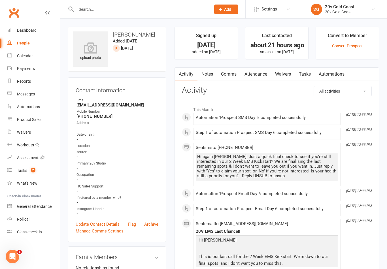
click at [207, 72] on link "Notes" at bounding box center [207, 74] width 20 height 13
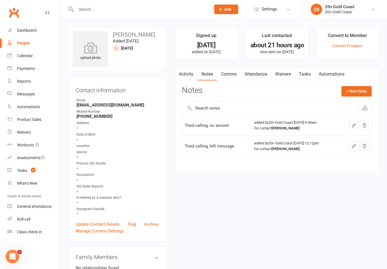
click at [364, 91] on button "+ New Note" at bounding box center [356, 91] width 30 height 10
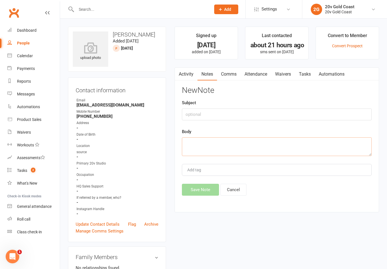
click at [243, 145] on textarea at bounding box center [277, 146] width 190 height 19
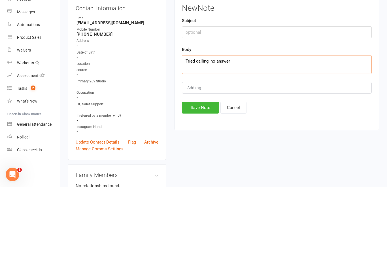
type textarea "Tried calling, no answer"
click at [208, 184] on button "Save Note" at bounding box center [200, 190] width 37 height 12
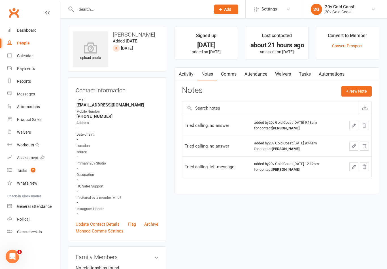
click at [38, 38] on link "People" at bounding box center [33, 43] width 52 height 13
select select "100"
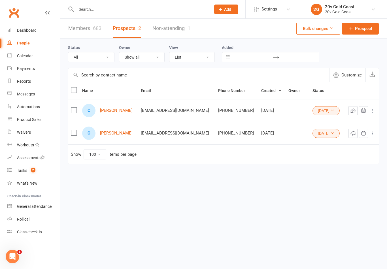
click at [109, 55] on select "All (No status set) (Invalid status) Parachute Referrals In Communication Call …" at bounding box center [91, 57] width 46 height 10
select select "[DATE]"
click at [36, 82] on link "Reports" at bounding box center [33, 81] width 52 height 13
select select "100"
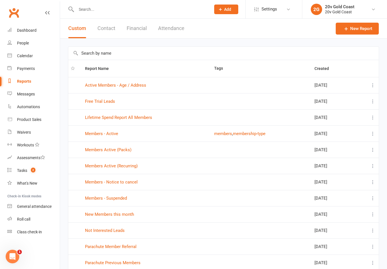
click at [121, 145] on td "Members Active (Packs)" at bounding box center [146, 150] width 129 height 16
click at [122, 152] on link "Members Active (Packs)" at bounding box center [108, 149] width 46 height 5
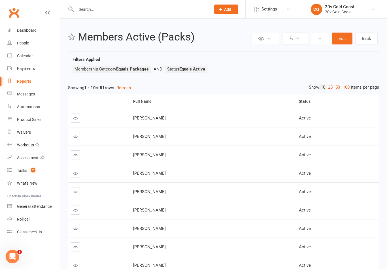
click at [271, 39] on icon at bounding box center [269, 39] width 4 height 4
click at [299, 42] on button at bounding box center [295, 39] width 26 height 12
click at [319, 41] on button at bounding box center [320, 38] width 18 height 11
click at [362, 70] on ul "Membership Category Equals Packages Status Equals Active" at bounding box center [223, 71] width 302 height 10
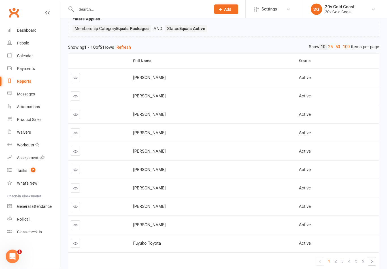
scroll to position [43, 0]
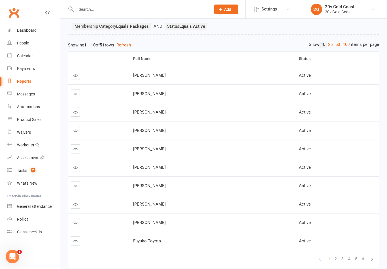
click at [77, 148] on icon at bounding box center [75, 149] width 4 height 4
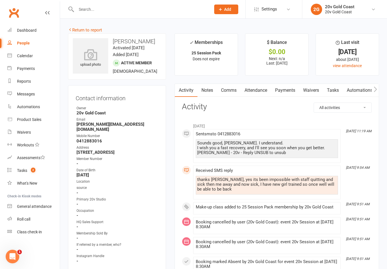
click at [34, 79] on link "Reports" at bounding box center [33, 81] width 52 height 13
select select "100"
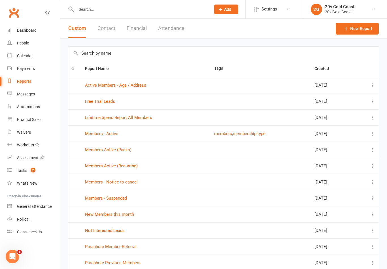
click at [126, 146] on td "Members Active (Packs)" at bounding box center [146, 150] width 129 height 16
click at [122, 147] on link "Members Active (Packs)" at bounding box center [108, 149] width 46 height 5
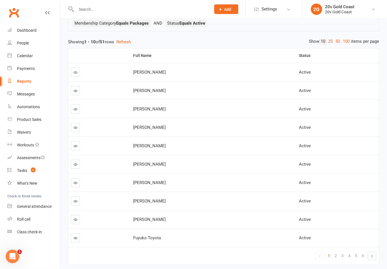
scroll to position [48, 0]
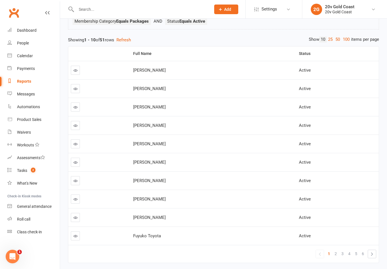
click at [79, 180] on link at bounding box center [75, 180] width 9 height 9
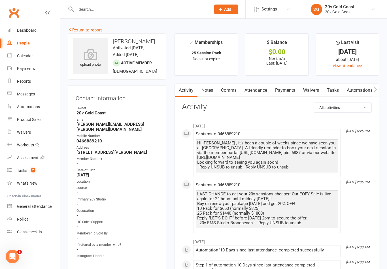
click at [207, 84] on link "Notes" at bounding box center [207, 90] width 20 height 13
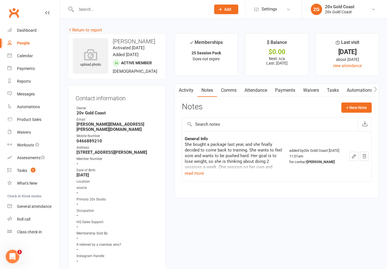
click at [195, 87] on link "Activity" at bounding box center [186, 90] width 23 height 13
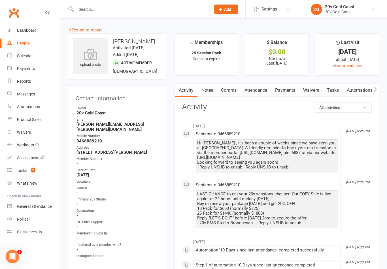
click at [230, 91] on link "Comms" at bounding box center [228, 90] width 23 height 13
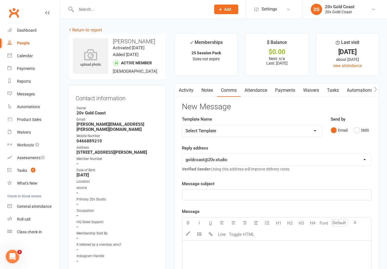
click at [211, 90] on link "Notes" at bounding box center [207, 90] width 20 height 13
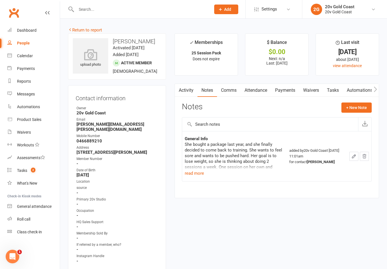
click at [234, 89] on link "Comms" at bounding box center [228, 90] width 23 height 13
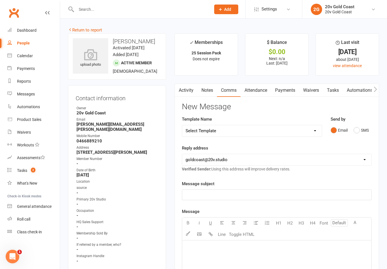
click at [364, 128] on button "SMS" at bounding box center [360, 130] width 15 height 11
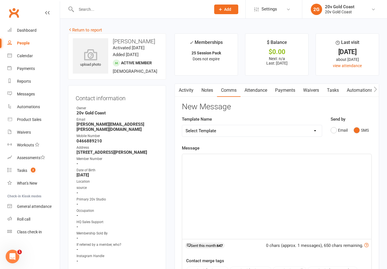
click at [230, 174] on div "﻿" at bounding box center [276, 196] width 189 height 85
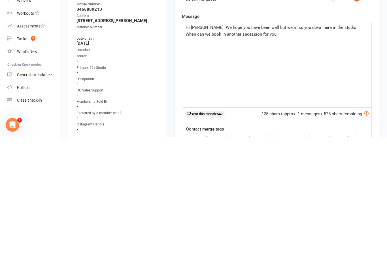
click at [225, 157] on span "Hi [PERSON_NAME]! We hope you have been well but we miss you down here in the s…" at bounding box center [271, 163] width 173 height 12
click at [326, 154] on div "Hi [PERSON_NAME]! We hope you have been well but we miss you down here in the s…" at bounding box center [276, 196] width 189 height 85
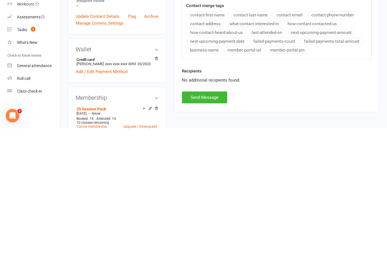
click at [215, 232] on button "Send Message" at bounding box center [204, 238] width 45 height 12
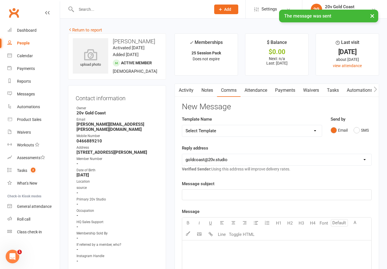
click at [37, 76] on link "Reports" at bounding box center [33, 81] width 52 height 13
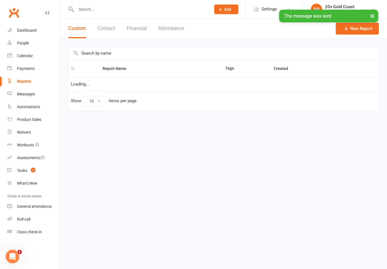
select select "100"
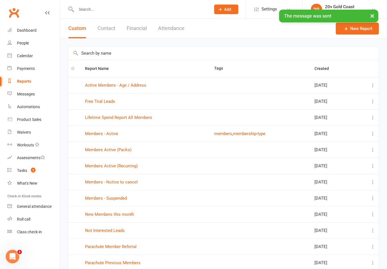
click at [121, 147] on link "Members Active (Packs)" at bounding box center [108, 149] width 46 height 5
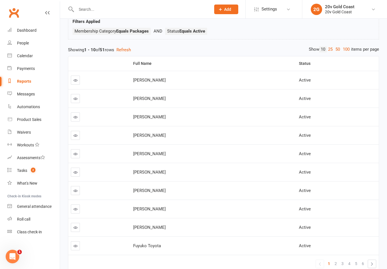
scroll to position [65, 0]
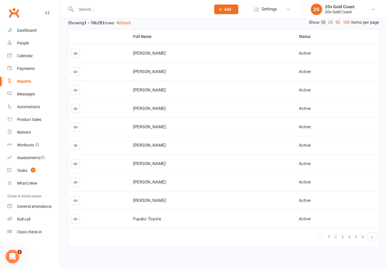
click at [338, 233] on link "2" at bounding box center [335, 237] width 7 height 8
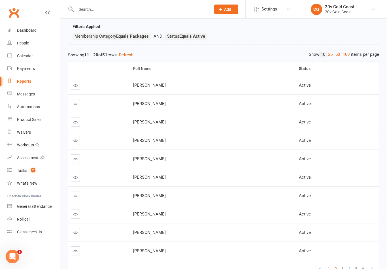
scroll to position [33, 0]
click at [73, 121] on link at bounding box center [75, 122] width 9 height 9
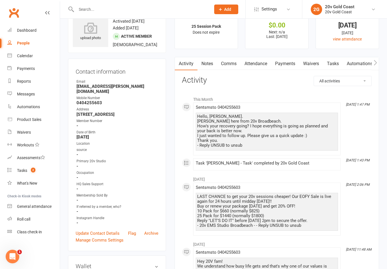
scroll to position [26, 0]
click at [341, 63] on link "Tasks" at bounding box center [333, 63] width 20 height 13
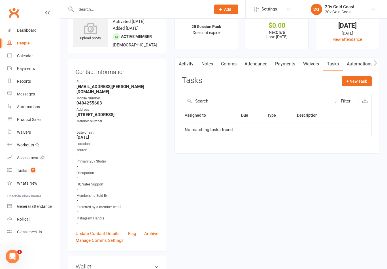
click at [205, 56] on main "✓ Memberships 25 Session Pack Does not expire $ Balance $0.00 Next: n/a Last: […" at bounding box center [276, 83] width 213 height 152
click at [239, 61] on link "Comms" at bounding box center [228, 63] width 23 height 13
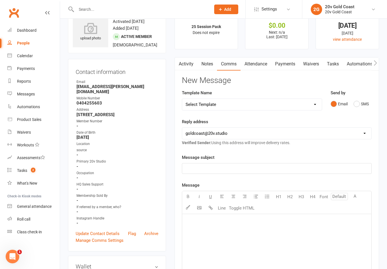
click at [356, 104] on button "SMS" at bounding box center [360, 104] width 15 height 11
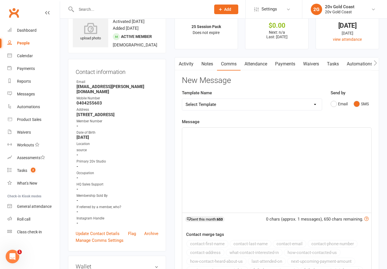
click at [331, 70] on link "Tasks" at bounding box center [333, 63] width 20 height 13
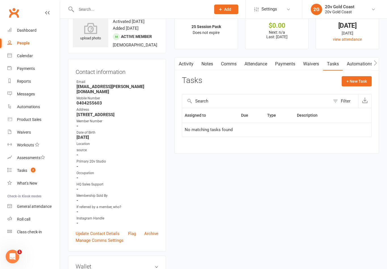
click at [360, 82] on button "+ New Task" at bounding box center [356, 81] width 30 height 10
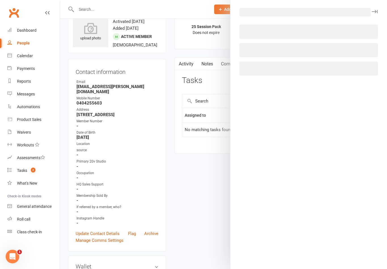
select select "45734"
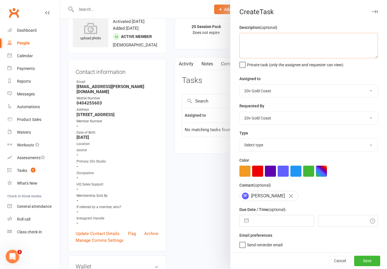
click at [356, 44] on textarea at bounding box center [308, 45] width 138 height 25
type textarea "Follow up with booking next session in"
click at [362, 68] on div "Description (optional) Follow up with booking next session in Private task (onl…" at bounding box center [308, 138] width 157 height 228
click at [270, 218] on input "text" at bounding box center [282, 220] width 62 height 11
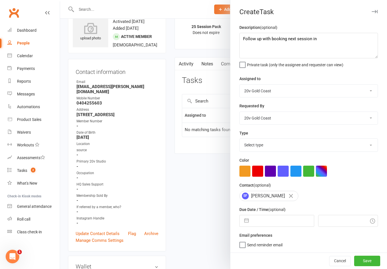
select select "6"
select select "2025"
select select "7"
select select "2025"
select select "8"
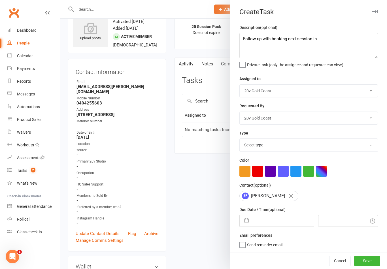
select select "2025"
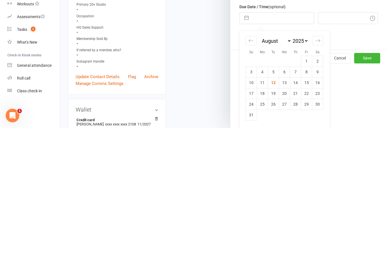
scroll to position [63, 0]
click at [266, 229] on td "18" at bounding box center [262, 234] width 11 height 11
type input "[DATE]"
type input "9:45am"
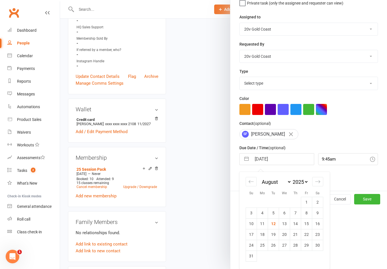
scroll to position [1, 0]
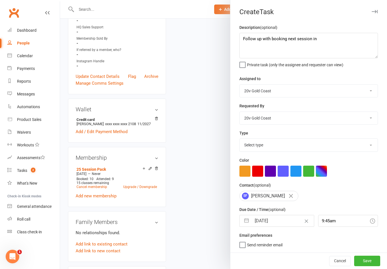
click at [365, 266] on button "Save" at bounding box center [367, 261] width 26 height 10
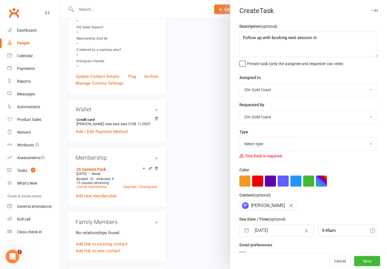
click at [339, 144] on select "Select type Call to confirm trial Cancel down Cancel down [PERSON_NAME] and [PE…" at bounding box center [309, 144] width 138 height 12
select select "22826"
click at [367, 260] on button "Save" at bounding box center [367, 261] width 26 height 10
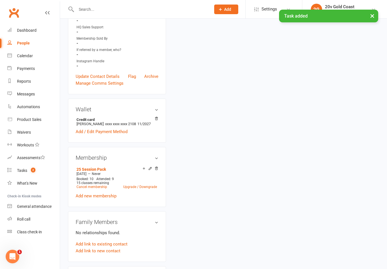
click at [37, 77] on link "Reports" at bounding box center [33, 81] width 52 height 13
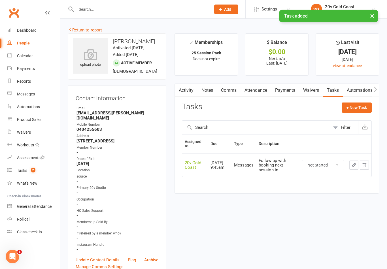
select select "100"
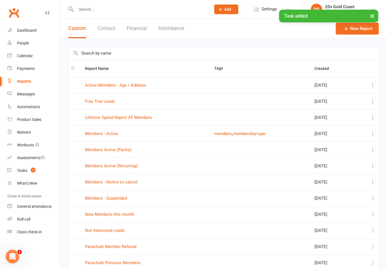
click at [125, 151] on link "Members Active (Packs)" at bounding box center [108, 149] width 46 height 5
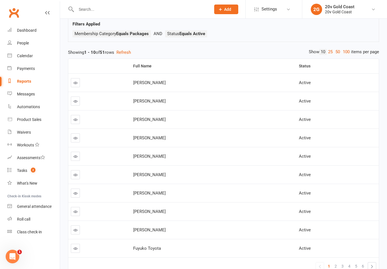
scroll to position [65, 0]
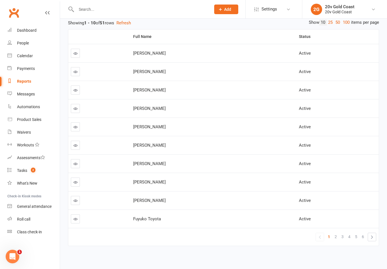
click at [335, 238] on span "2" at bounding box center [335, 237] width 2 height 8
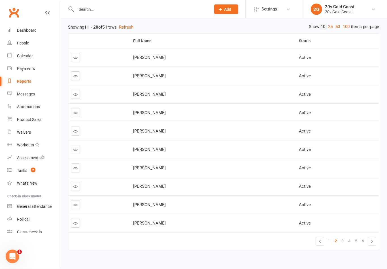
scroll to position [61, 0]
click at [157, 147] on span "[PERSON_NAME]" at bounding box center [149, 149] width 33 height 5
click at [75, 149] on icon at bounding box center [75, 149] width 4 height 4
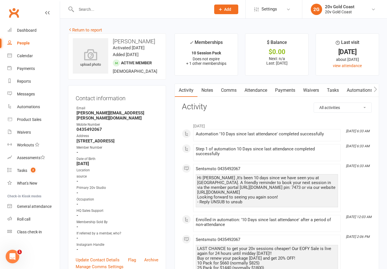
click at [208, 91] on link "Notes" at bounding box center [207, 90] width 20 height 13
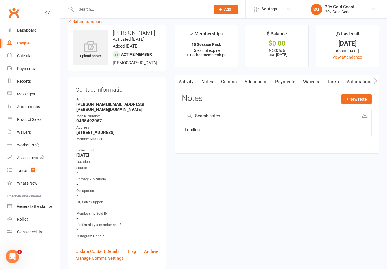
scroll to position [9, 0]
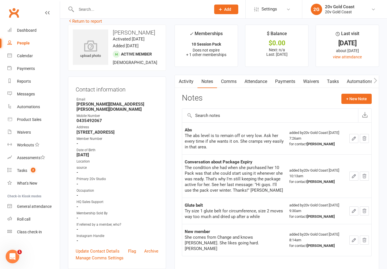
click at [185, 77] on link "Activity" at bounding box center [186, 81] width 23 height 13
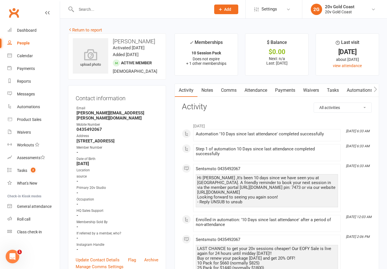
click at [213, 90] on link "Notes" at bounding box center [207, 90] width 20 height 13
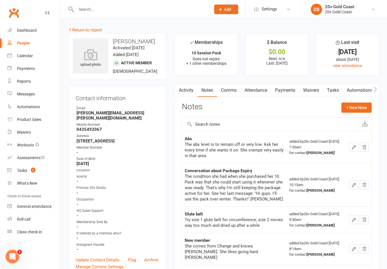
click at [231, 93] on link "Comms" at bounding box center [228, 90] width 23 height 13
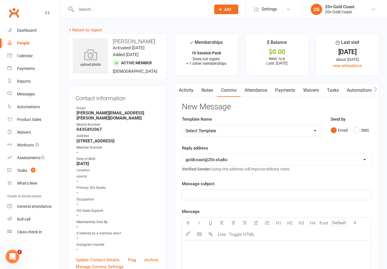
click at [207, 87] on link "Notes" at bounding box center [207, 90] width 20 height 13
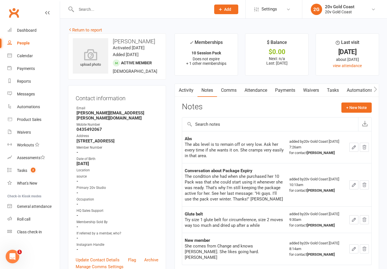
click at [229, 85] on link "Comms" at bounding box center [228, 90] width 23 height 13
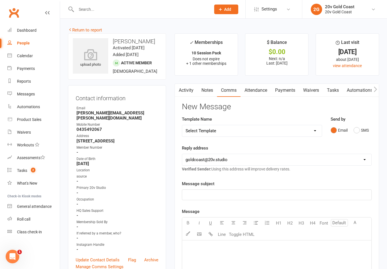
click at [359, 134] on button "SMS" at bounding box center [360, 130] width 15 height 11
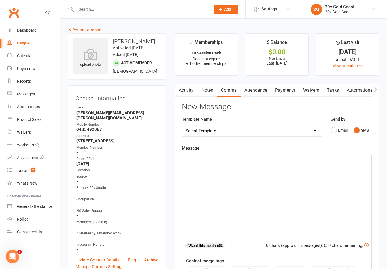
click at [296, 190] on div "﻿" at bounding box center [276, 196] width 189 height 85
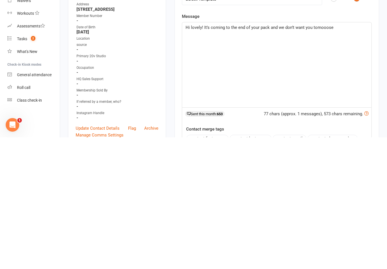
scroll to position [66, 0]
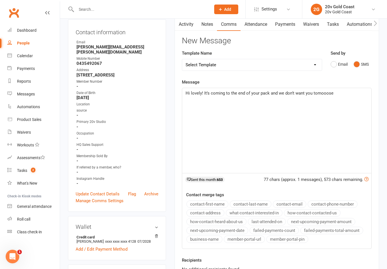
click at [352, 116] on div "Hi lovely! It’s coming to the end of your pack and we don’t want you tomooose" at bounding box center [276, 130] width 189 height 85
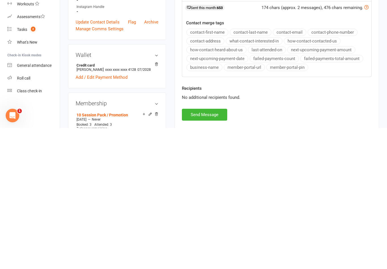
click at [217, 250] on button "Send Message" at bounding box center [204, 256] width 45 height 12
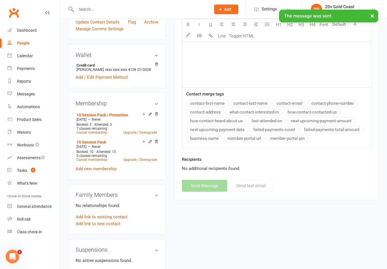
click at [24, 88] on link "Messages" at bounding box center [33, 94] width 52 height 13
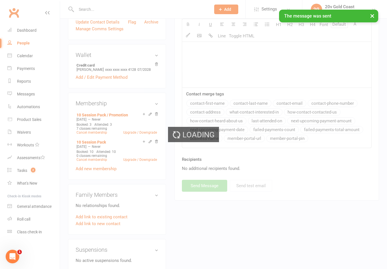
click at [25, 269] on html "Prospect Member Non-attending contact Class / event Appointment Task Membership…" at bounding box center [193, 156] width 387 height 788
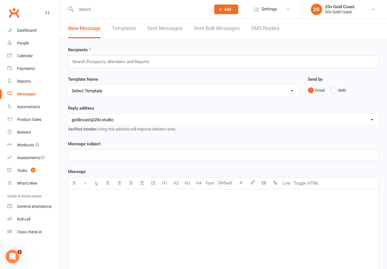
click at [21, 78] on link "Reports" at bounding box center [33, 81] width 52 height 13
select select "100"
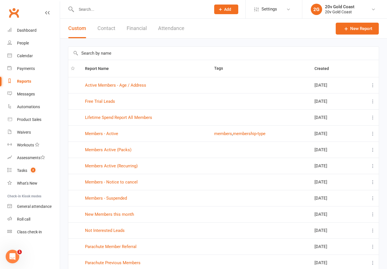
click at [123, 150] on link "Members Active (Packs)" at bounding box center [108, 149] width 46 height 5
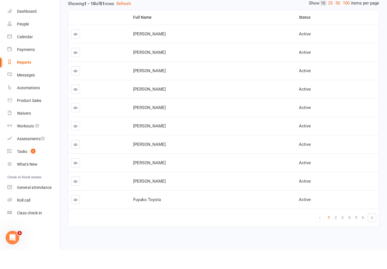
scroll to position [65, 0]
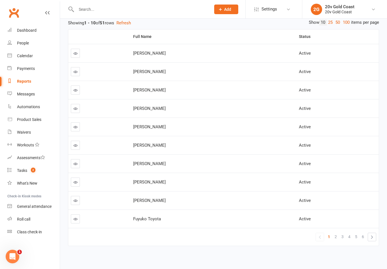
click at [336, 238] on span "2" at bounding box center [335, 237] width 2 height 8
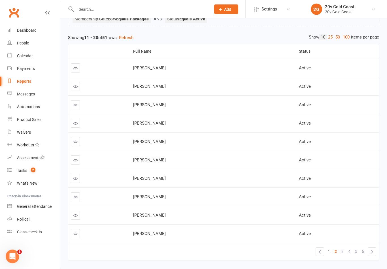
scroll to position [50, 0]
click at [74, 181] on link at bounding box center [75, 178] width 9 height 9
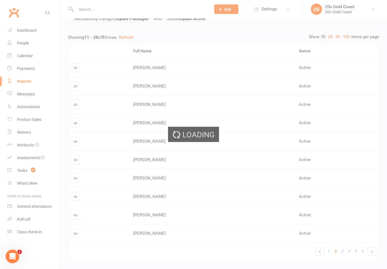
scroll to position [50, 0]
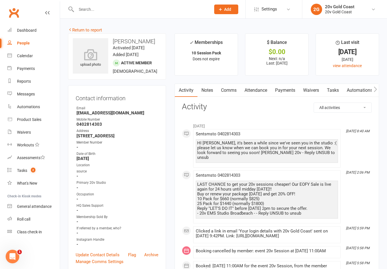
click at [205, 94] on link "Notes" at bounding box center [207, 90] width 20 height 13
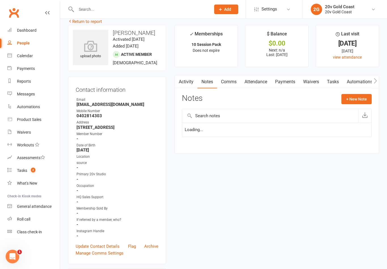
scroll to position [9, 0]
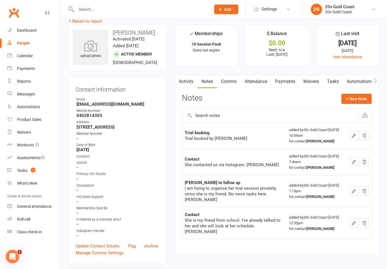
click at [185, 81] on link "Activity" at bounding box center [186, 81] width 23 height 13
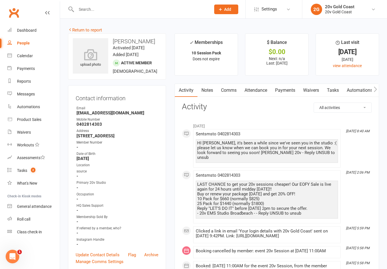
click at [210, 86] on link "Notes" at bounding box center [207, 90] width 20 height 13
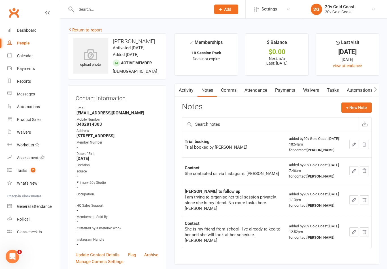
click at [230, 85] on link "Comms" at bounding box center [228, 90] width 23 height 13
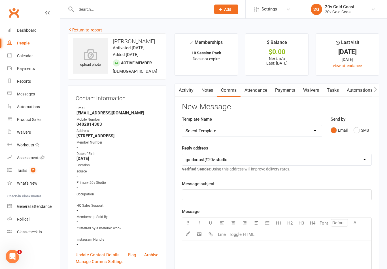
click at [362, 130] on button "SMS" at bounding box center [360, 130] width 15 height 11
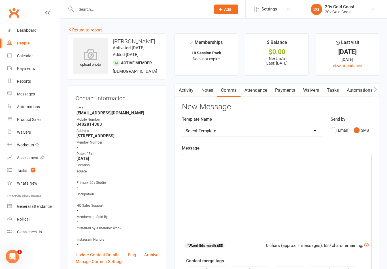
click at [285, 188] on div "﻿" at bounding box center [276, 196] width 189 height 85
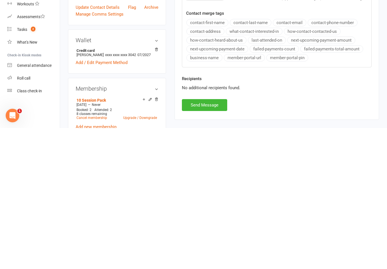
click at [219, 240] on button "Send Message" at bounding box center [204, 246] width 45 height 12
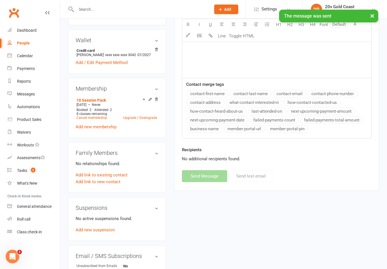
click at [23, 83] on div "Reports" at bounding box center [24, 81] width 14 height 5
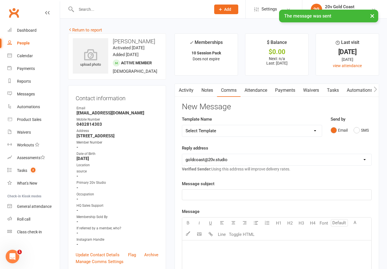
select select "100"
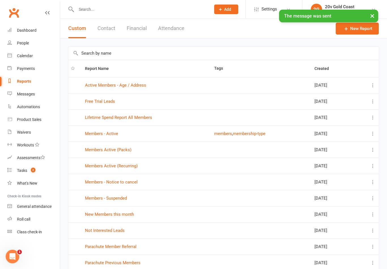
click at [125, 150] on link "Members Active (Packs)" at bounding box center [108, 149] width 46 height 5
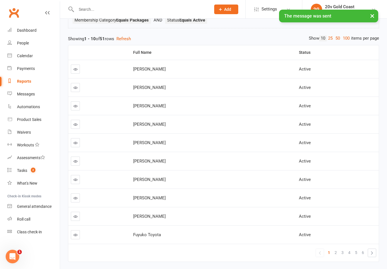
scroll to position [65, 0]
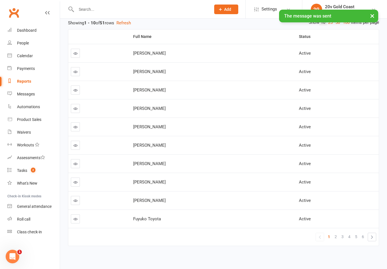
click at [335, 237] on span "2" at bounding box center [335, 237] width 2 height 8
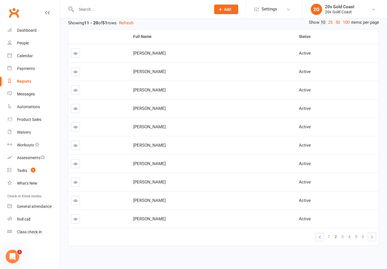
click at [341, 238] on span "3" at bounding box center [342, 237] width 2 height 8
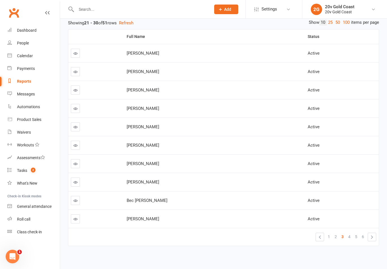
click at [336, 237] on span "2" at bounding box center [335, 237] width 2 height 8
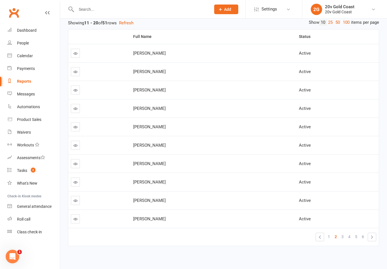
click at [74, 219] on icon at bounding box center [75, 219] width 4 height 4
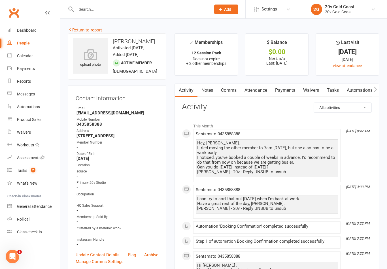
click at [36, 54] on link "Calendar" at bounding box center [33, 56] width 52 height 13
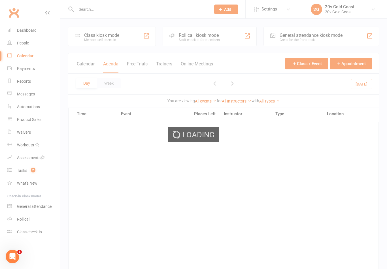
click at [42, 80] on div "Loading" at bounding box center [193, 134] width 387 height 269
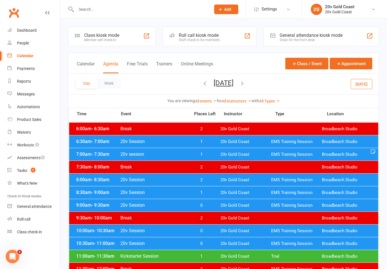
click at [34, 80] on link "Reports" at bounding box center [33, 81] width 52 height 13
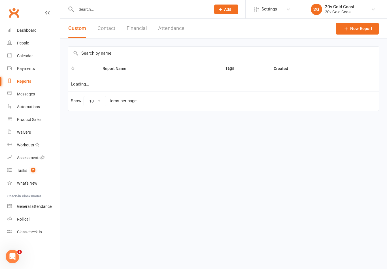
select select "100"
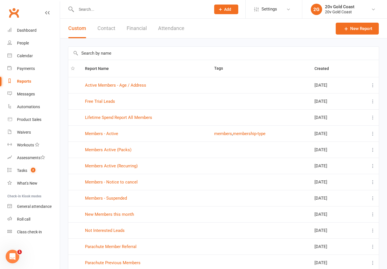
click at [123, 150] on link "Members Active (Packs)" at bounding box center [108, 149] width 46 height 5
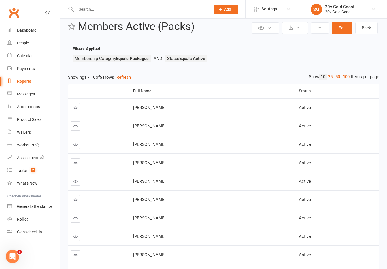
scroll to position [65, 0]
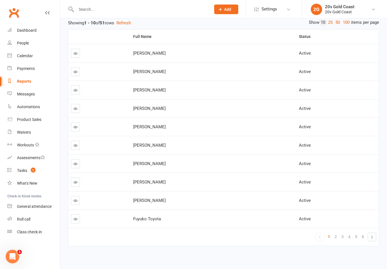
click at [337, 238] on link "2" at bounding box center [335, 237] width 7 height 8
click at [343, 238] on span "3" at bounding box center [342, 237] width 2 height 8
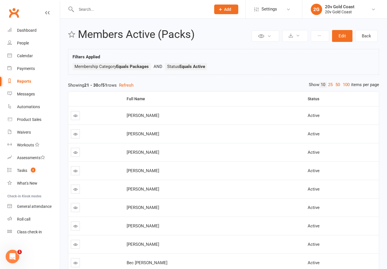
scroll to position [4, 0]
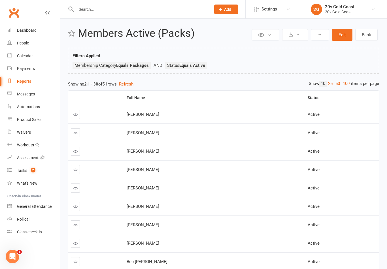
click at [296, 40] on button at bounding box center [295, 35] width 26 height 12
click at [318, 36] on icon at bounding box center [319, 35] width 4 height 4
click at [294, 36] on button at bounding box center [295, 35] width 26 height 12
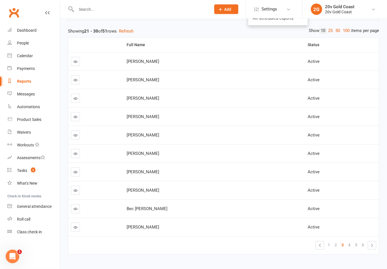
scroll to position [65, 0]
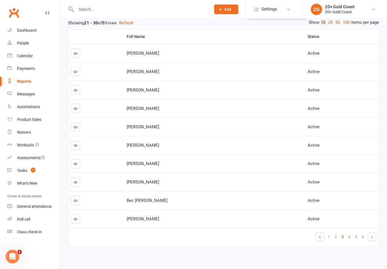
click at [76, 185] on link at bounding box center [75, 182] width 9 height 9
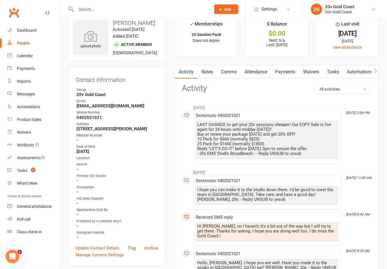
scroll to position [14, 0]
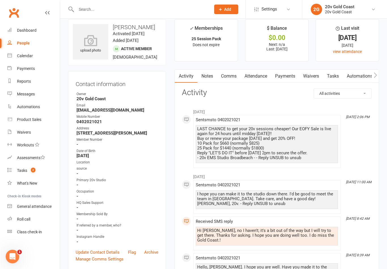
click at [210, 75] on link "Notes" at bounding box center [207, 76] width 20 height 13
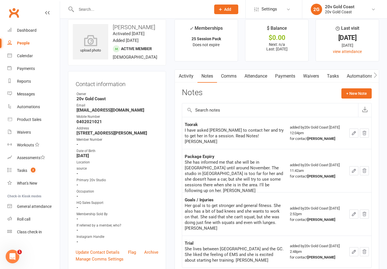
click at [38, 80] on link "Reports" at bounding box center [33, 81] width 52 height 13
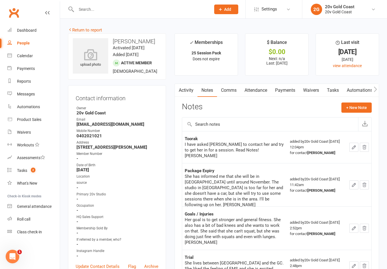
select select "100"
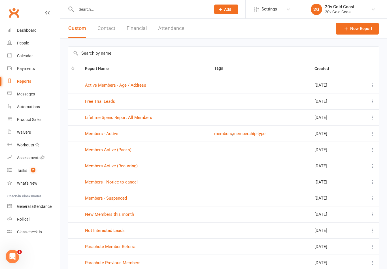
click at [119, 157] on td "Members Active (Packs)" at bounding box center [146, 150] width 129 height 16
click at [119, 152] on link "Members Active (Packs)" at bounding box center [108, 149] width 46 height 5
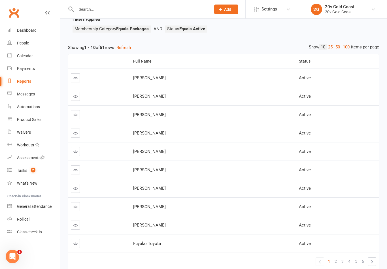
scroll to position [65, 0]
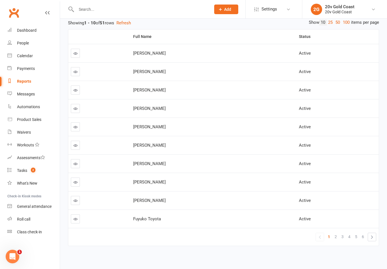
click at [343, 236] on span "3" at bounding box center [342, 237] width 2 height 8
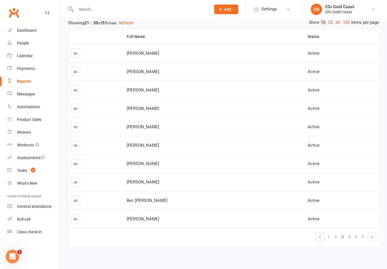
click at [67, 149] on div "Private Report Only visible by me Public Report Visible to everyone at gym Expo…" at bounding box center [223, 109] width 327 height 311
click at [77, 146] on icon at bounding box center [75, 145] width 4 height 4
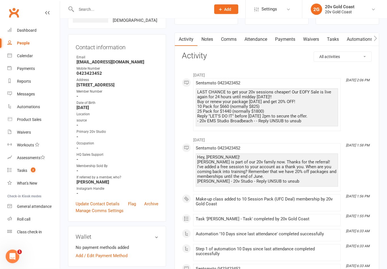
scroll to position [42, 0]
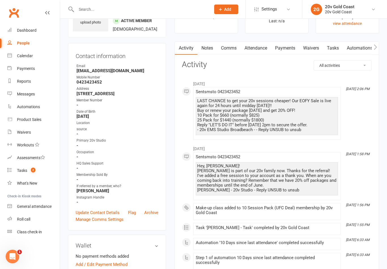
click at [203, 51] on link "Notes" at bounding box center [207, 48] width 20 height 13
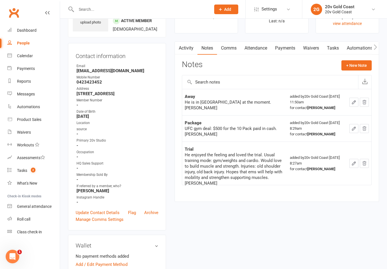
click at [232, 48] on link "Comms" at bounding box center [228, 48] width 23 height 13
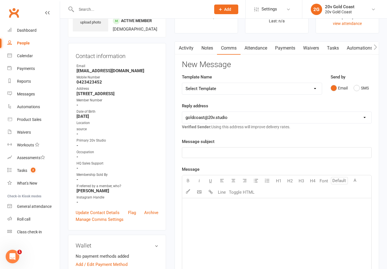
click at [354, 92] on button "SMS" at bounding box center [360, 88] width 15 height 11
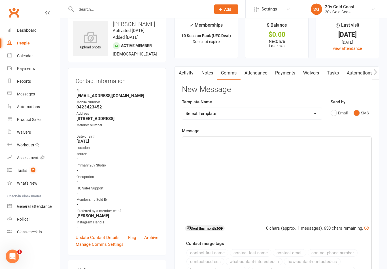
scroll to position [14, 0]
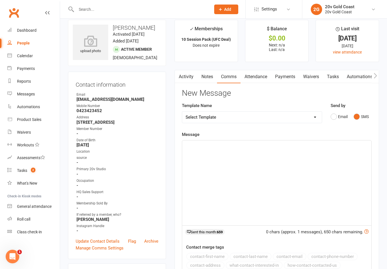
click at [279, 160] on div "﻿" at bounding box center [276, 182] width 189 height 85
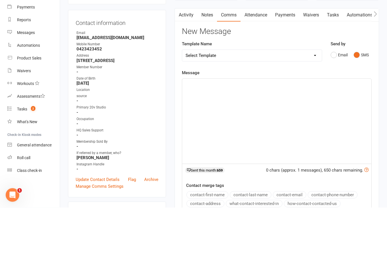
click at [265, 70] on link "Attendance" at bounding box center [255, 76] width 31 height 13
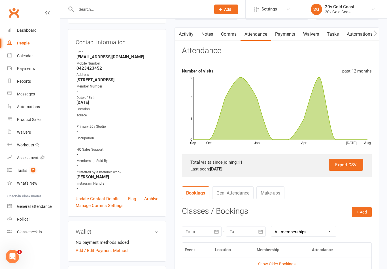
scroll to position [54, 0]
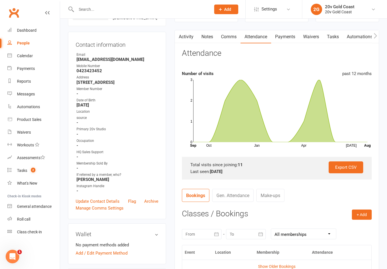
click at [233, 34] on link "Comms" at bounding box center [228, 36] width 23 height 13
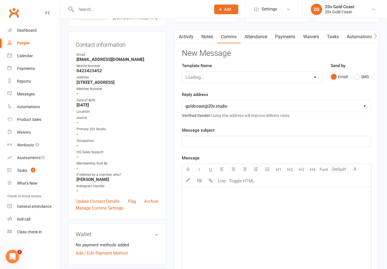
scroll to position [62, 0]
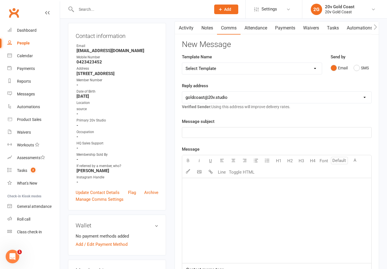
click at [359, 67] on button "SMS" at bounding box center [360, 68] width 15 height 11
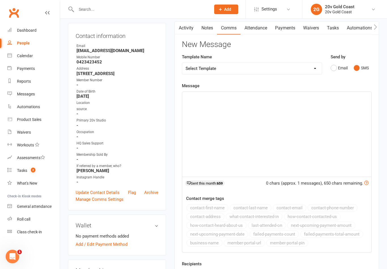
click at [267, 155] on div "﻿" at bounding box center [276, 134] width 189 height 85
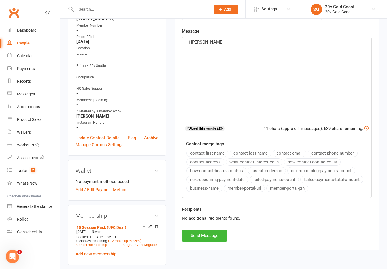
scroll to position [116, 0]
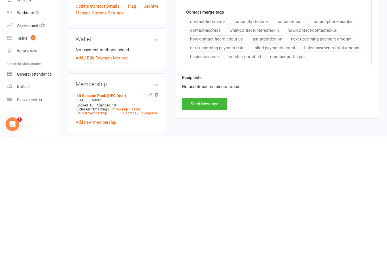
click at [206, 230] on button "Send Message" at bounding box center [204, 236] width 45 height 12
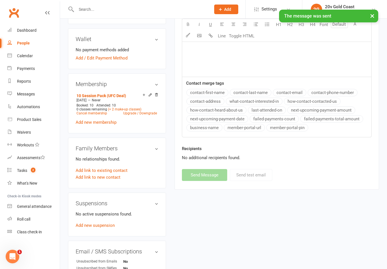
click at [37, 78] on link "Reports" at bounding box center [33, 81] width 52 height 13
select select "100"
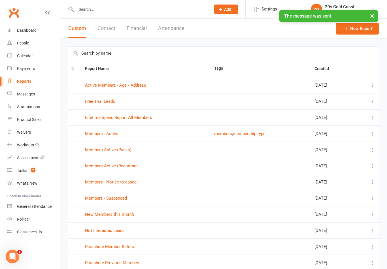
click at [127, 152] on link "Members Active (Packs)" at bounding box center [108, 149] width 46 height 5
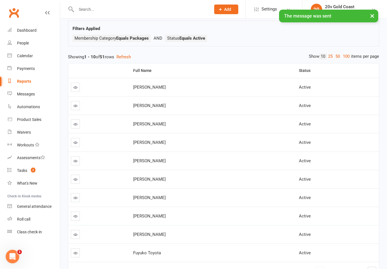
scroll to position [65, 0]
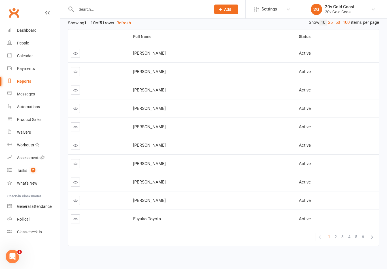
click at [345, 235] on link "3" at bounding box center [342, 237] width 7 height 8
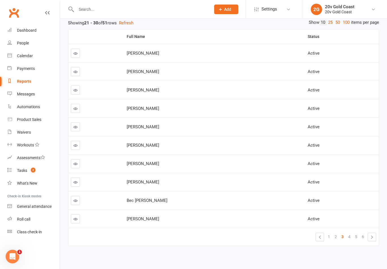
click at [73, 184] on icon at bounding box center [75, 182] width 4 height 4
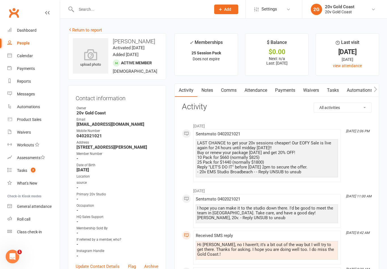
click at [32, 80] on link "Reports" at bounding box center [33, 81] width 52 height 13
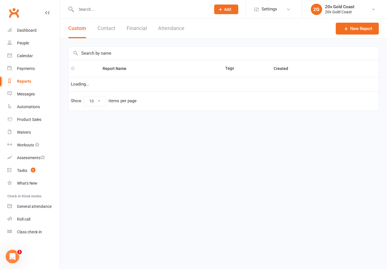
select select "100"
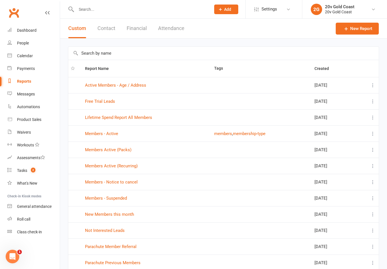
click at [125, 148] on link "Members Active (Packs)" at bounding box center [108, 149] width 46 height 5
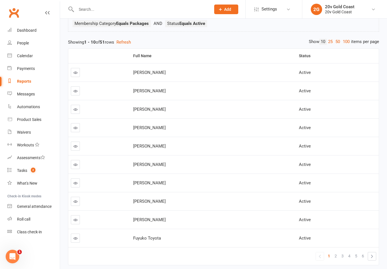
scroll to position [65, 0]
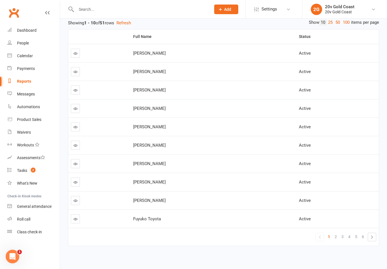
click at [345, 237] on link "3" at bounding box center [342, 237] width 7 height 8
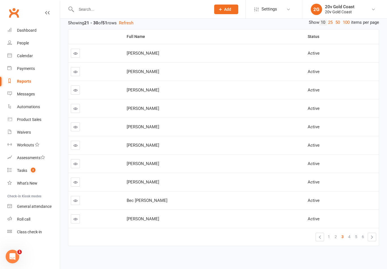
click at [80, 199] on link at bounding box center [75, 200] width 9 height 9
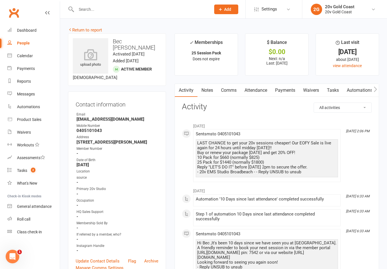
click at [206, 92] on link "Notes" at bounding box center [207, 90] width 20 height 13
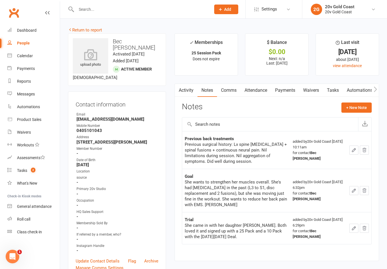
click at [186, 93] on link "Activity" at bounding box center [186, 90] width 23 height 13
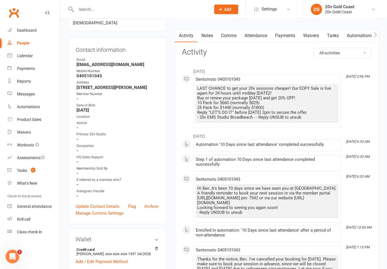
scroll to position [47, 0]
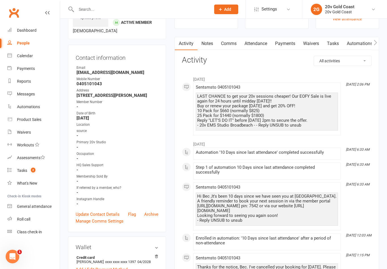
click at [225, 39] on link "Comms" at bounding box center [228, 43] width 23 height 13
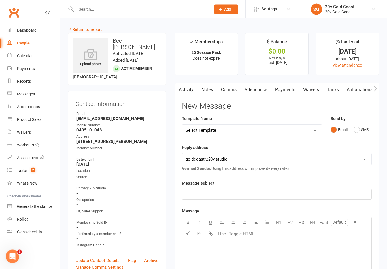
click at [360, 125] on button "SMS" at bounding box center [360, 130] width 15 height 11
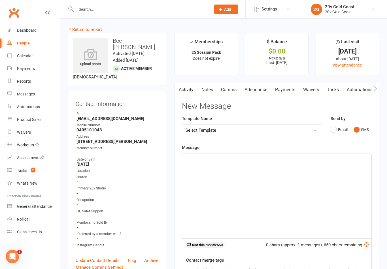
click at [302, 189] on div "﻿" at bounding box center [276, 195] width 189 height 85
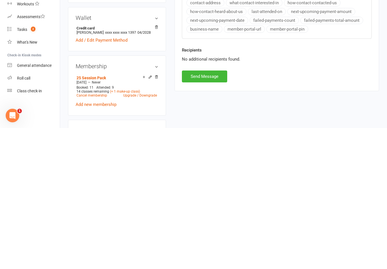
click at [211, 211] on button "Send Message" at bounding box center [204, 217] width 45 height 12
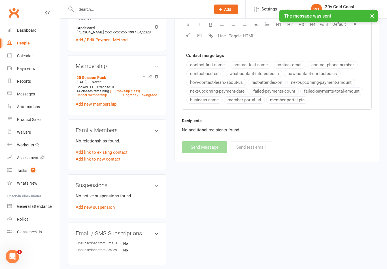
click at [27, 82] on div "Reports" at bounding box center [24, 81] width 14 height 5
select select "100"
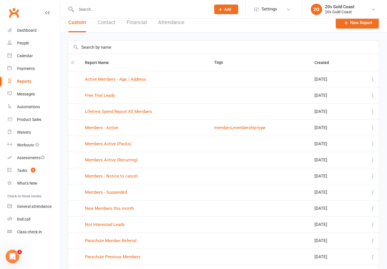
scroll to position [8, 0]
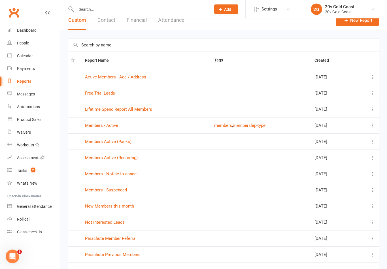
click at [105, 141] on link "Members Active (Packs)" at bounding box center [108, 141] width 46 height 5
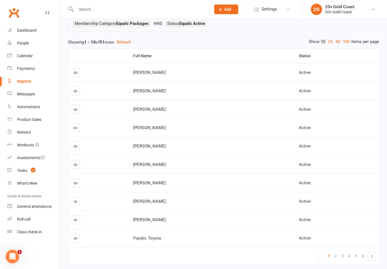
scroll to position [65, 0]
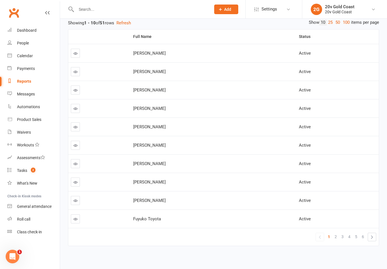
click at [338, 239] on link "2" at bounding box center [335, 237] width 7 height 8
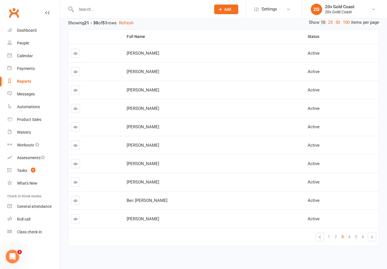
click at [72, 217] on link at bounding box center [75, 218] width 9 height 9
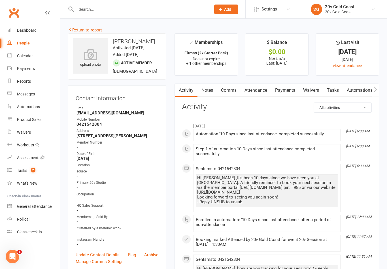
click at [256, 89] on link "Attendance" at bounding box center [255, 90] width 31 height 13
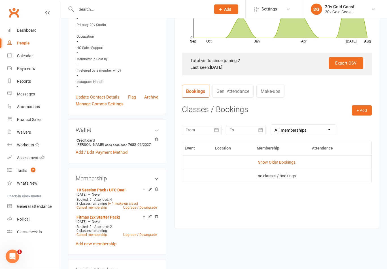
scroll to position [158, 0]
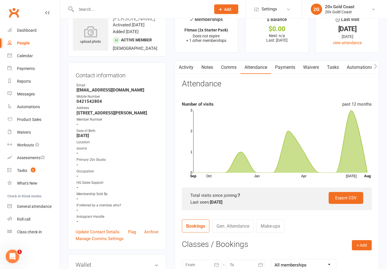
click at [231, 67] on link "Comms" at bounding box center [228, 67] width 23 height 13
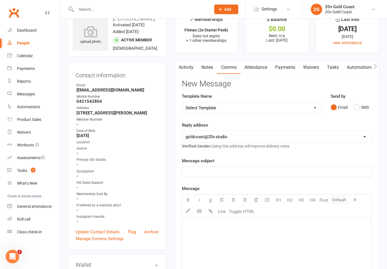
click at [360, 107] on button "SMS" at bounding box center [360, 107] width 15 height 11
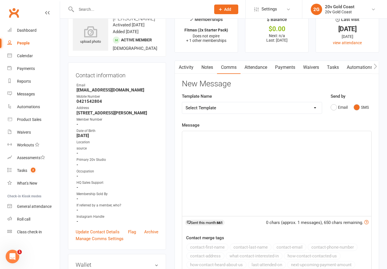
click at [280, 181] on div "﻿" at bounding box center [276, 173] width 189 height 85
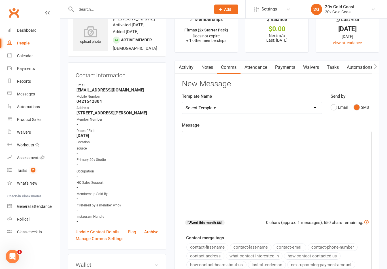
scroll to position [23, 0]
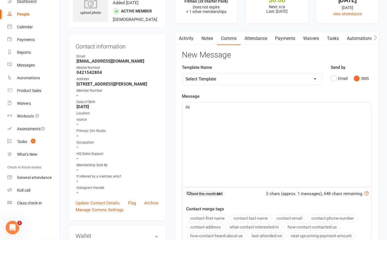
click at [206, 61] on link "Notes" at bounding box center [207, 67] width 20 height 13
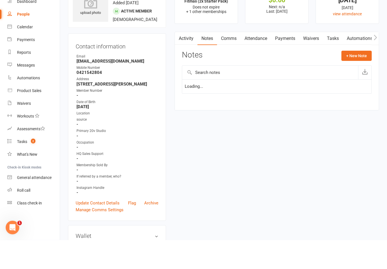
scroll to position [52, 0]
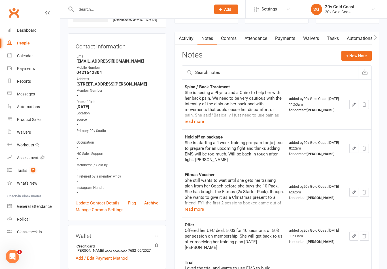
click at [200, 120] on button "read more" at bounding box center [194, 121] width 19 height 7
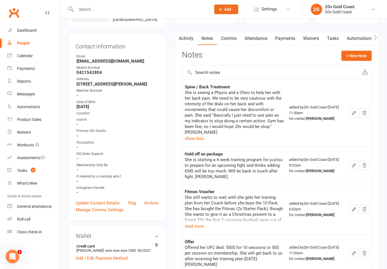
click at [230, 34] on link "Comms" at bounding box center [228, 38] width 23 height 13
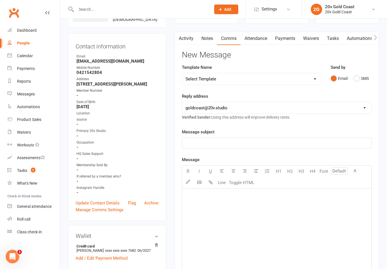
click at [365, 76] on button "SMS" at bounding box center [360, 78] width 15 height 11
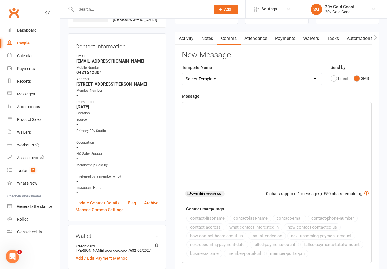
click at [291, 151] on div "﻿" at bounding box center [276, 144] width 189 height 85
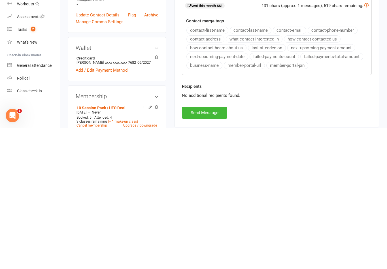
click at [211, 248] on button "Send Message" at bounding box center [204, 254] width 45 height 12
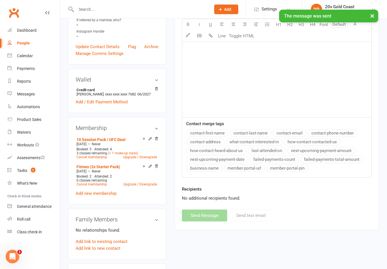
scroll to position [208, 0]
click at [25, 80] on div "Reports" at bounding box center [24, 81] width 14 height 5
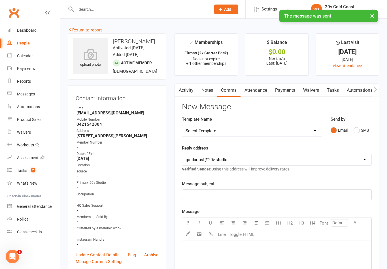
select select "100"
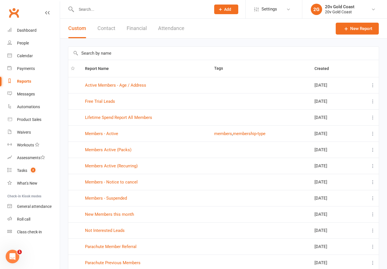
click at [104, 149] on link "Members Active (Packs)" at bounding box center [108, 149] width 46 height 5
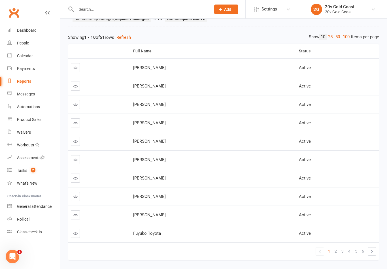
scroll to position [65, 0]
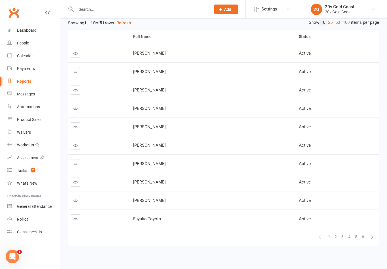
click at [343, 238] on span "3" at bounding box center [342, 237] width 2 height 8
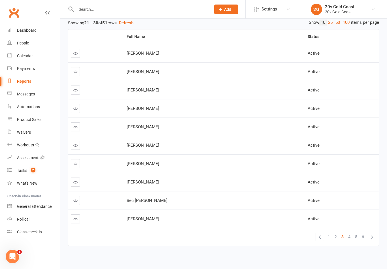
click at [350, 239] on span "4" at bounding box center [349, 237] width 2 height 8
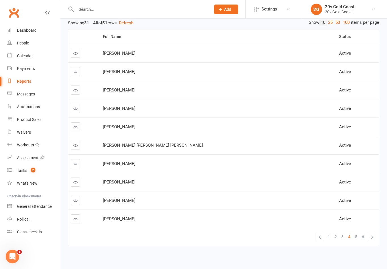
click at [76, 53] on icon at bounding box center [75, 53] width 4 height 4
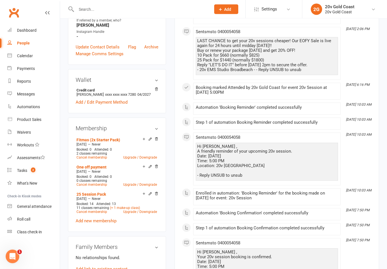
scroll to position [191, 0]
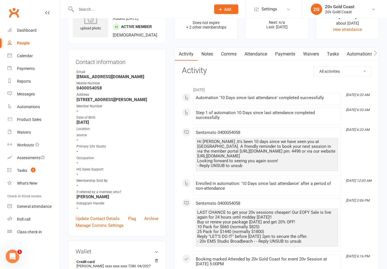
click at [308, 209] on div "LAST CHANCE to get your 20v sessions cheaper! Our EOFY Sale is live again for 2…" at bounding box center [267, 228] width 142 height 38
click at [217, 56] on link "Comms" at bounding box center [228, 54] width 23 height 13
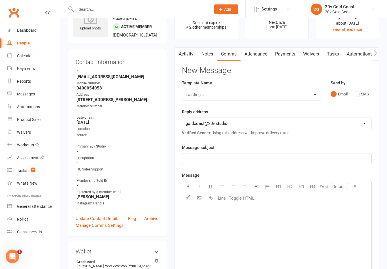
scroll to position [36, 0]
click at [203, 59] on link "Notes" at bounding box center [207, 54] width 20 height 13
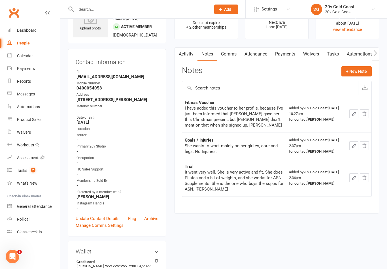
click at [235, 53] on link "Comms" at bounding box center [228, 54] width 23 height 13
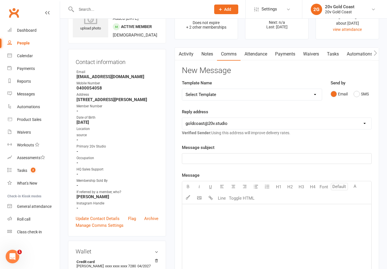
click at [356, 98] on button "SMS" at bounding box center [360, 94] width 15 height 11
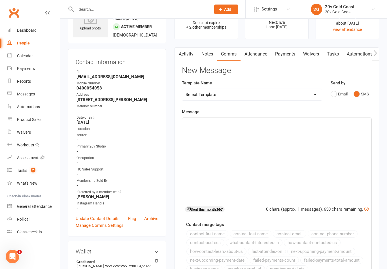
click at [321, 153] on div "﻿" at bounding box center [276, 160] width 189 height 85
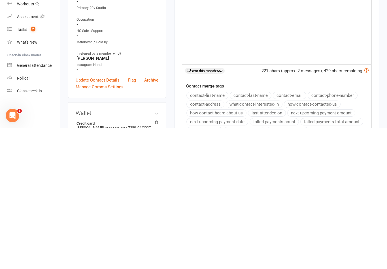
scroll to position [40, 0]
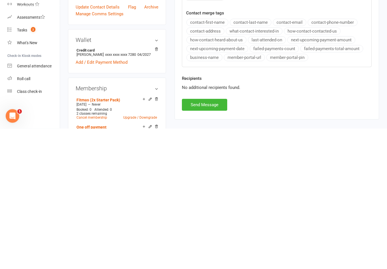
click at [223, 240] on button "Send Message" at bounding box center [204, 246] width 45 height 12
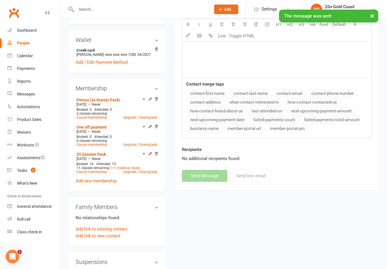
click at [39, 78] on link "Reports" at bounding box center [33, 81] width 52 height 13
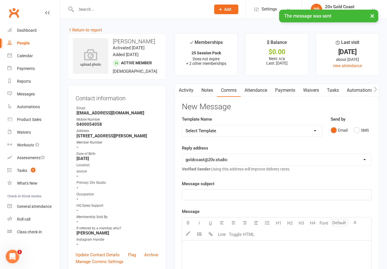
select select "100"
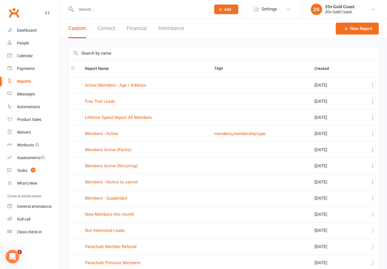
click at [116, 151] on link "Members Active (Packs)" at bounding box center [108, 149] width 46 height 5
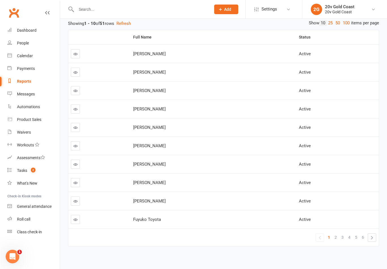
scroll to position [65, 0]
click at [348, 237] on link "4" at bounding box center [349, 237] width 7 height 8
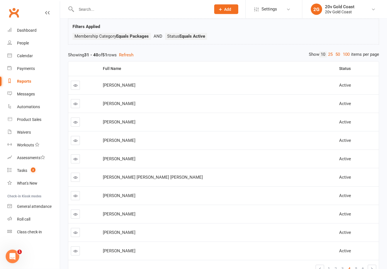
scroll to position [31, 0]
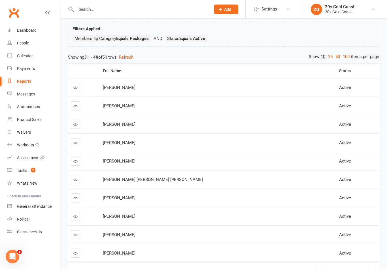
click at [70, 128] on td at bounding box center [84, 124] width 32 height 18
click at [71, 121] on link at bounding box center [75, 124] width 9 height 9
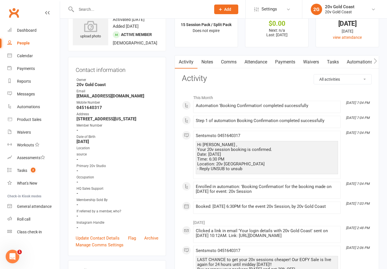
scroll to position [27, 0]
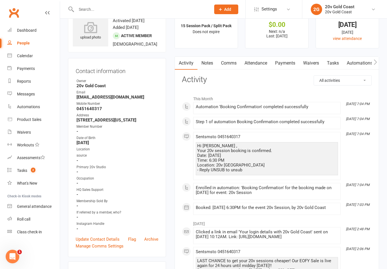
click at [23, 83] on div "Reports" at bounding box center [24, 81] width 14 height 5
select select "100"
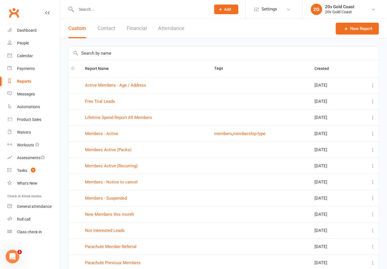
click at [107, 152] on link "Members Active (Packs)" at bounding box center [108, 149] width 46 height 5
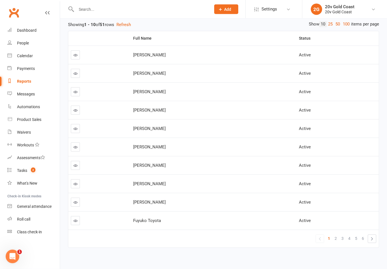
scroll to position [65, 0]
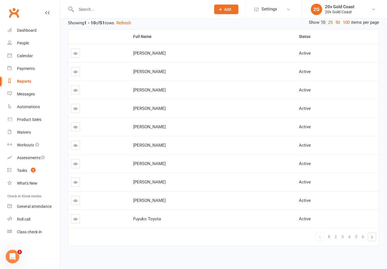
click at [351, 235] on link "4" at bounding box center [349, 237] width 7 height 8
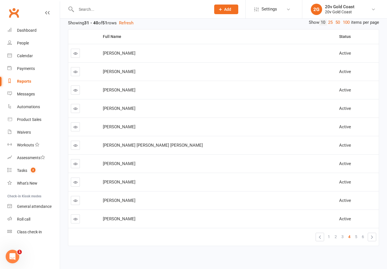
click at [77, 147] on link at bounding box center [75, 145] width 9 height 9
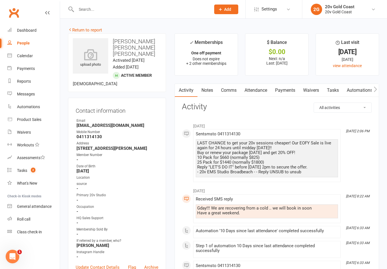
click at [198, 93] on link "Notes" at bounding box center [207, 90] width 20 height 13
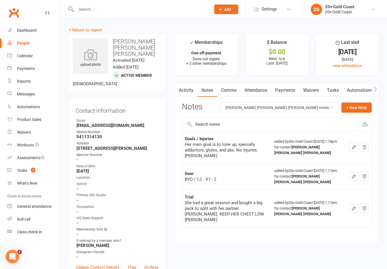
click at [233, 87] on link "Comms" at bounding box center [228, 90] width 23 height 13
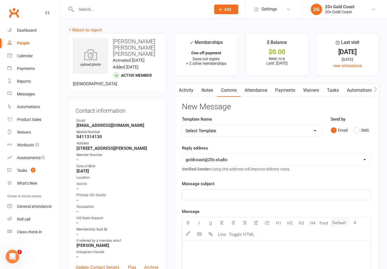
click at [364, 134] on button "SMS" at bounding box center [360, 130] width 15 height 11
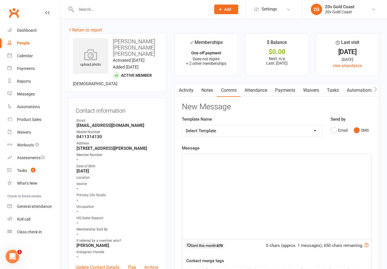
click at [319, 182] on div "﻿" at bounding box center [276, 196] width 189 height 85
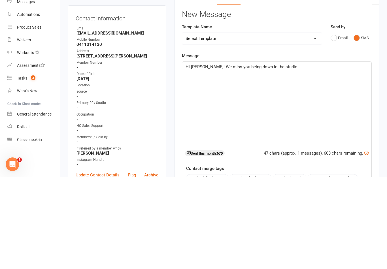
click at [208, 154] on div "Hi [PERSON_NAME]! We miss you being down in the studio" at bounding box center [276, 196] width 189 height 85
click at [208, 157] on span "Hi [PERSON_NAME]! We miss you being down in the studio" at bounding box center [241, 159] width 112 height 5
click at [207, 157] on span "Hi [PERSON_NAME]! We miss you being down in the studio" at bounding box center [241, 159] width 112 height 5
click at [308, 156] on p "Hi [PERSON_NAME], we miss you being down in the studio" at bounding box center [276, 159] width 182 height 7
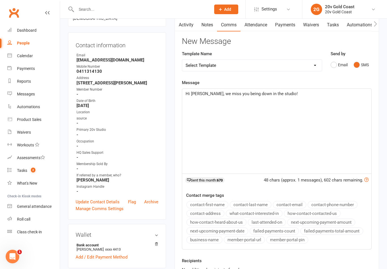
scroll to position [63, 0]
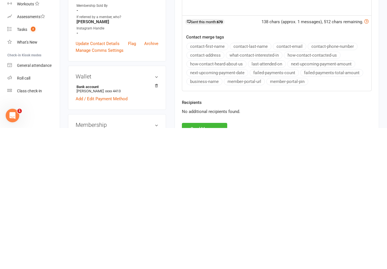
click at [214, 264] on button "Send Message" at bounding box center [204, 270] width 45 height 12
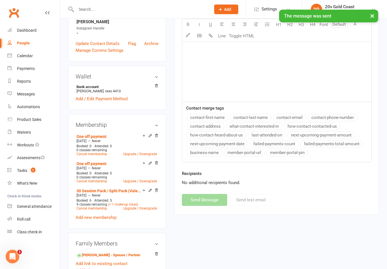
click at [26, 42] on div "People" at bounding box center [23, 43] width 13 height 5
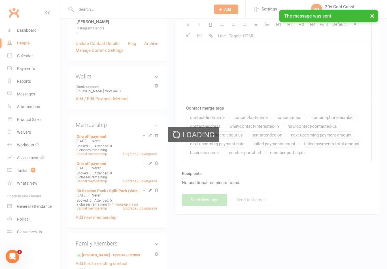
select select "100"
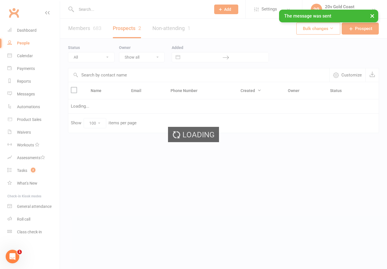
select select "[DATE]"
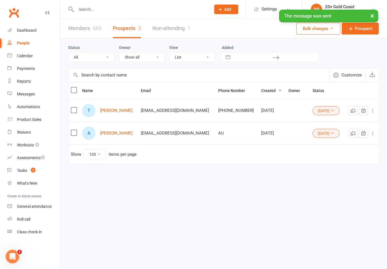
click at [25, 78] on link "Reports" at bounding box center [33, 81] width 52 height 13
select select "100"
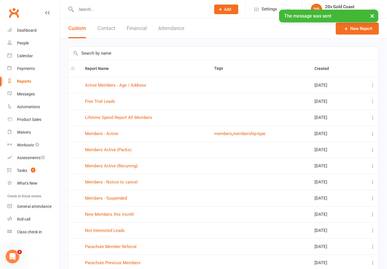
click at [99, 152] on link "Members Active (Packs)" at bounding box center [108, 149] width 46 height 5
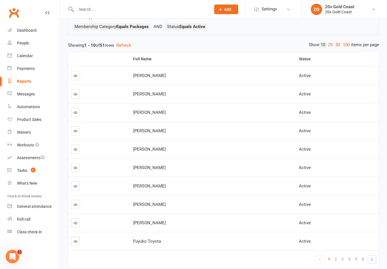
scroll to position [65, 0]
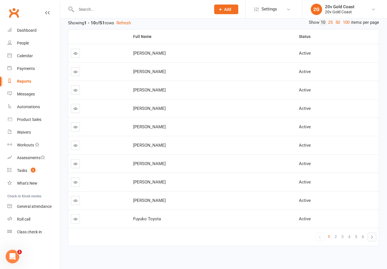
click at [347, 240] on link "4" at bounding box center [349, 237] width 7 height 8
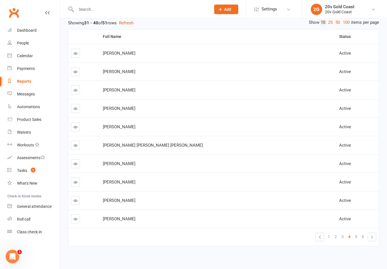
click at [79, 161] on link at bounding box center [75, 163] width 9 height 9
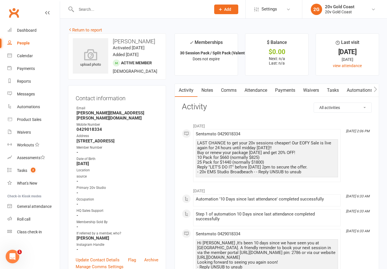
click at [232, 88] on link "Comms" at bounding box center [228, 90] width 23 height 13
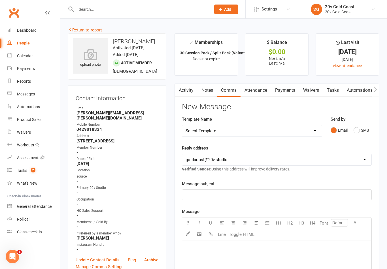
click at [209, 93] on link "Notes" at bounding box center [207, 90] width 20 height 13
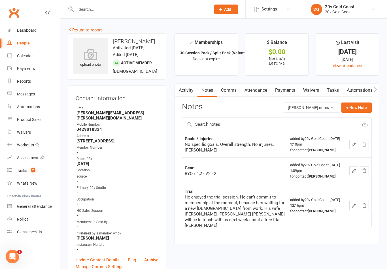
click at [232, 84] on link "Comms" at bounding box center [228, 90] width 23 height 13
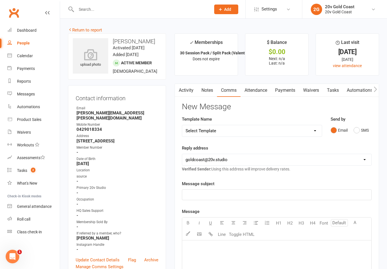
click at [363, 132] on button "SMS" at bounding box center [360, 130] width 15 height 11
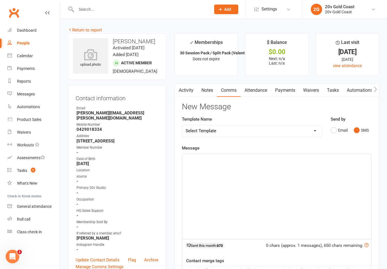
click at [316, 185] on div "﻿" at bounding box center [276, 196] width 189 height 85
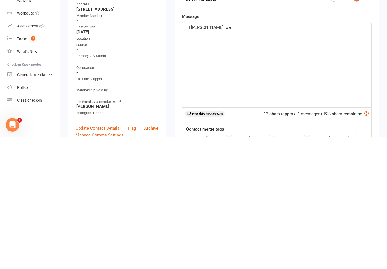
click at [188, 157] on span "HI [PERSON_NAME], we" at bounding box center [207, 159] width 45 height 5
click at [187, 157] on span "HI [PERSON_NAME], we" at bounding box center [207, 159] width 45 height 5
click at [294, 154] on div "Hi [PERSON_NAME], we" at bounding box center [276, 196] width 189 height 85
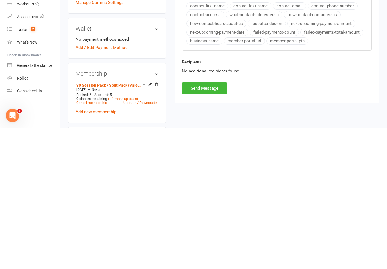
click at [212, 223] on button "Send Message" at bounding box center [204, 229] width 45 height 12
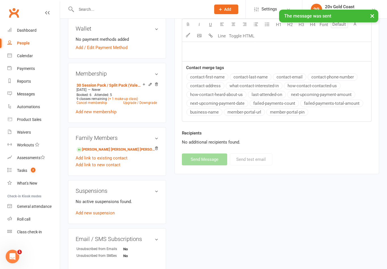
click at [27, 84] on link "Reports" at bounding box center [33, 81] width 52 height 13
select select "100"
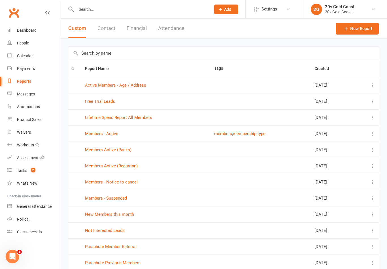
click at [105, 150] on link "Members Active (Packs)" at bounding box center [108, 149] width 46 height 5
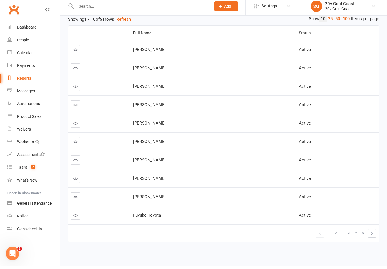
scroll to position [65, 0]
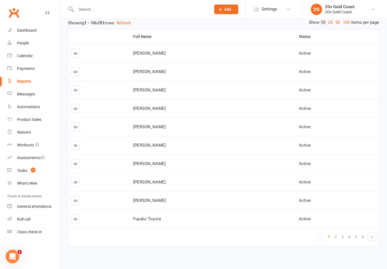
click at [350, 239] on span "4" at bounding box center [349, 237] width 2 height 8
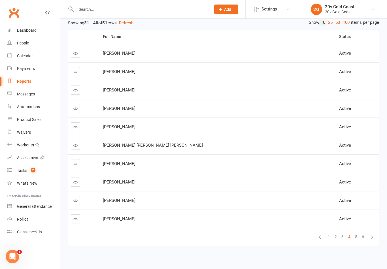
click at [75, 186] on link at bounding box center [75, 182] width 9 height 9
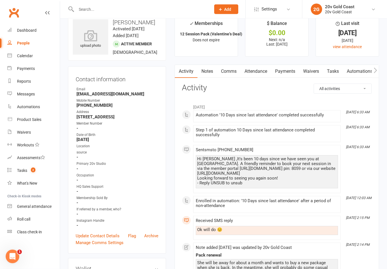
scroll to position [18, 0]
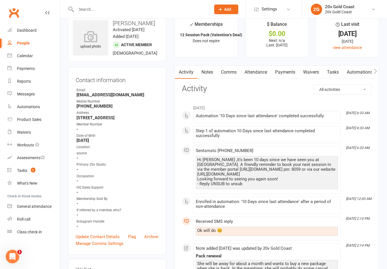
click at [212, 69] on link "Notes" at bounding box center [207, 72] width 20 height 13
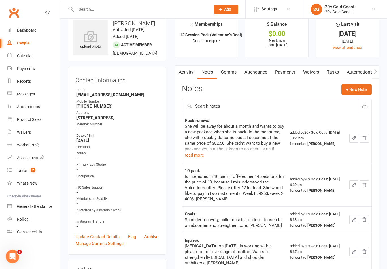
click at [340, 72] on link "Tasks" at bounding box center [333, 72] width 20 height 13
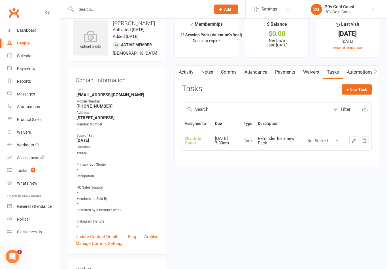
click at [30, 82] on div "Reports" at bounding box center [24, 81] width 14 height 5
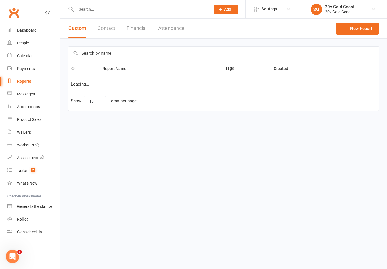
select select "100"
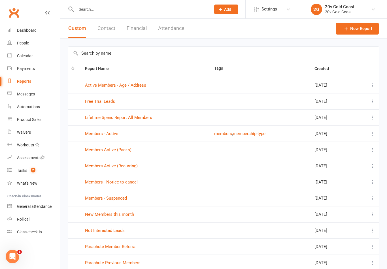
click at [123, 149] on link "Members Active (Packs)" at bounding box center [108, 149] width 46 height 5
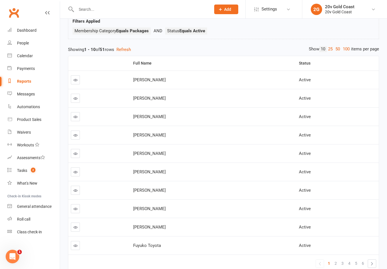
scroll to position [65, 0]
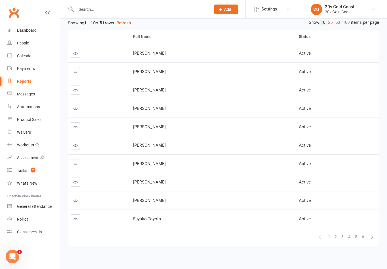
click at [351, 237] on link "4" at bounding box center [349, 237] width 7 height 8
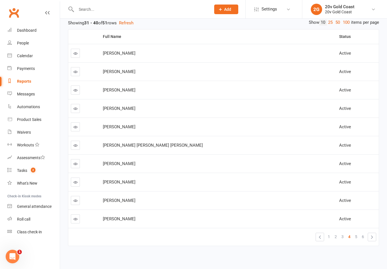
click at [79, 202] on link at bounding box center [75, 200] width 9 height 9
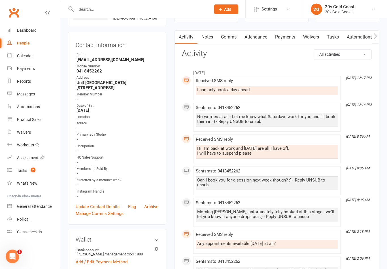
scroll to position [51, 0]
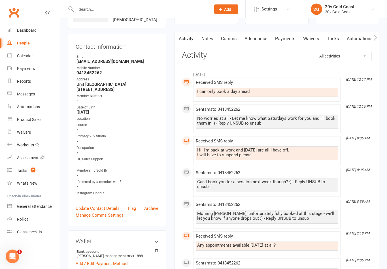
click at [234, 42] on link "Comms" at bounding box center [228, 39] width 23 height 13
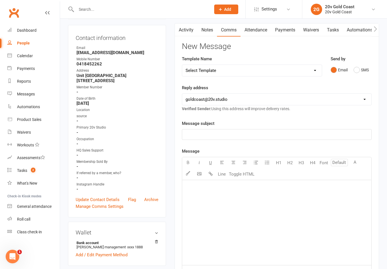
click at [361, 58] on div "Send by Email SMS" at bounding box center [350, 65] width 41 height 20
click at [355, 68] on button "SMS" at bounding box center [360, 70] width 15 height 11
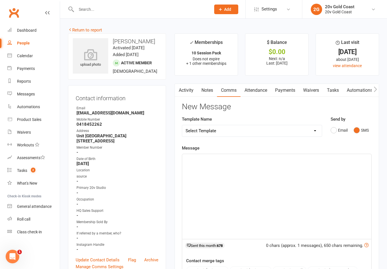
click at [290, 215] on div "﻿" at bounding box center [276, 196] width 189 height 85
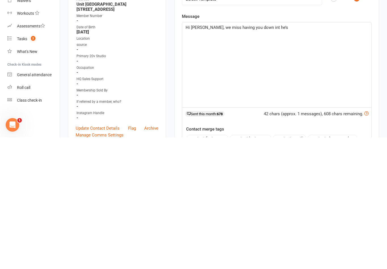
scroll to position [66, 0]
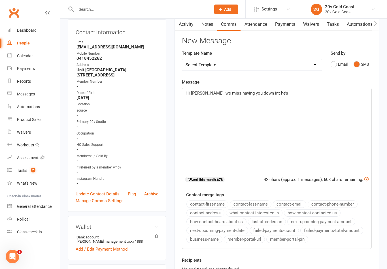
click at [353, 137] on div "Hi [PERSON_NAME], we miss having you down int he’s" at bounding box center [276, 130] width 189 height 85
click at [351, 100] on p "Hi [PERSON_NAME], we miss having you down in the studio and would hate for your…" at bounding box center [276, 97] width 182 height 14
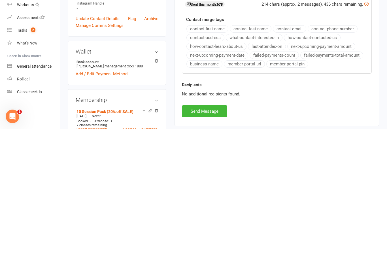
click at [213, 245] on button "Send Message" at bounding box center [204, 251] width 45 height 12
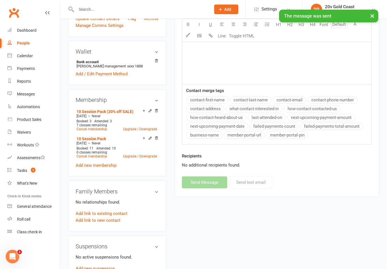
click at [30, 82] on div "Reports" at bounding box center [24, 81] width 14 height 5
select select "100"
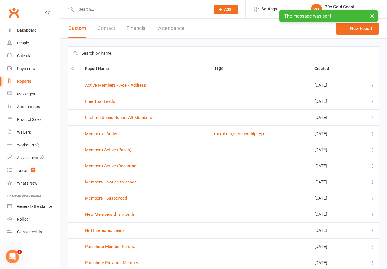
click at [121, 151] on link "Members Active (Packs)" at bounding box center [108, 149] width 46 height 5
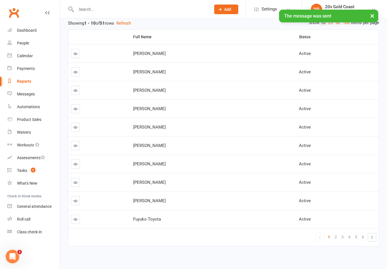
scroll to position [65, 0]
click at [350, 238] on span "4" at bounding box center [349, 237] width 2 height 8
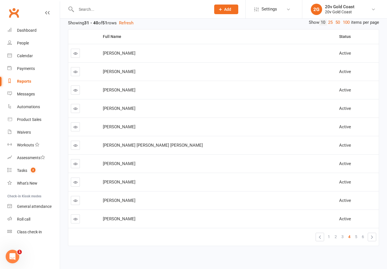
click at [353, 237] on link "5" at bounding box center [355, 237] width 7 height 8
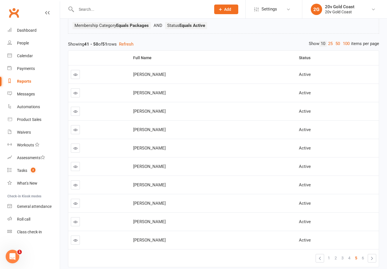
scroll to position [43, 0]
click at [77, 150] on icon at bounding box center [75, 149] width 4 height 4
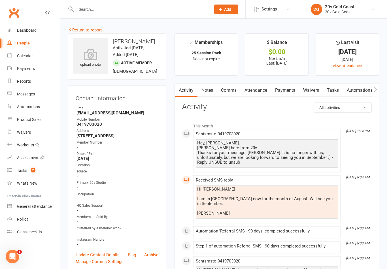
click at [38, 93] on link "Messages" at bounding box center [33, 94] width 52 height 13
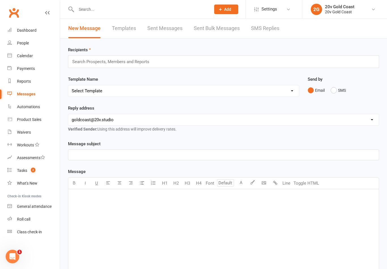
click at [266, 32] on link "SMS Replies" at bounding box center [265, 29] width 28 height 20
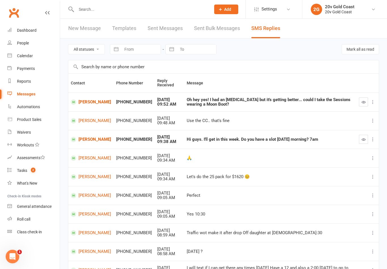
click at [88, 159] on link "[PERSON_NAME]" at bounding box center [91, 157] width 40 height 5
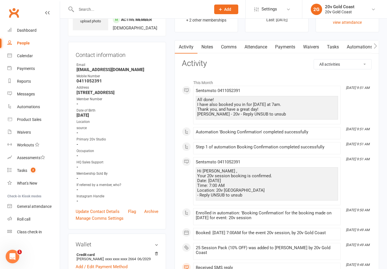
scroll to position [36, 0]
click at [34, 98] on link "Messages" at bounding box center [33, 94] width 52 height 13
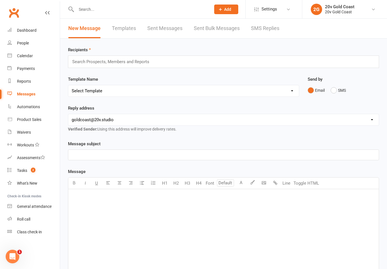
click at [262, 29] on link "SMS Replies" at bounding box center [265, 29] width 28 height 20
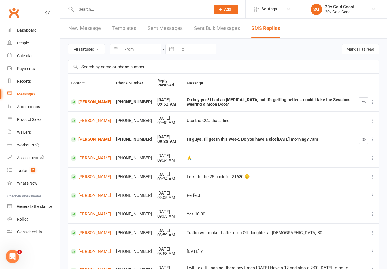
click at [91, 142] on link "[PERSON_NAME]" at bounding box center [91, 139] width 40 height 5
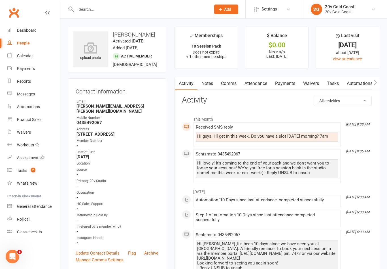
click at [32, 64] on link "Payments" at bounding box center [33, 68] width 52 height 13
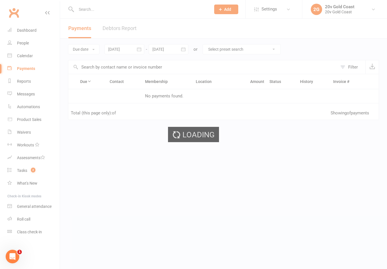
click at [42, 56] on div "Loading" at bounding box center [193, 134] width 387 height 269
click at [34, 56] on link "Calendar" at bounding box center [33, 56] width 52 height 13
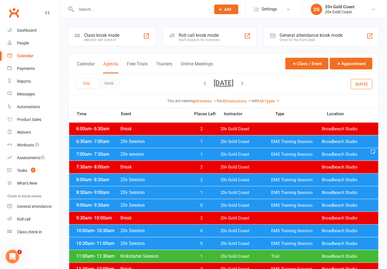
click at [227, 86] on button "[DATE]" at bounding box center [223, 83] width 20 height 8
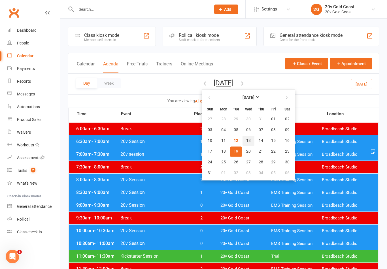
click at [242, 145] on button "13" at bounding box center [248, 141] width 12 height 10
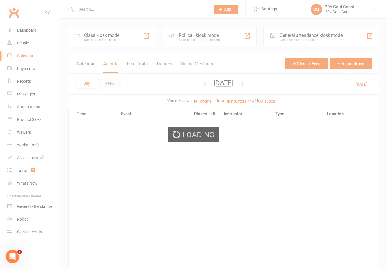
click at [239, 85] on div "Loading" at bounding box center [193, 134] width 387 height 269
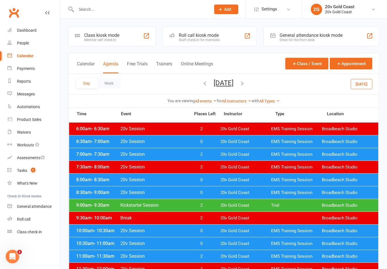
click at [233, 80] on button "[DATE]" at bounding box center [223, 83] width 20 height 8
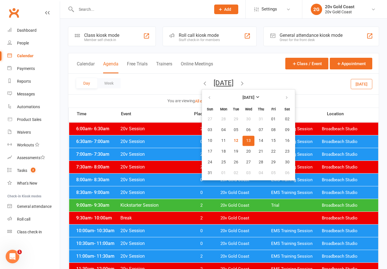
click at [246, 140] on span "13" at bounding box center [248, 140] width 5 height 5
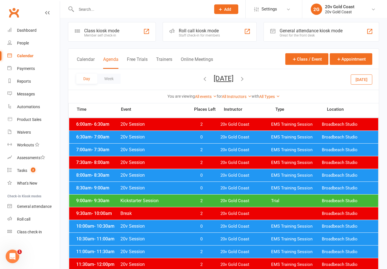
scroll to position [5, 0]
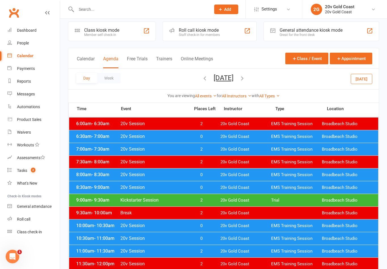
click at [242, 149] on span "20v Gold Coast" at bounding box center [245, 149] width 51 height 5
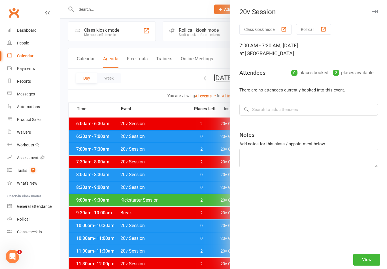
click at [214, 140] on div at bounding box center [223, 134] width 327 height 269
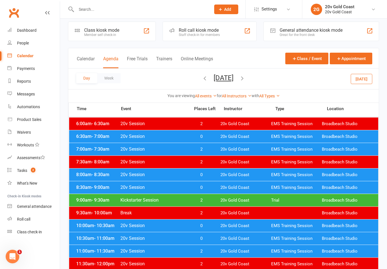
click at [225, 136] on span "20v Gold Coast" at bounding box center [245, 136] width 51 height 5
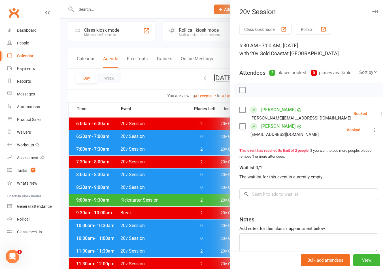
click at [168, 191] on div at bounding box center [223, 134] width 327 height 269
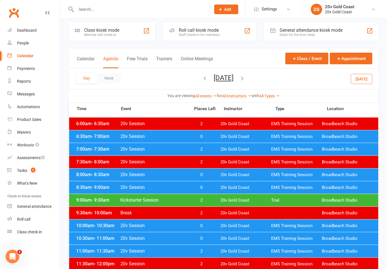
click at [28, 92] on div "Messages" at bounding box center [26, 94] width 18 height 5
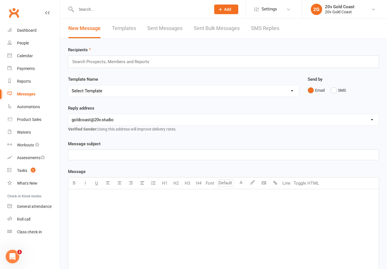
click at [273, 28] on link "SMS Replies" at bounding box center [265, 29] width 28 height 20
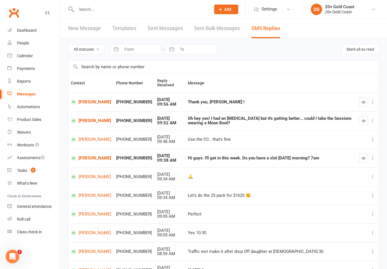
click at [362, 102] on icon "button" at bounding box center [363, 102] width 4 height 4
click at [87, 158] on link "[PERSON_NAME]" at bounding box center [91, 157] width 40 height 5
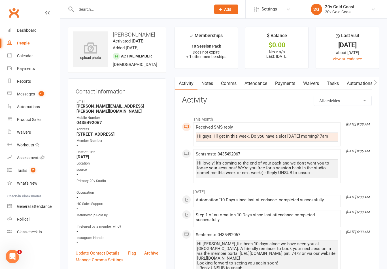
click at [230, 82] on link "Comms" at bounding box center [228, 83] width 23 height 13
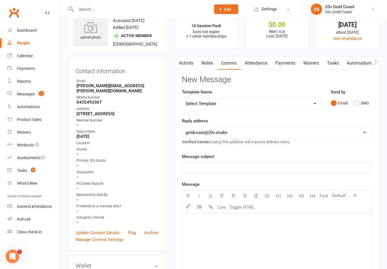
scroll to position [24, 0]
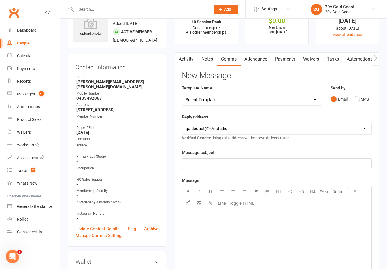
click at [358, 95] on button "SMS" at bounding box center [360, 99] width 15 height 11
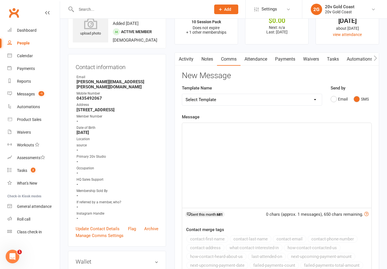
click at [297, 168] on div "﻿" at bounding box center [276, 165] width 189 height 85
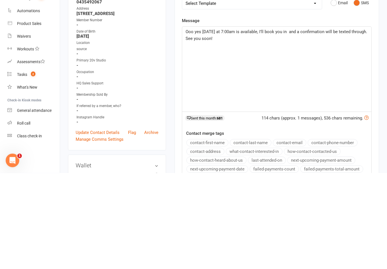
click at [206, 125] on p "Ooo yes [DATE] at 7:00am is available, I’ll book you in and a confirmation will…" at bounding box center [276, 132] width 182 height 14
click at [294, 125] on span "Ooo yes [DATE] at 7:00am is available, I’ll book you in and a confirmation will…" at bounding box center [276, 131] width 183 height 12
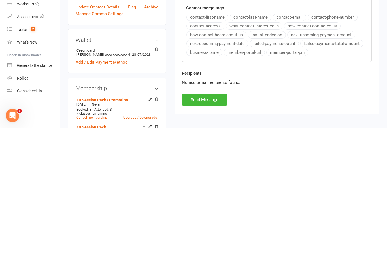
click at [212, 235] on button "Send Message" at bounding box center [204, 241] width 45 height 12
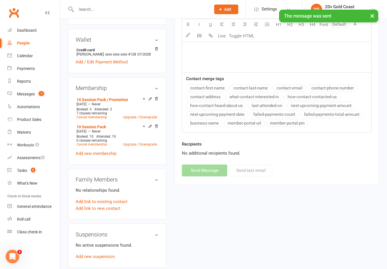
click at [31, 54] on div "Calendar" at bounding box center [25, 56] width 16 height 5
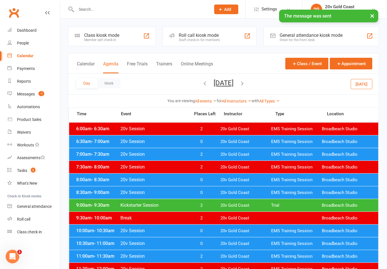
click at [262, 159] on div "7:00am - 7:30am 20v Session 2 20v Gold Coast EMS Training Session Broadbeach St…" at bounding box center [223, 154] width 309 height 12
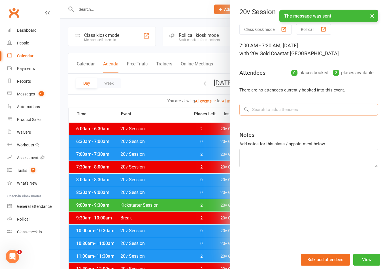
click at [332, 112] on input "search" at bounding box center [308, 110] width 138 height 12
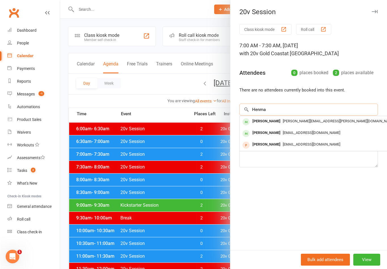
type input "Henma"
click at [305, 122] on span "[PERSON_NAME][EMAIL_ADDRESS][PERSON_NAME][DOMAIN_NAME]" at bounding box center [339, 121] width 112 height 4
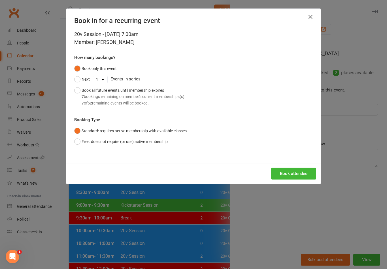
click at [301, 176] on button "Book attendee" at bounding box center [293, 174] width 45 height 12
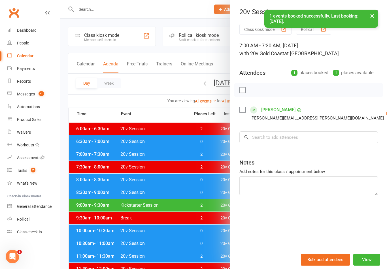
click at [206, 231] on div at bounding box center [223, 134] width 327 height 269
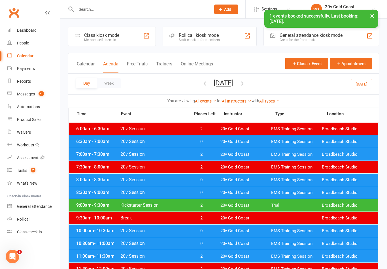
click at [36, 98] on link "Messages -1" at bounding box center [33, 94] width 52 height 13
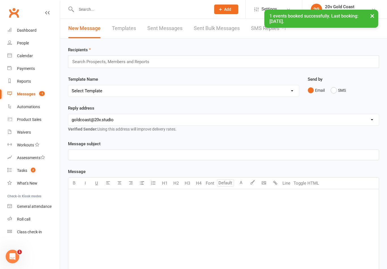
click at [253, 34] on link "SMS Replies -1" at bounding box center [268, 29] width 35 height 20
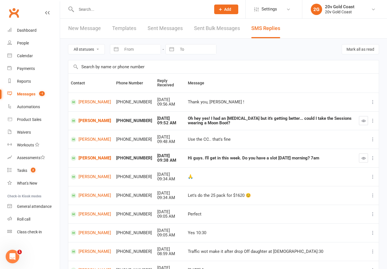
click at [361, 158] on icon "button" at bounding box center [363, 158] width 4 height 4
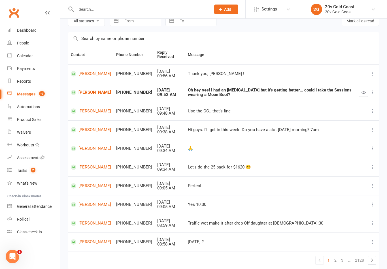
scroll to position [36, 0]
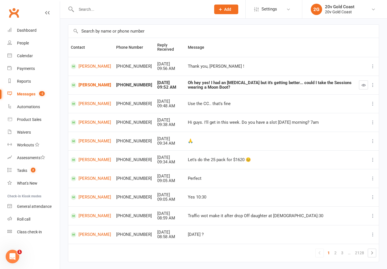
click at [335, 250] on link "2" at bounding box center [335, 253] width 7 height 8
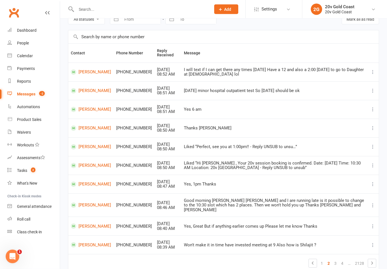
scroll to position [30, 0]
click at [321, 259] on link "1" at bounding box center [321, 263] width 7 height 8
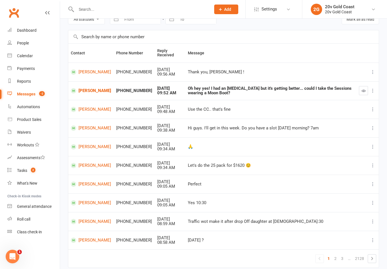
click at [334, 257] on link "2" at bounding box center [335, 259] width 7 height 8
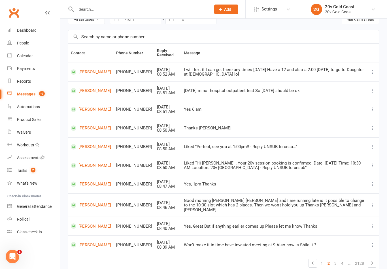
click at [335, 259] on link "3" at bounding box center [335, 263] width 7 height 8
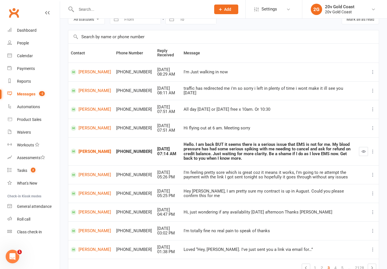
click at [315, 264] on link "1" at bounding box center [314, 268] width 7 height 8
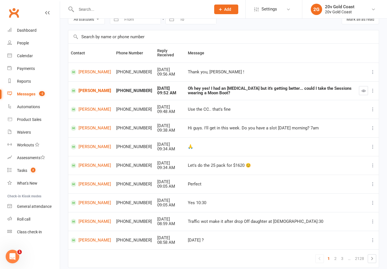
click at [32, 169] on span "2" at bounding box center [33, 170] width 5 height 5
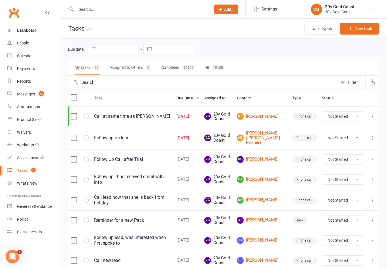
click at [29, 57] on div "Calendar" at bounding box center [25, 56] width 16 height 5
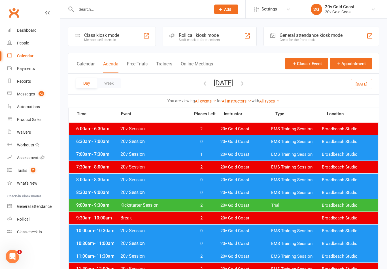
click at [229, 142] on span "20v Gold Coast" at bounding box center [245, 141] width 51 height 5
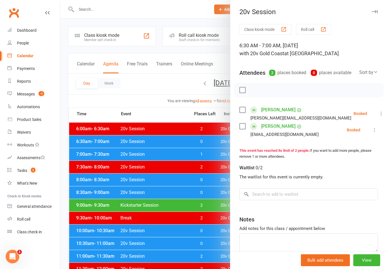
click at [195, 215] on div at bounding box center [223, 134] width 327 height 269
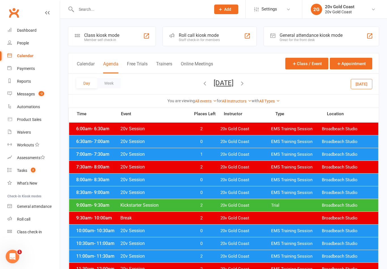
click at [221, 153] on span "20v Gold Coast" at bounding box center [245, 154] width 51 height 5
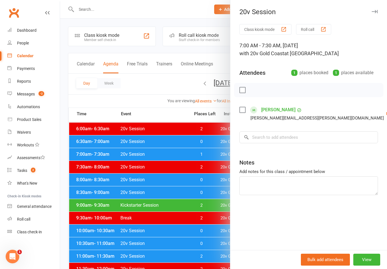
click at [199, 212] on div at bounding box center [223, 134] width 327 height 269
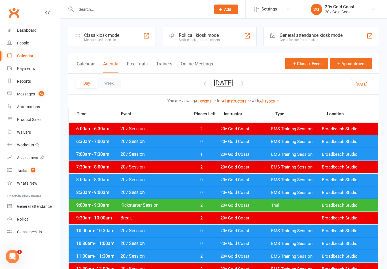
click at [217, 179] on div "8:00am - 8:30am 20v Session 0 20v Gold Coast EMS Training Session Broadbeach St…" at bounding box center [223, 180] width 309 height 12
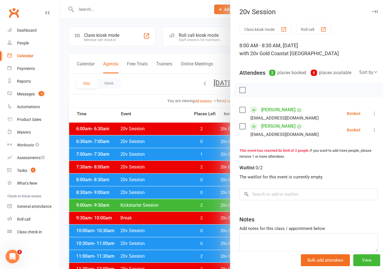
click at [376, 114] on icon at bounding box center [374, 114] width 6 height 6
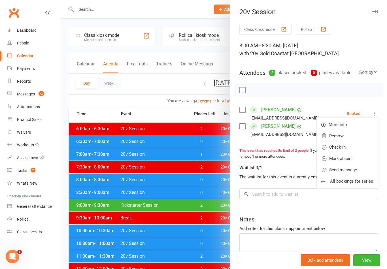
click at [352, 148] on link "Check in" at bounding box center [347, 147] width 61 height 11
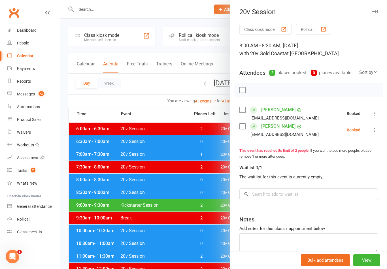
click at [376, 132] on icon at bounding box center [374, 130] width 6 height 6
click at [347, 163] on link "Check in" at bounding box center [347, 163] width 61 height 11
